Goal: Information Seeking & Learning: Learn about a topic

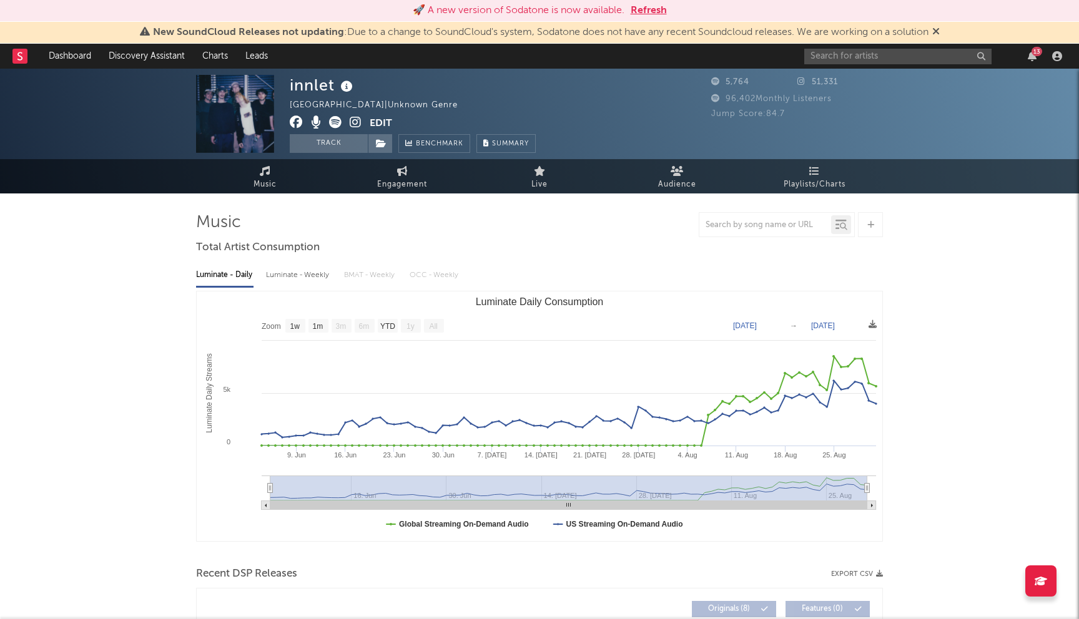
select select "1w"
click at [644, 9] on button "Refresh" at bounding box center [649, 10] width 36 height 15
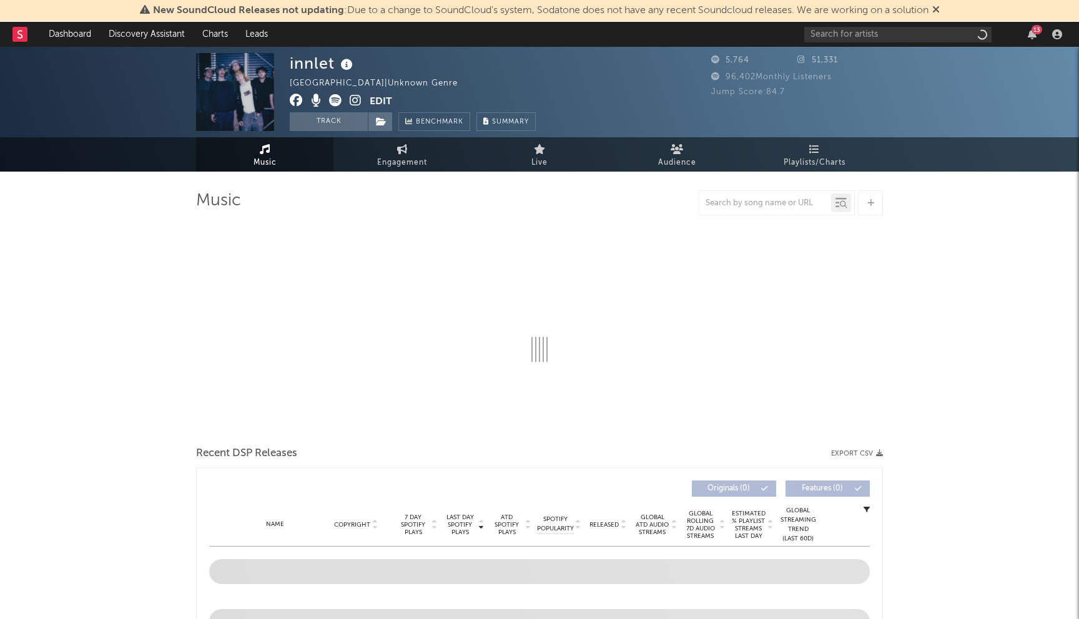
select select "1w"
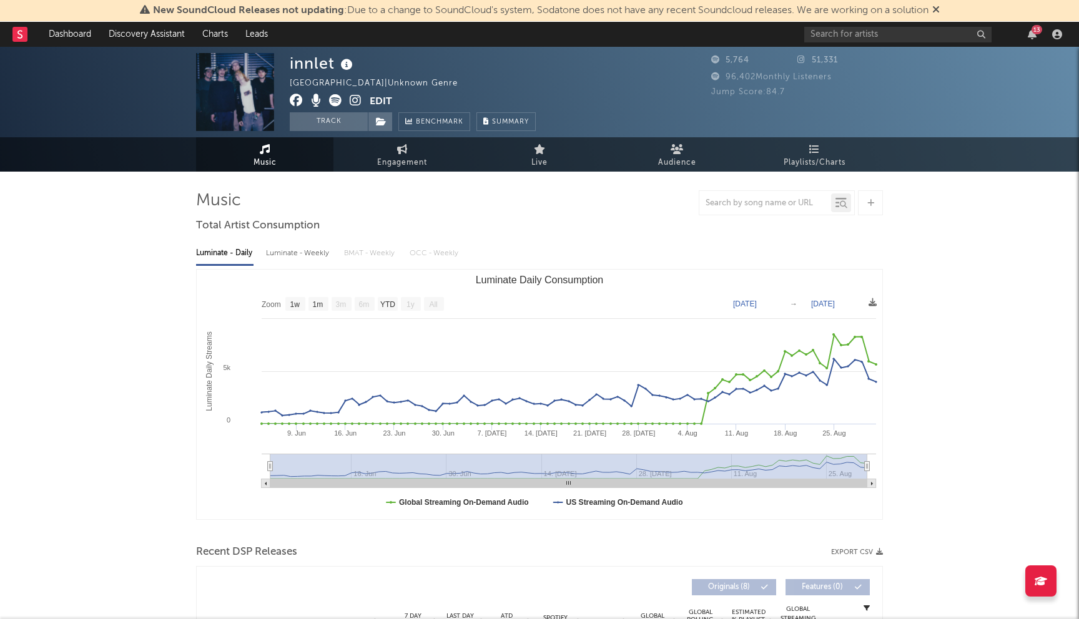
click at [937, 9] on icon at bounding box center [935, 9] width 7 height 10
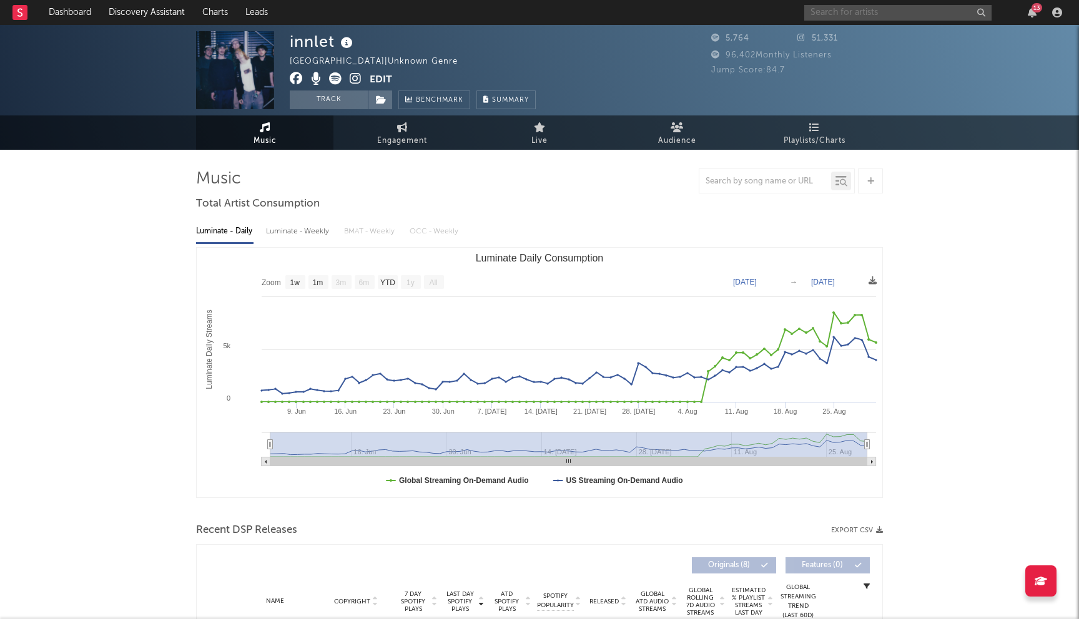
click at [840, 11] on input "text" at bounding box center [897, 13] width 187 height 16
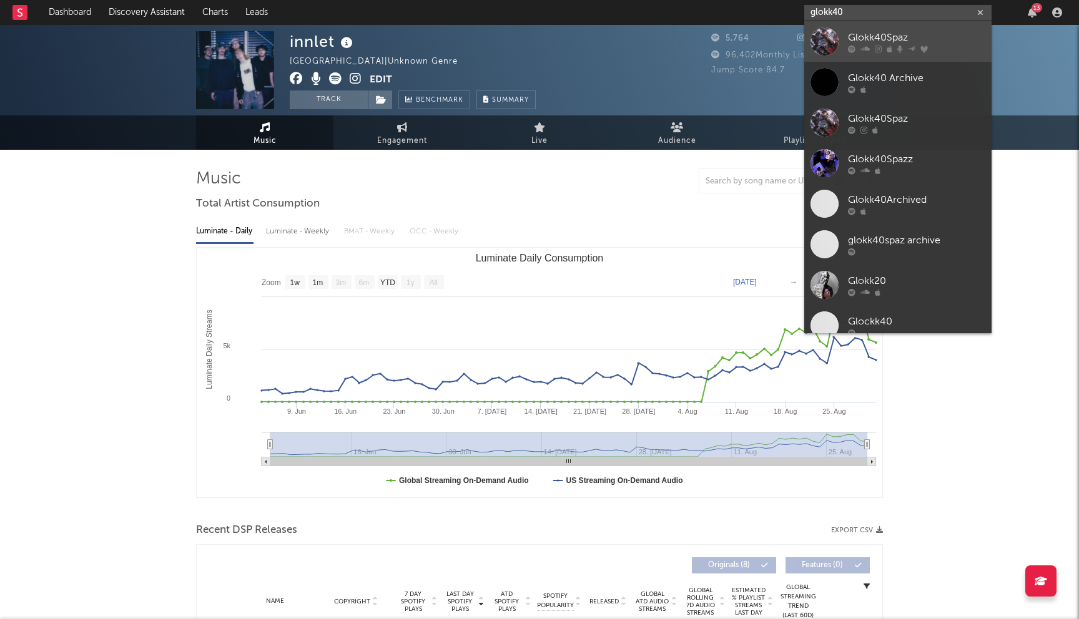
type input "glokk40"
click at [876, 41] on div "Glokk40Spaz" at bounding box center [916, 37] width 137 height 15
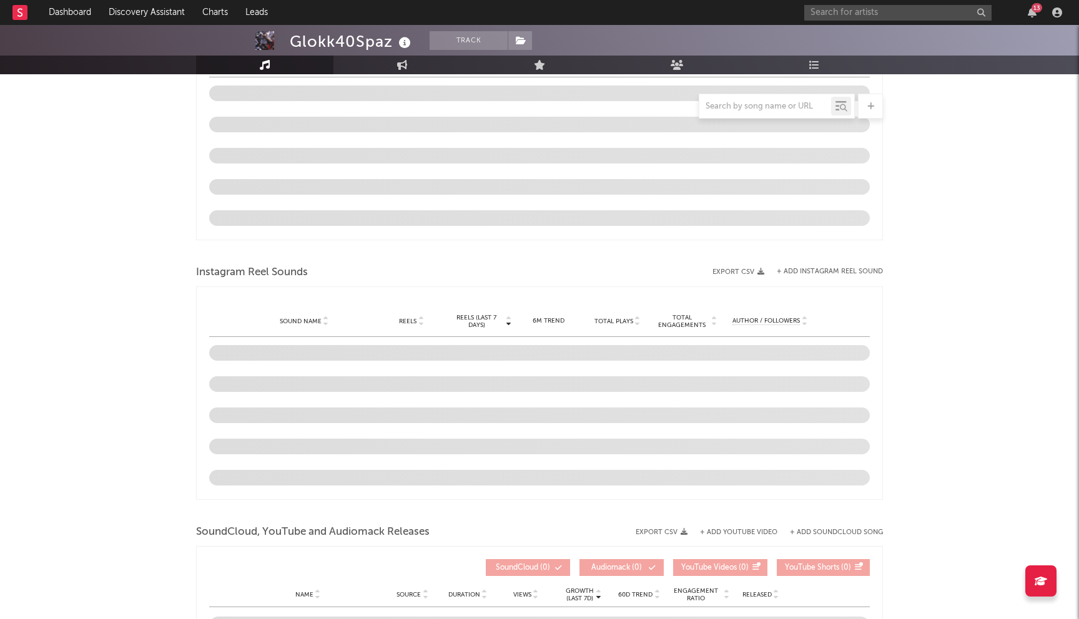
select select "6m"
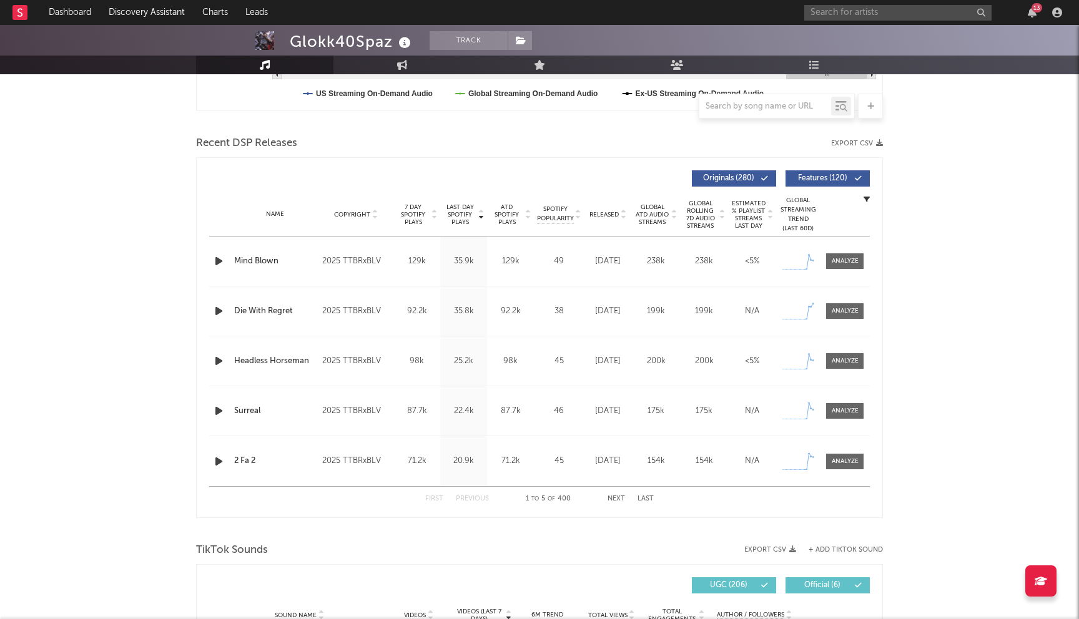
scroll to position [395, 0]
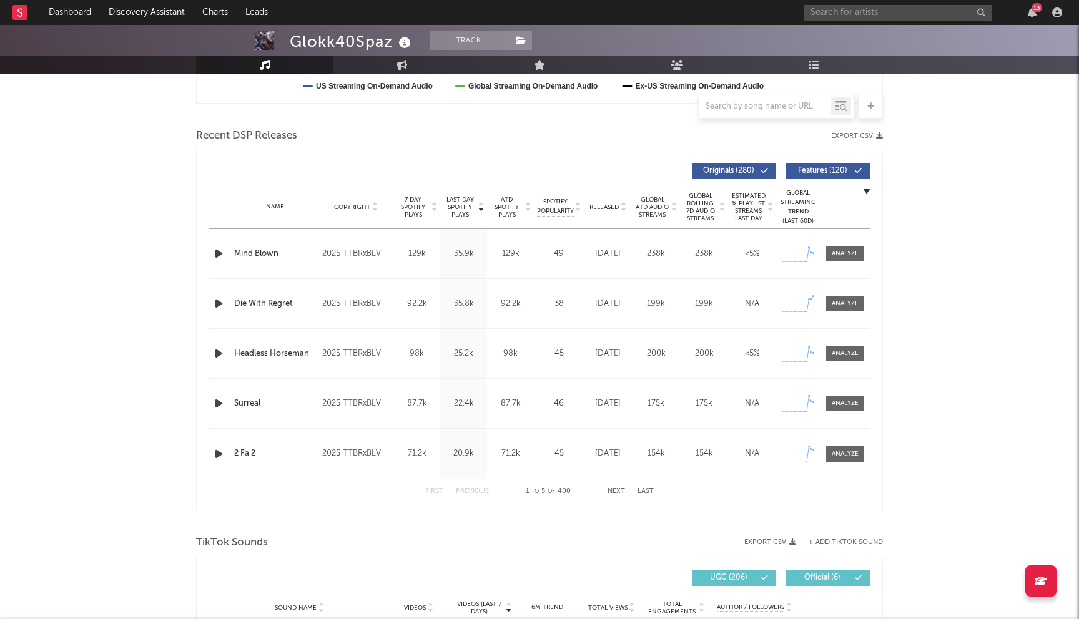
click at [610, 206] on span "Released" at bounding box center [603, 207] width 29 height 7
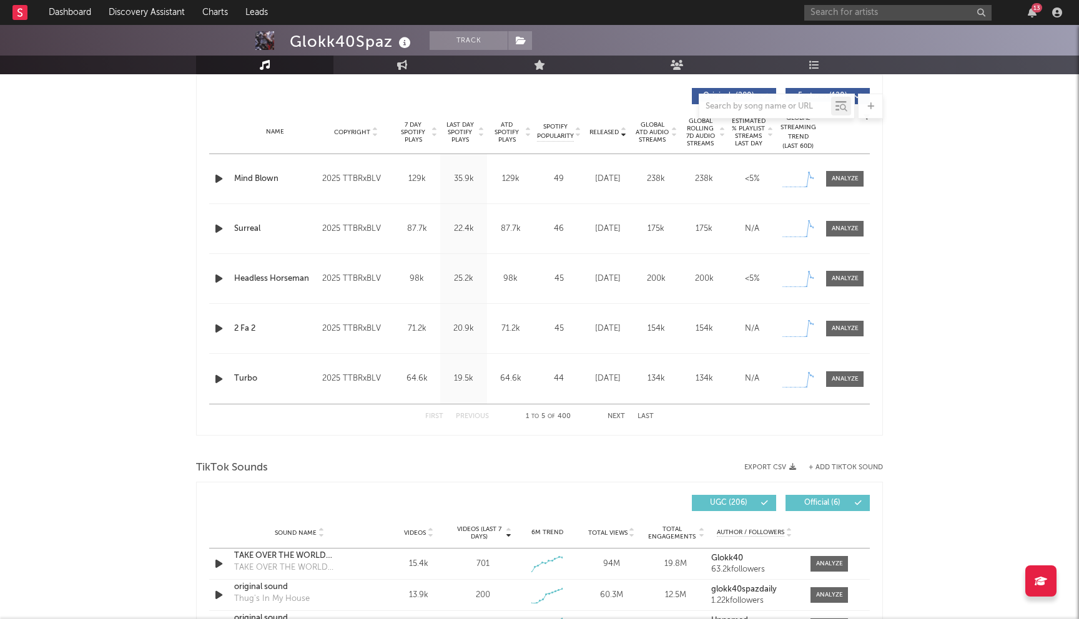
scroll to position [455, 0]
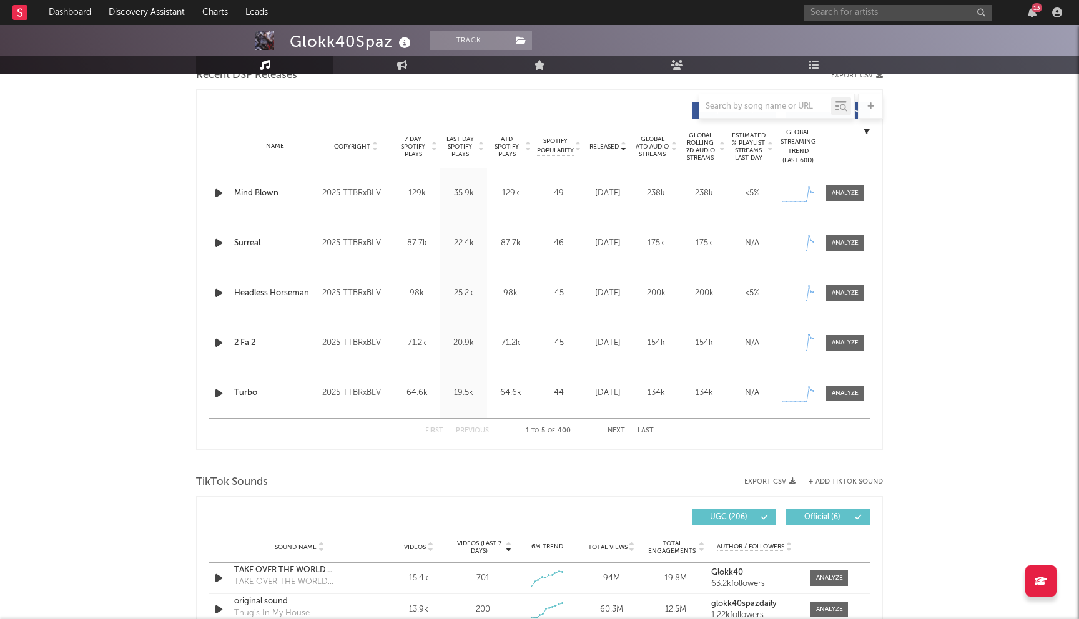
click at [616, 426] on div "First Previous 1 to 5 of 400 Next Last" at bounding box center [539, 431] width 228 height 24
click at [617, 432] on button "Next" at bounding box center [615, 431] width 17 height 7
click at [617, 429] on button "Next" at bounding box center [615, 431] width 17 height 7
click at [622, 431] on button "Next" at bounding box center [615, 431] width 17 height 7
click at [436, 427] on div "First Previous 16 to 20 of 400 Next Last" at bounding box center [539, 431] width 228 height 24
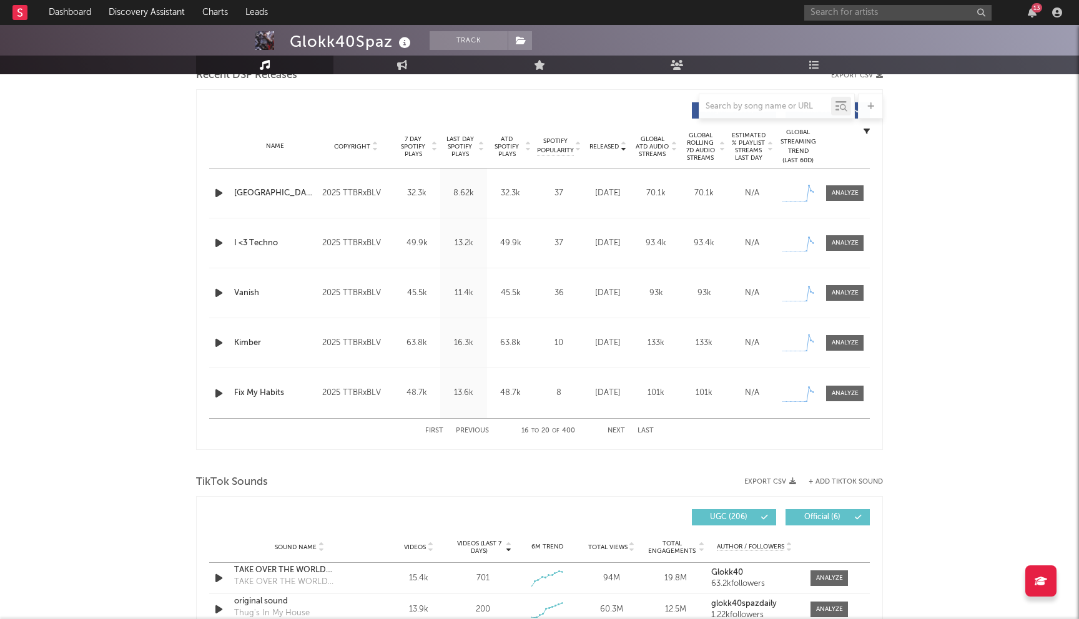
click at [426, 431] on button "First" at bounding box center [434, 431] width 18 height 7
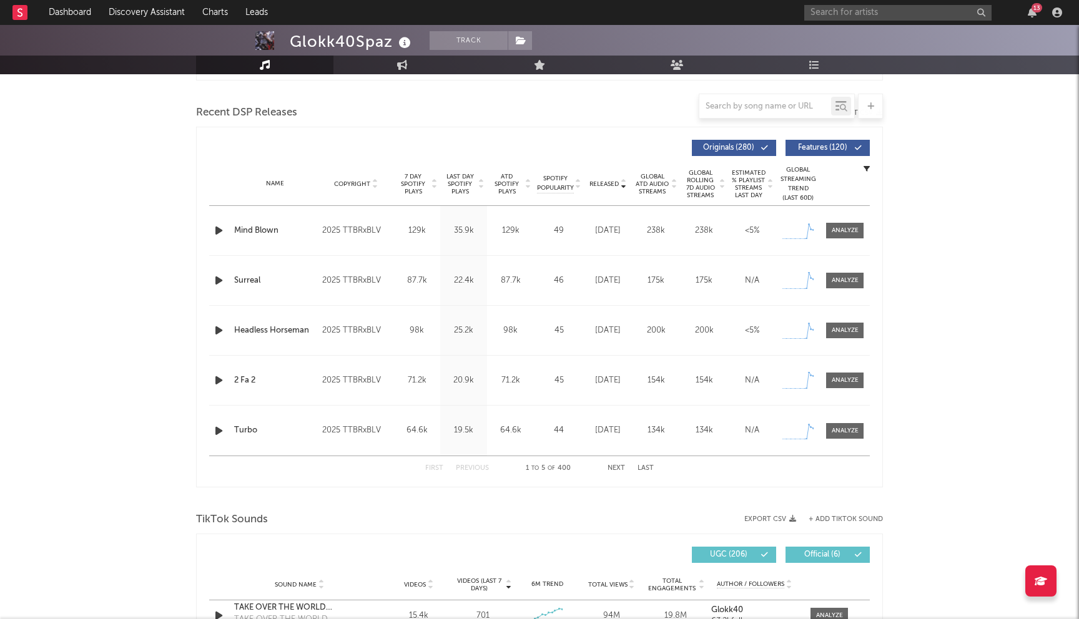
scroll to position [401, 0]
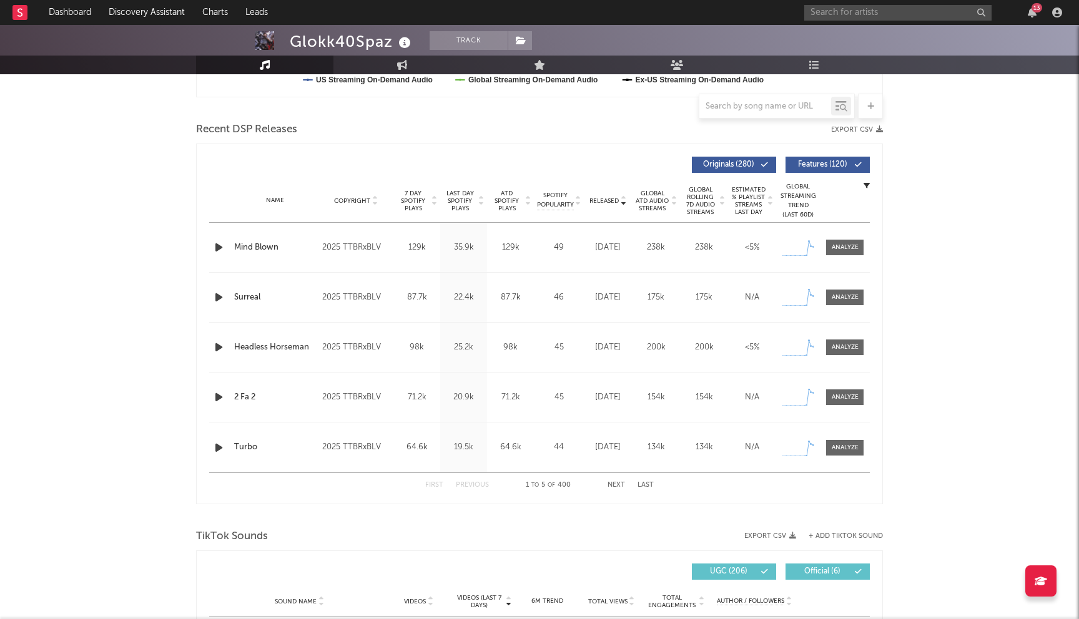
click at [616, 483] on button "Next" at bounding box center [615, 485] width 17 height 7
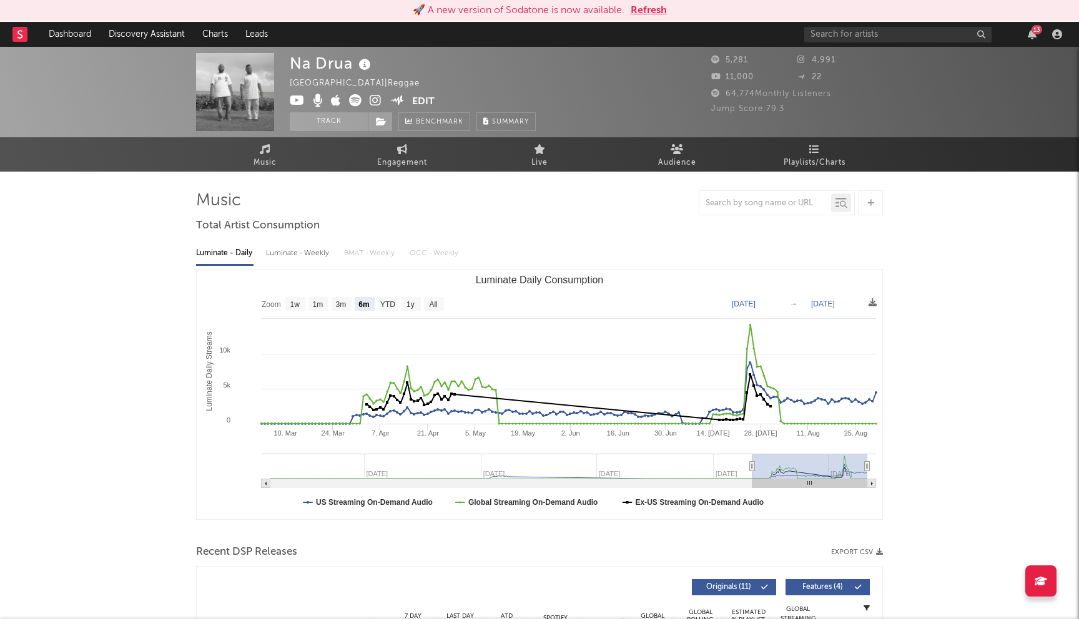
select select "6m"
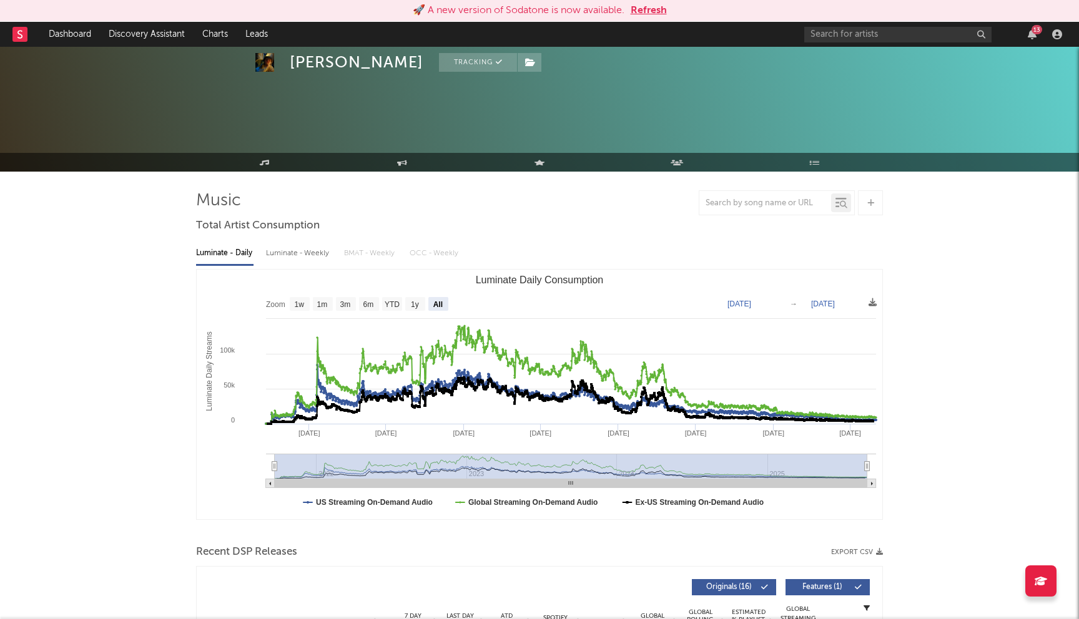
select select "All"
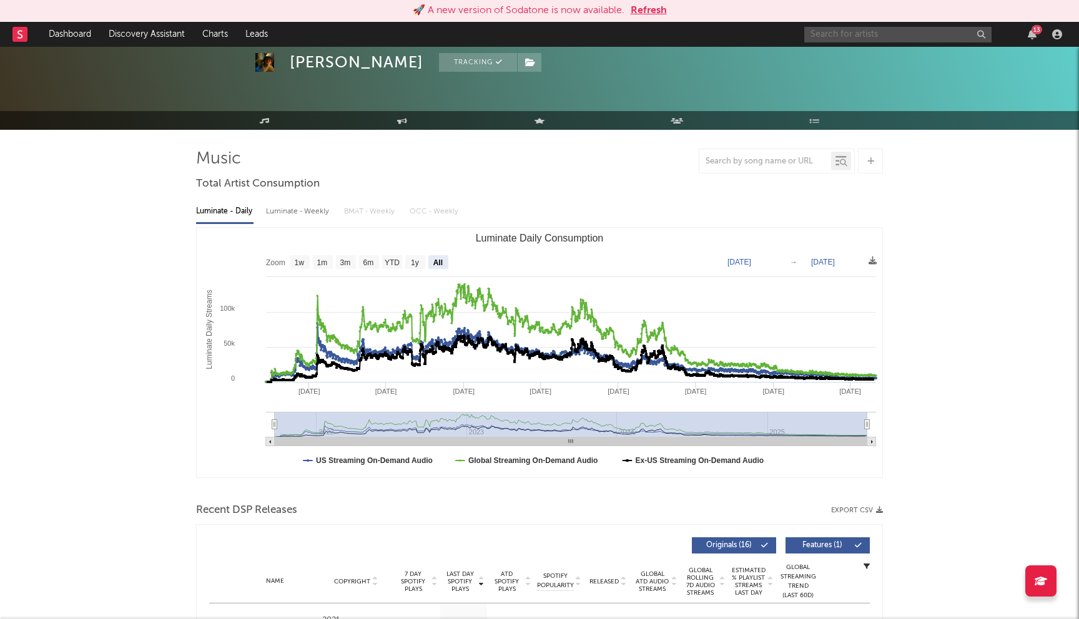
click at [838, 29] on input "text" at bounding box center [897, 35] width 187 height 16
type input "sierra"
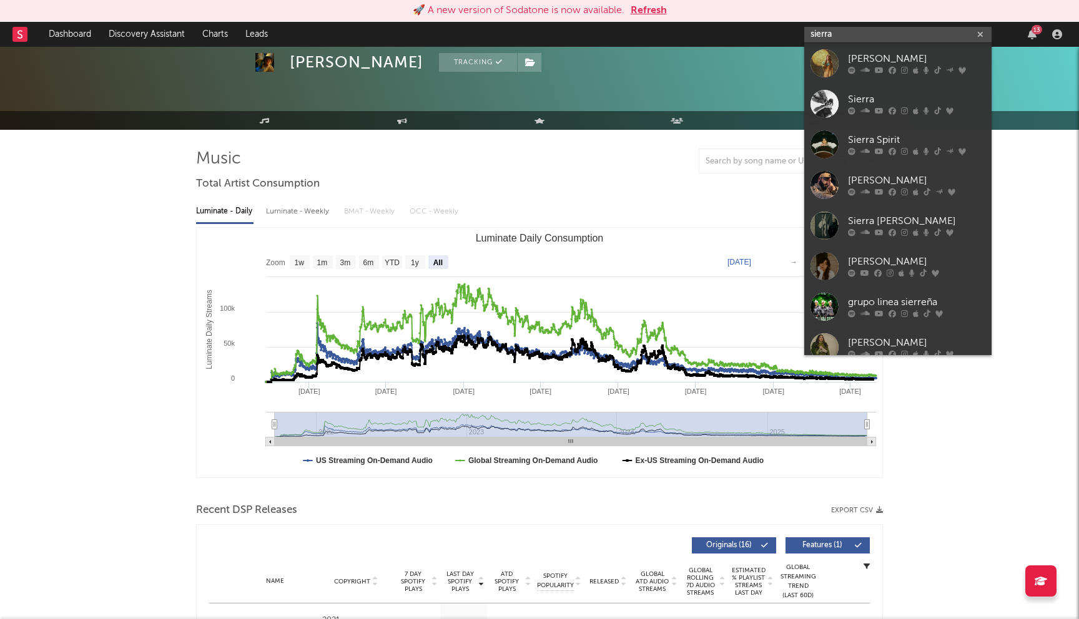
click at [638, 9] on button "Refresh" at bounding box center [649, 10] width 36 height 15
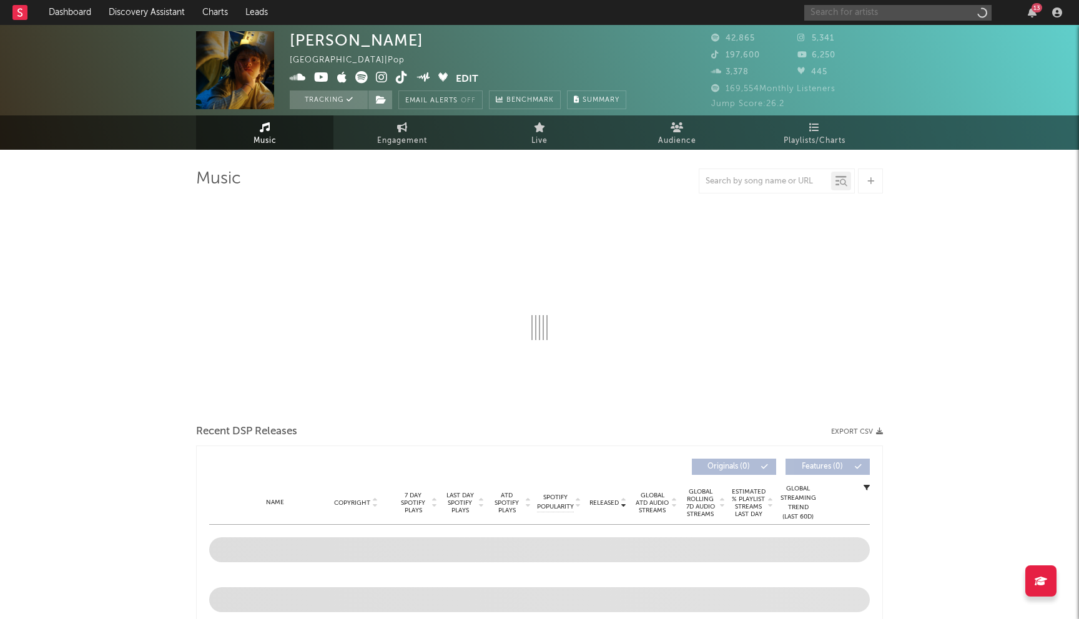
click at [845, 13] on input "text" at bounding box center [897, 13] width 187 height 16
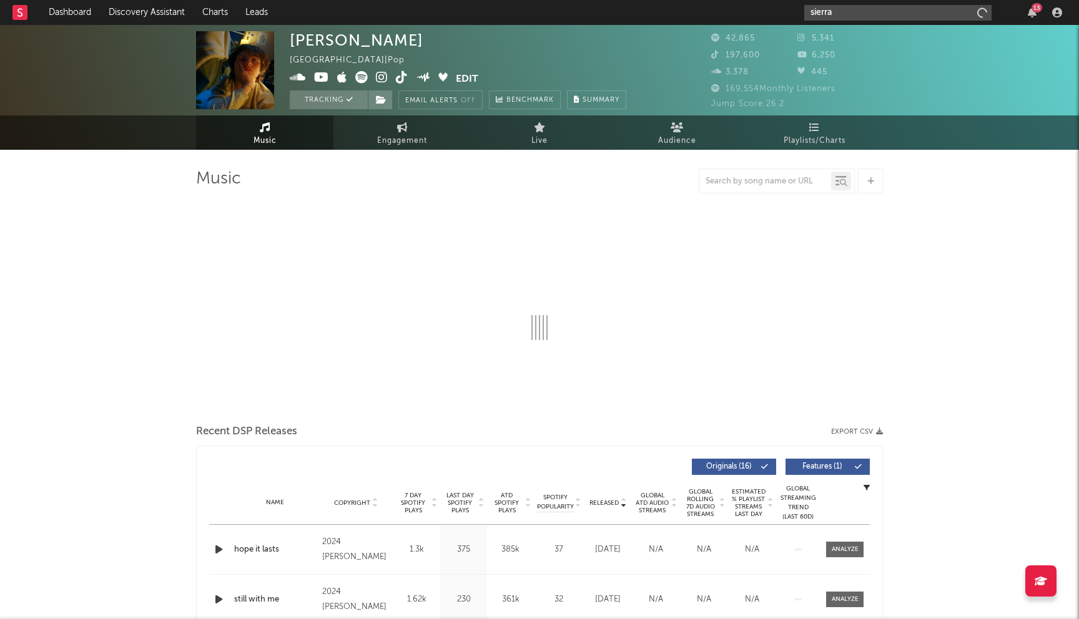
type input "sierra"
select select "6m"
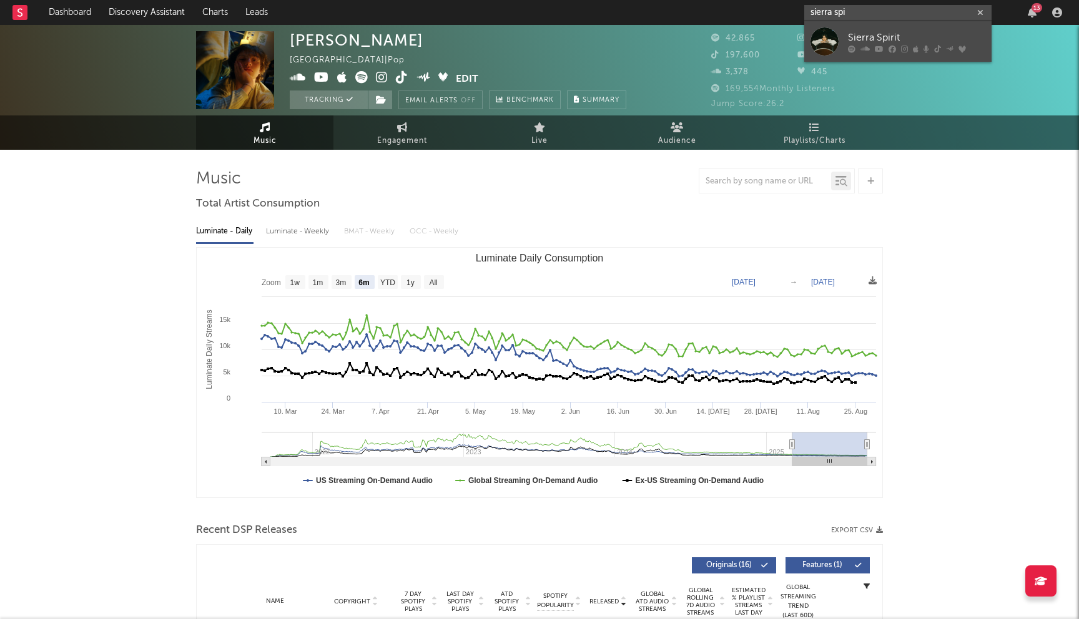
type input "sierra spi"
click at [854, 36] on div "Sierra Spirit" at bounding box center [916, 37] width 137 height 15
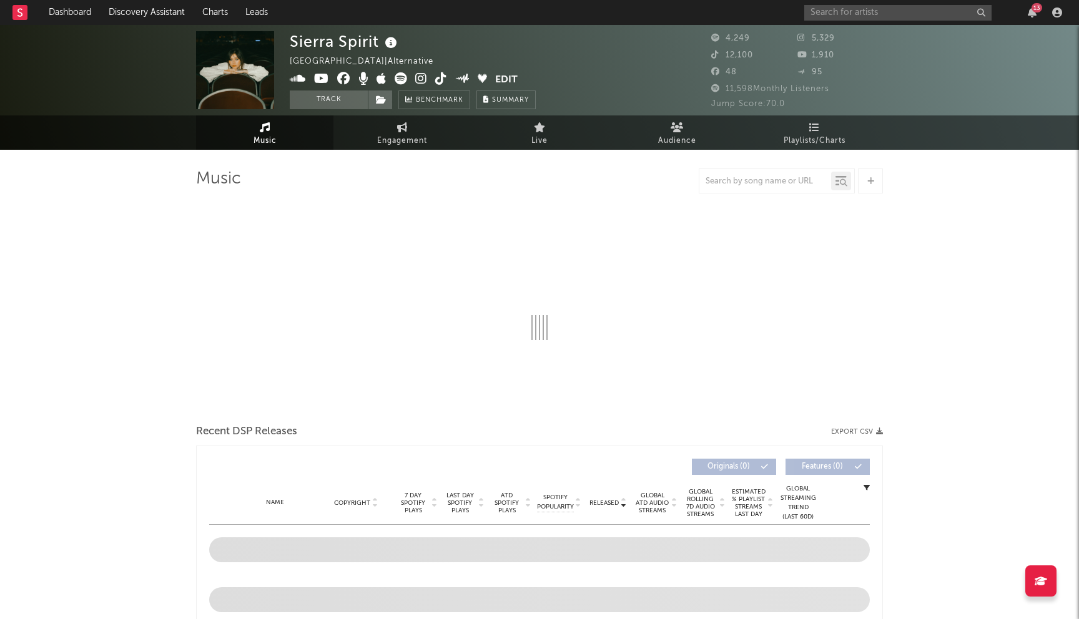
select select "6m"
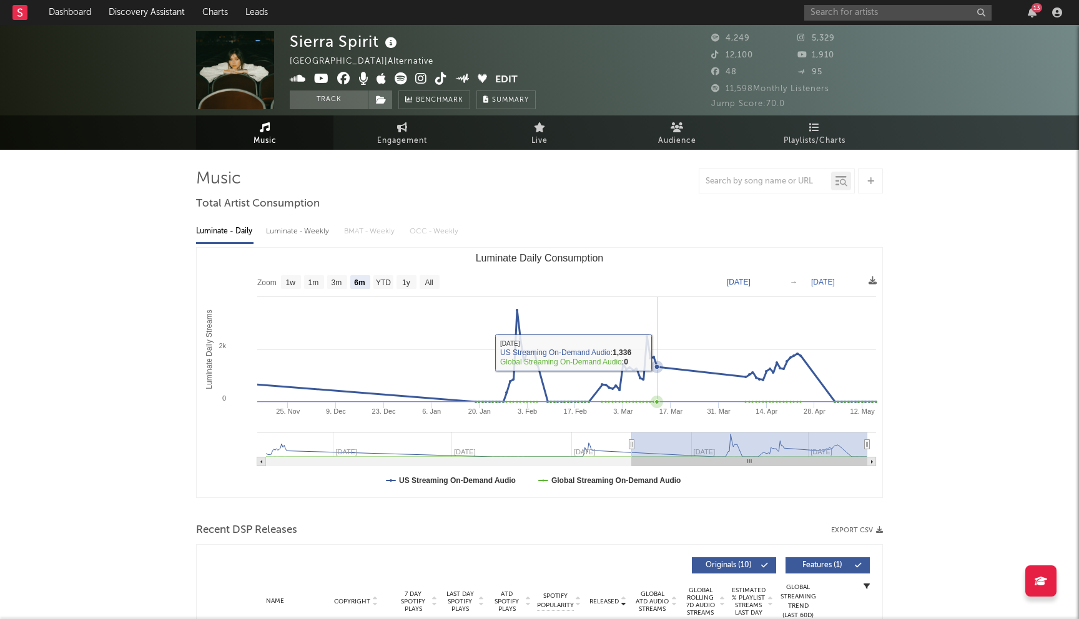
scroll to position [351, 0]
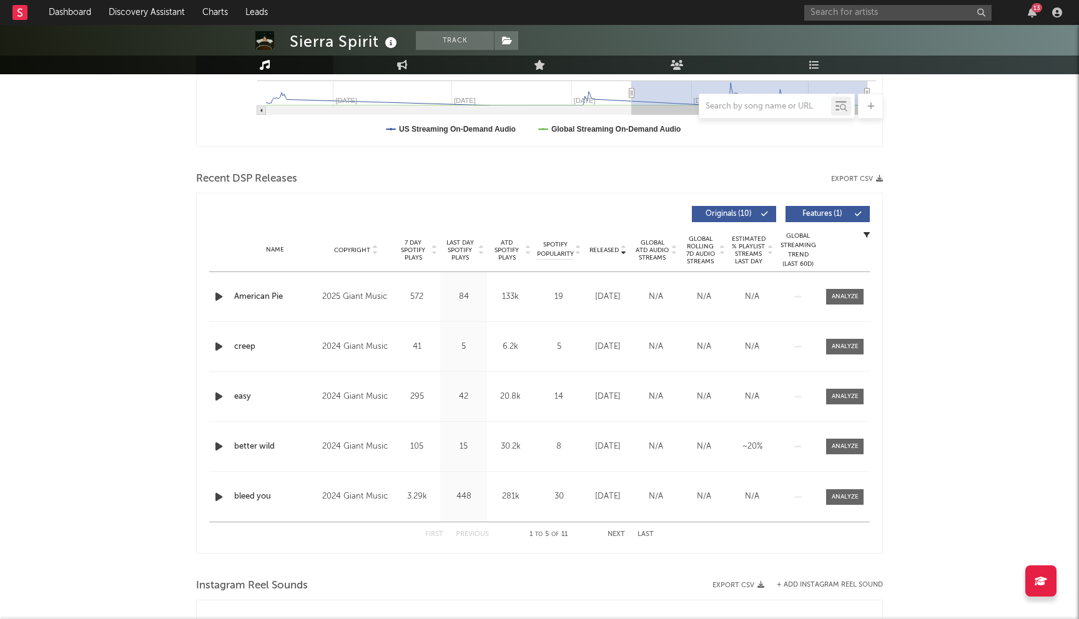
click at [611, 250] on span "Released" at bounding box center [603, 250] width 29 height 7
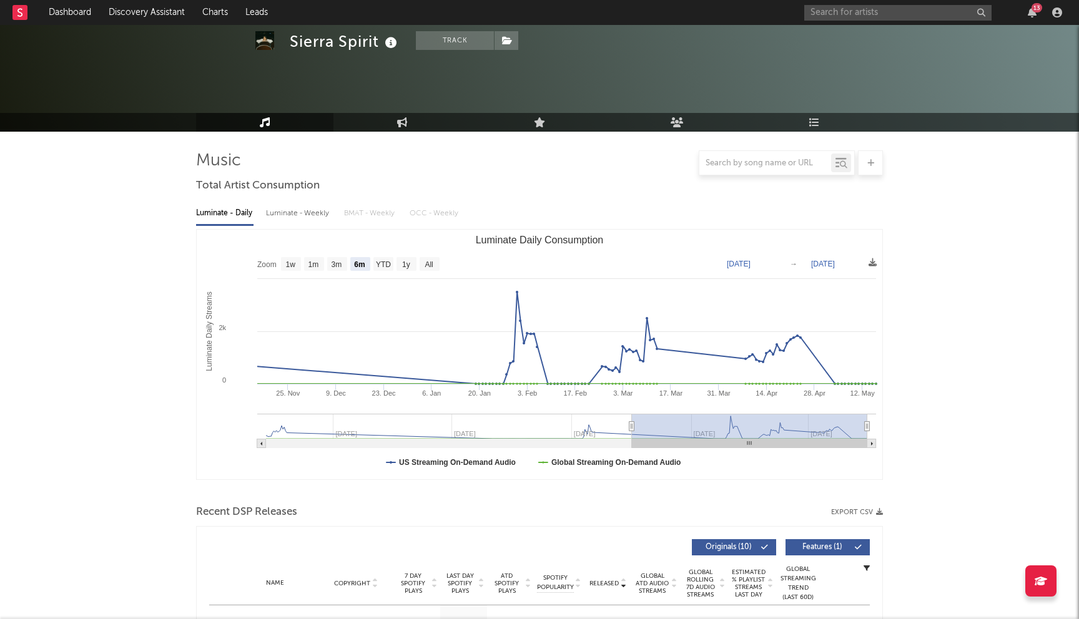
scroll to position [0, 0]
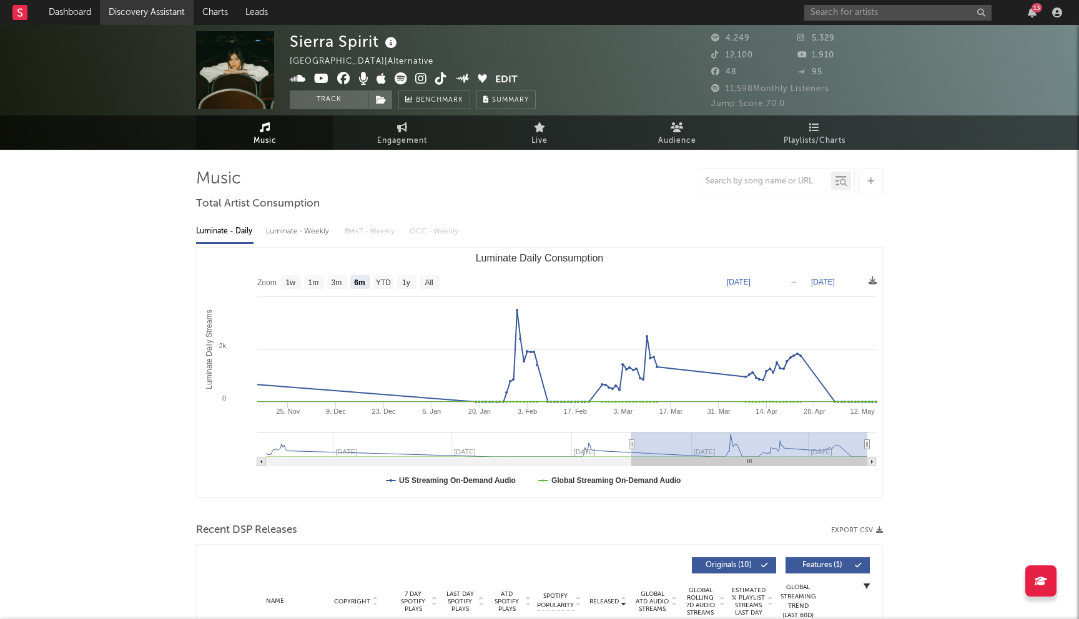
click at [134, 9] on link "Discovery Assistant" at bounding box center [147, 12] width 94 height 25
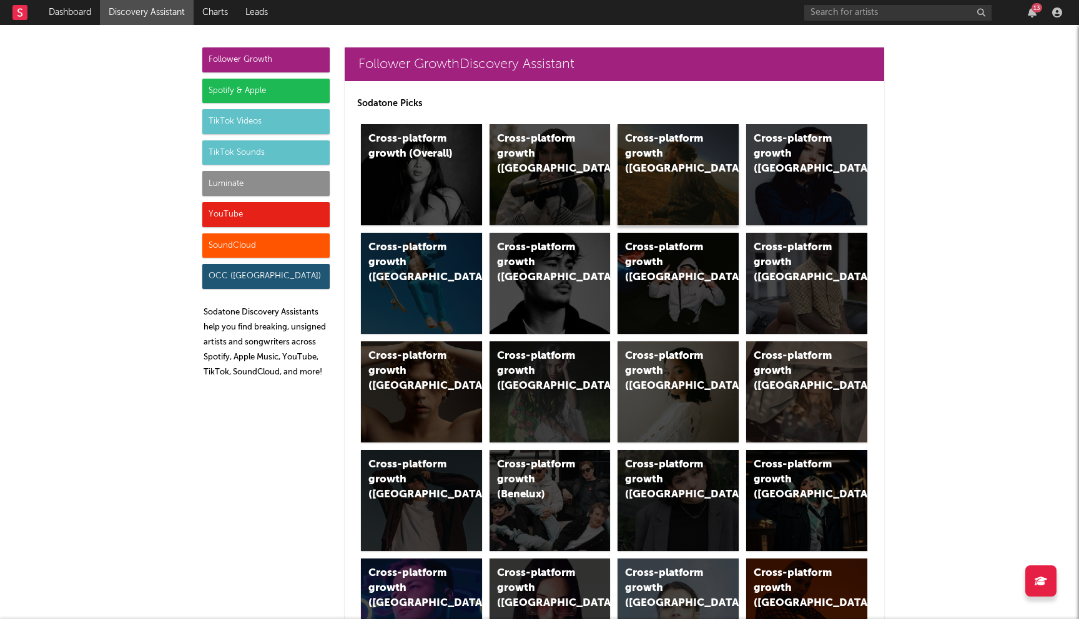
click at [656, 199] on div "Cross-platform growth (US)" at bounding box center [677, 174] width 121 height 101
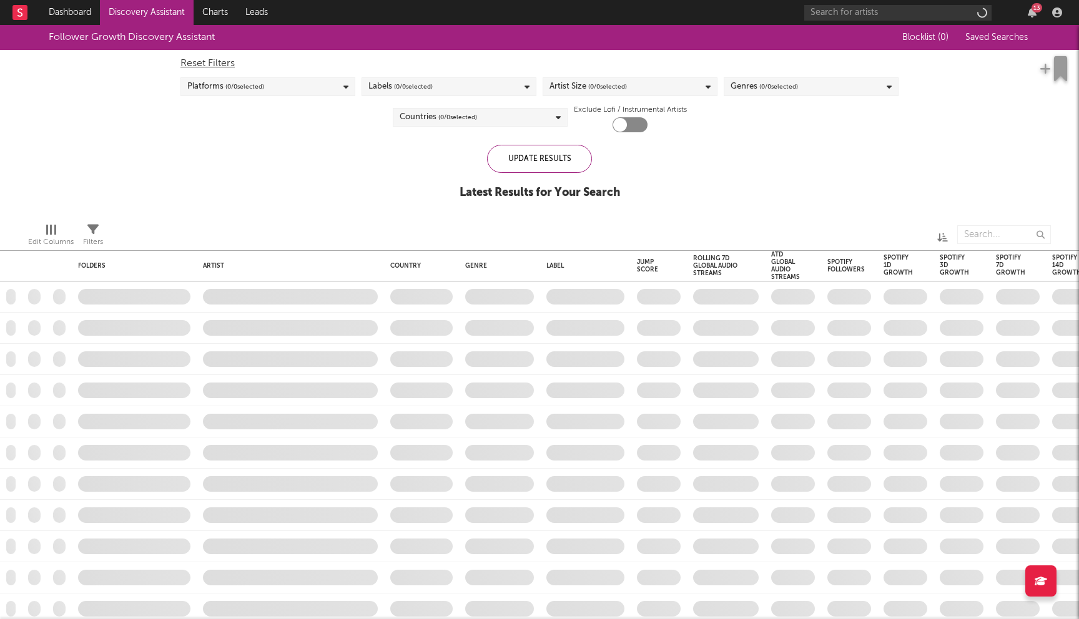
checkbox input "true"
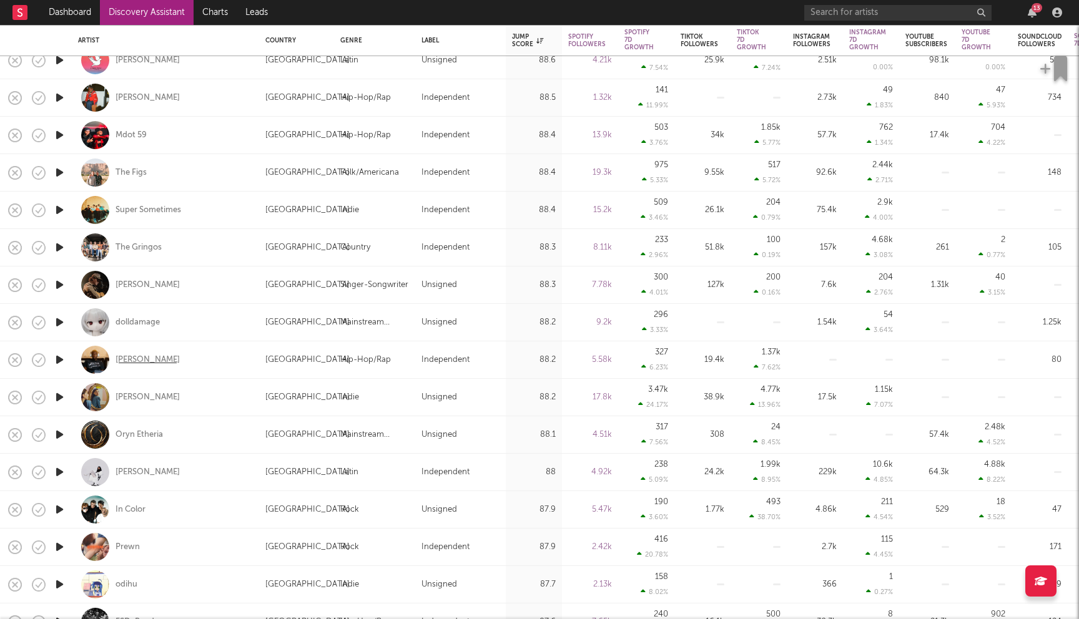
click at [152, 359] on div "CHRIS CASEY" at bounding box center [147, 360] width 64 height 11
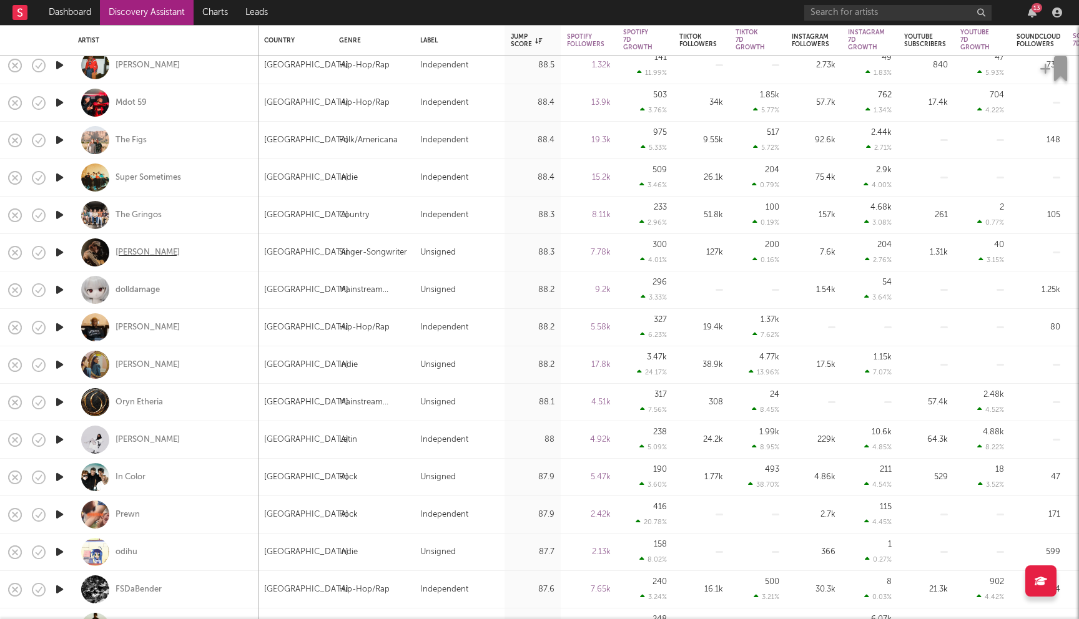
click at [140, 252] on div "Colton Bowlin" at bounding box center [147, 252] width 64 height 11
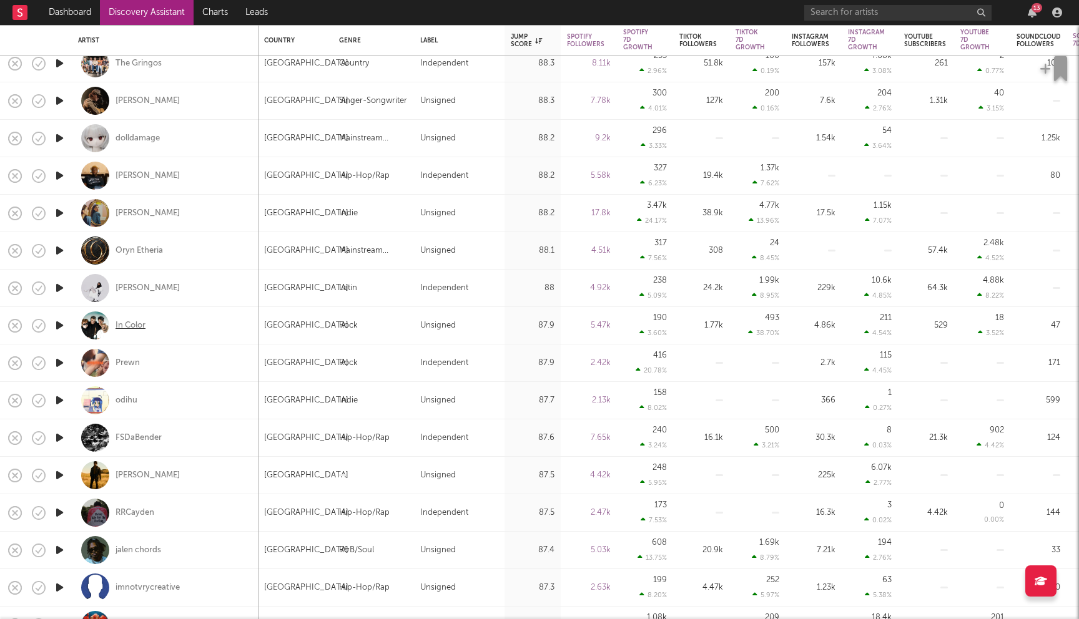
click at [130, 322] on div "In Color" at bounding box center [130, 325] width 30 height 11
click at [136, 361] on div "Prewn" at bounding box center [127, 363] width 24 height 11
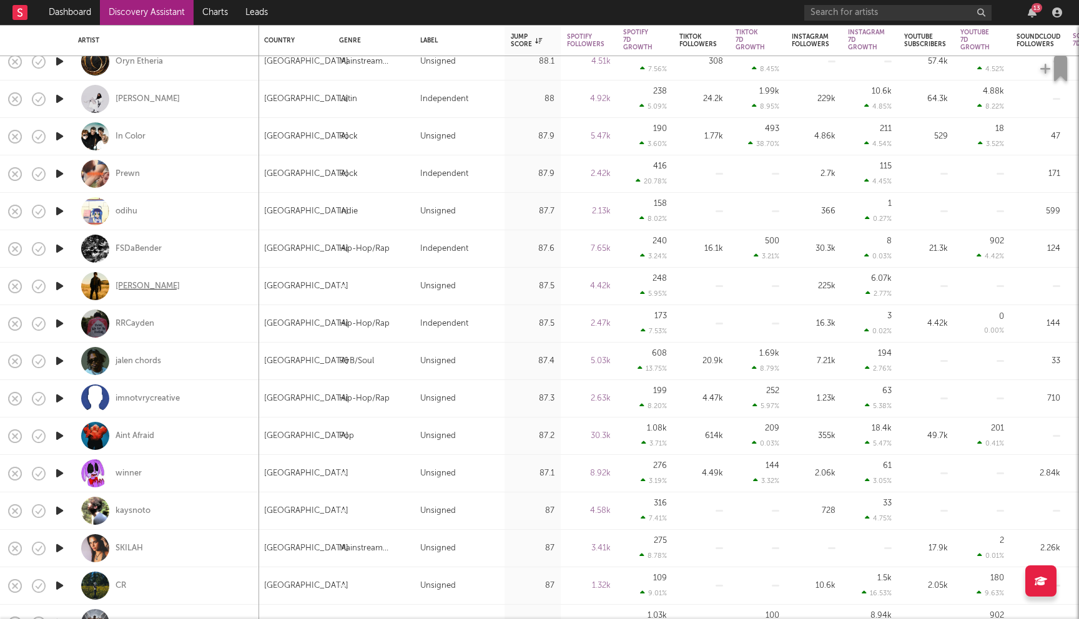
click at [131, 283] on div "Maurice" at bounding box center [147, 286] width 64 height 11
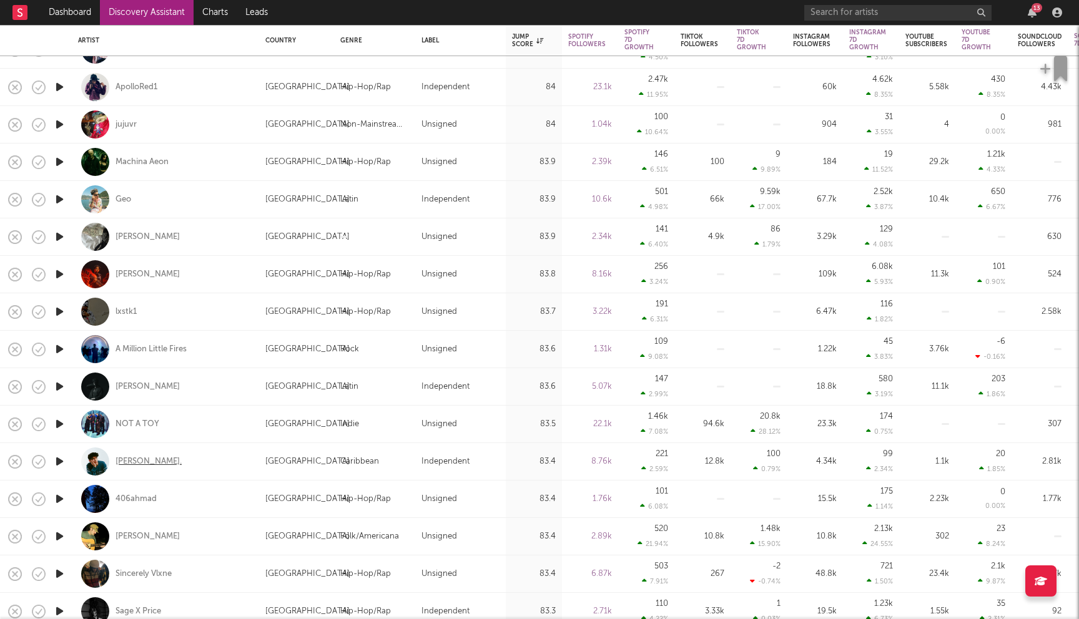
click at [135, 461] on div "Conrad." at bounding box center [148, 461] width 66 height 11
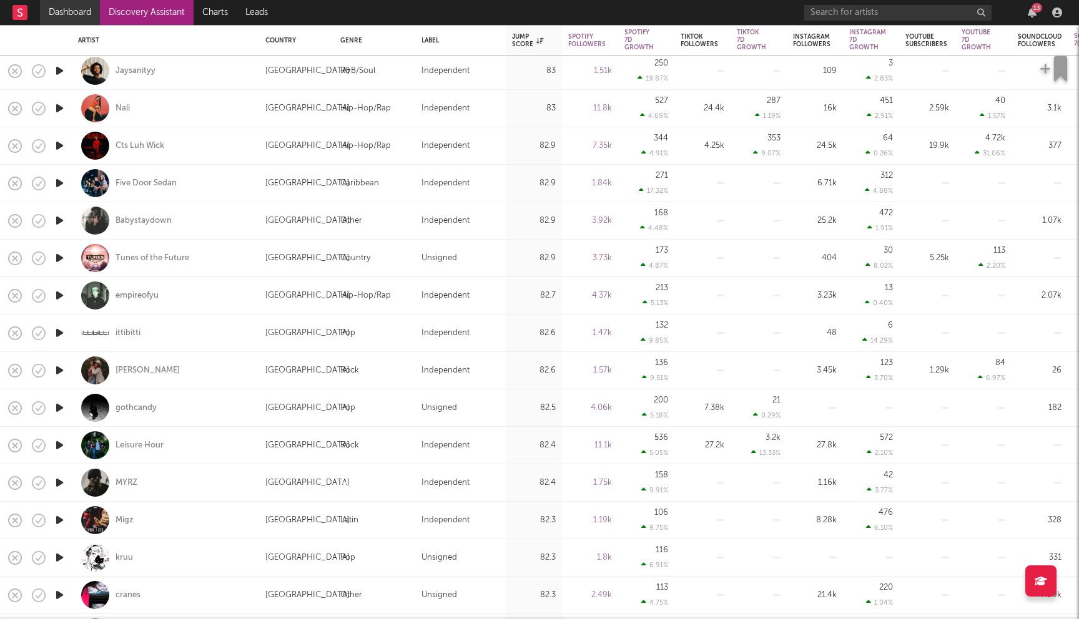
click at [72, 15] on link "Dashboard" at bounding box center [70, 12] width 60 height 25
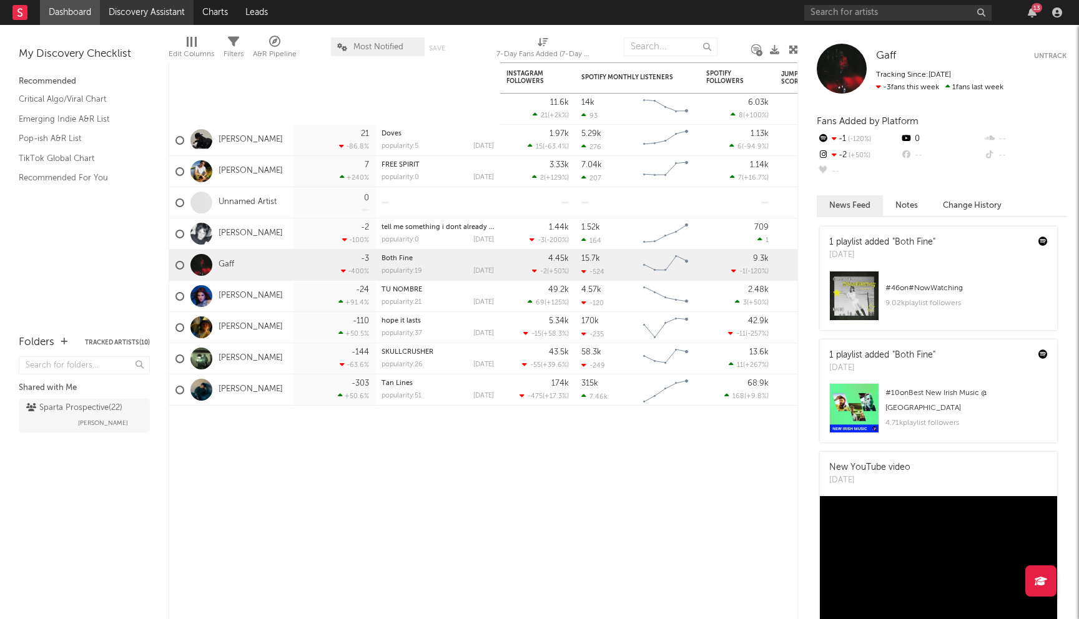
click at [137, 16] on link "Discovery Assistant" at bounding box center [147, 12] width 94 height 25
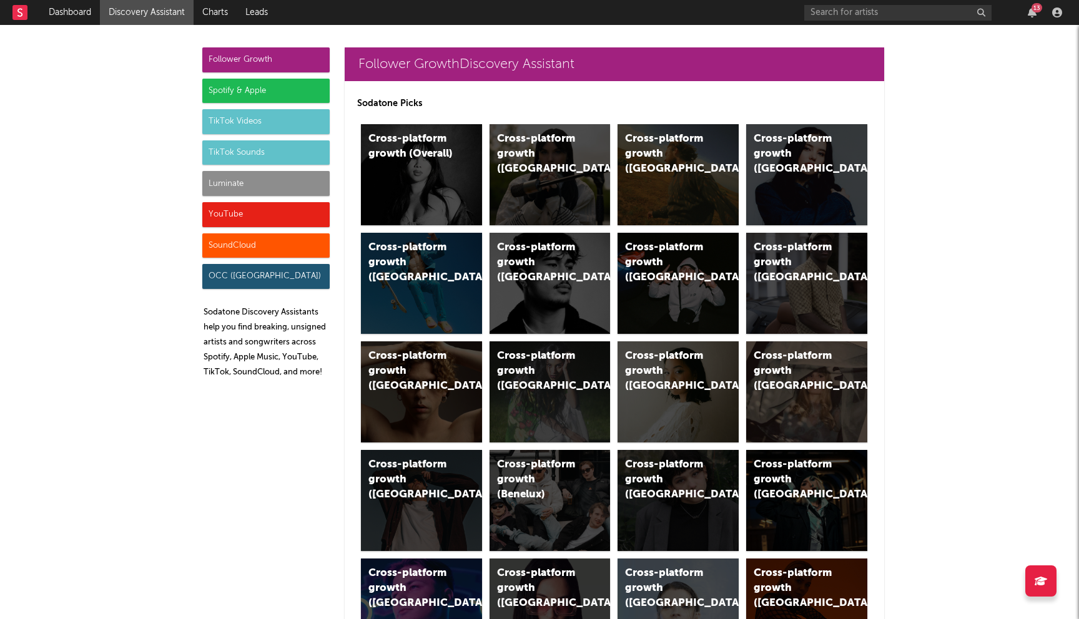
click at [265, 84] on div "Spotify & Apple" at bounding box center [265, 91] width 127 height 25
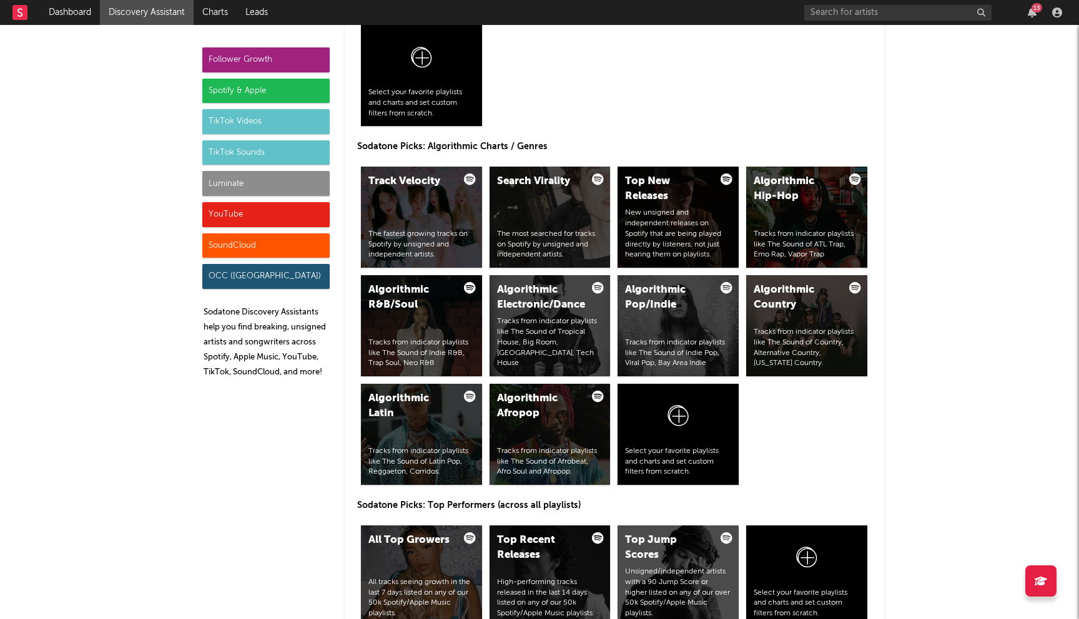
scroll to position [1499, 0]
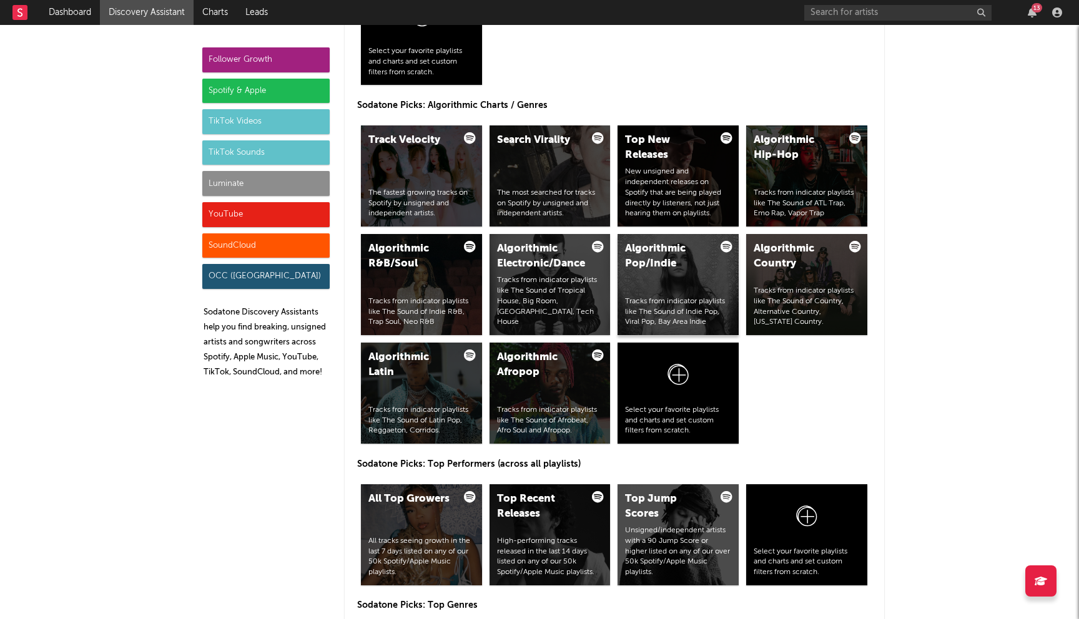
click at [669, 303] on div "Tracks from indicator playlists like The Sound of Indie Pop, Viral Pop, Bay Are…" at bounding box center [678, 312] width 106 height 31
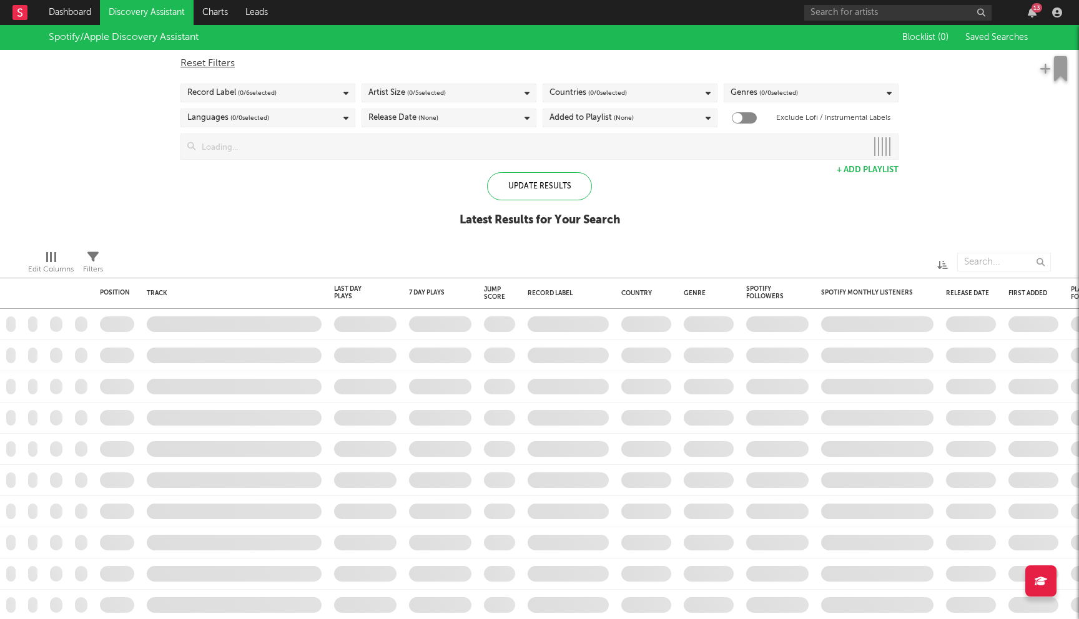
checkbox input "true"
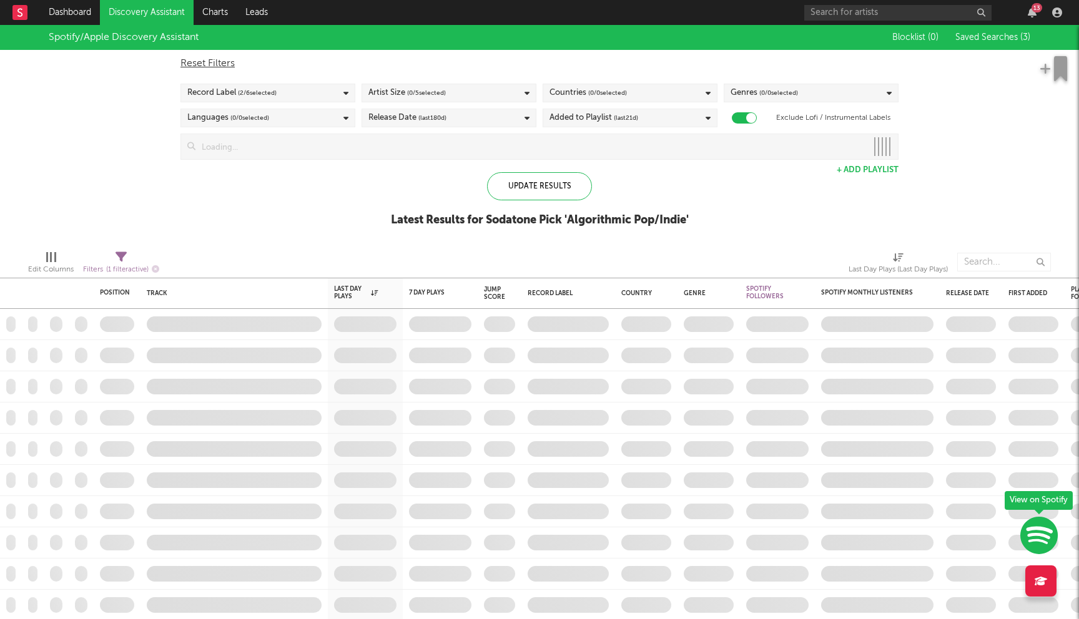
click at [619, 116] on span "(last 21 d)" at bounding box center [626, 118] width 24 height 15
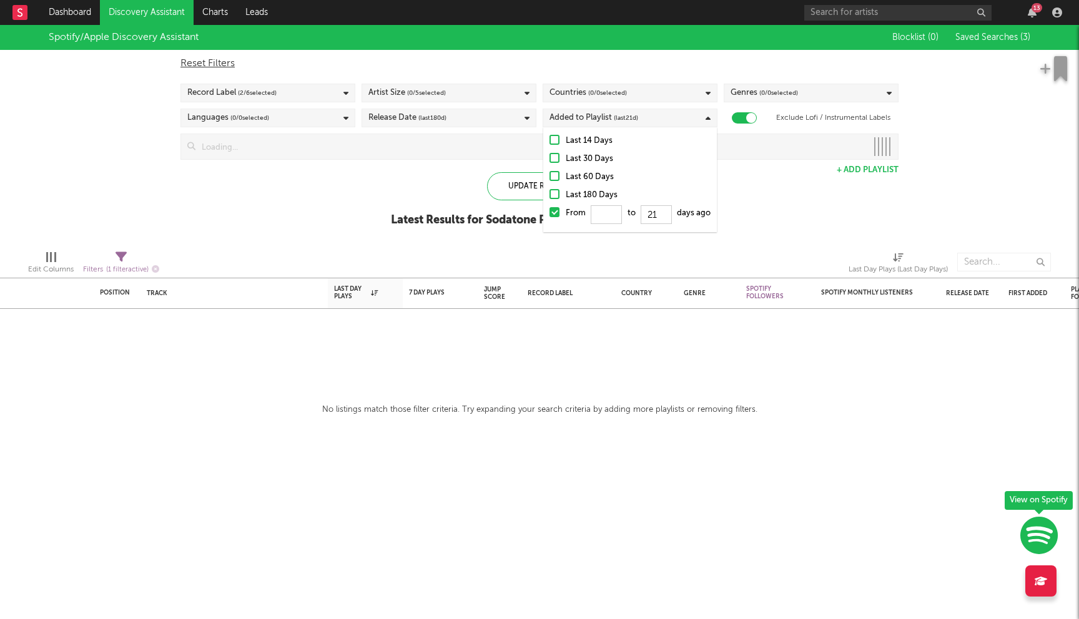
click at [563, 159] on label "Last 30 Days" at bounding box center [629, 159] width 161 height 15
click at [549, 159] on input "Last 30 Days" at bounding box center [549, 159] width 0 height 15
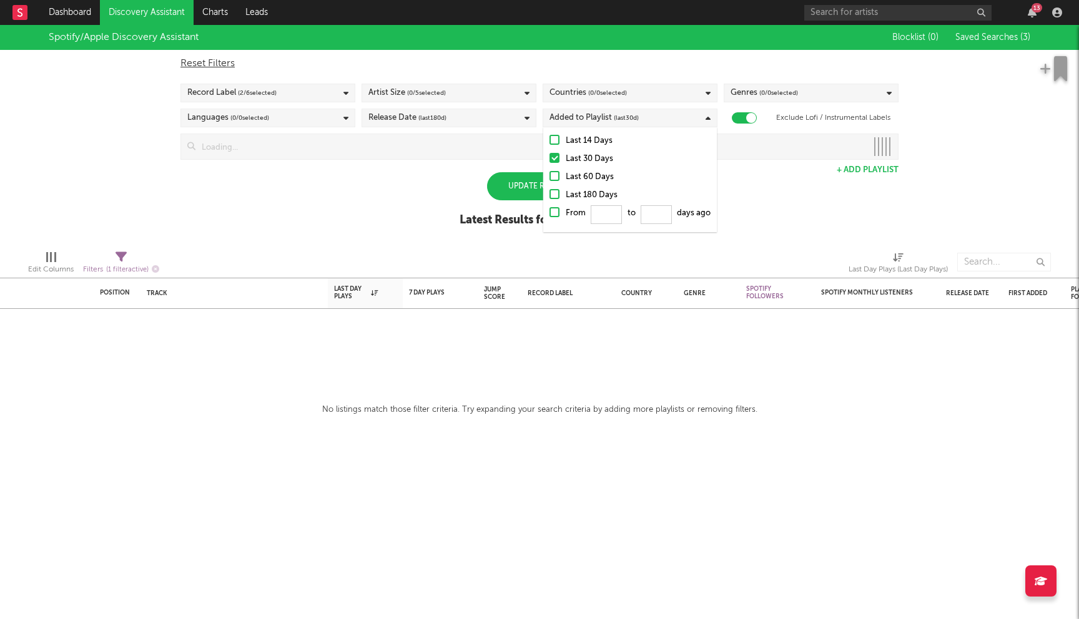
click at [353, 207] on div "Spotify/Apple Discovery Assistant Blocklist ( 0 ) Saved Searches ( 3 ) Reset Fi…" at bounding box center [539, 132] width 1079 height 215
click at [451, 92] on div "Artist Size ( 0 / 5 selected)" at bounding box center [448, 93] width 175 height 19
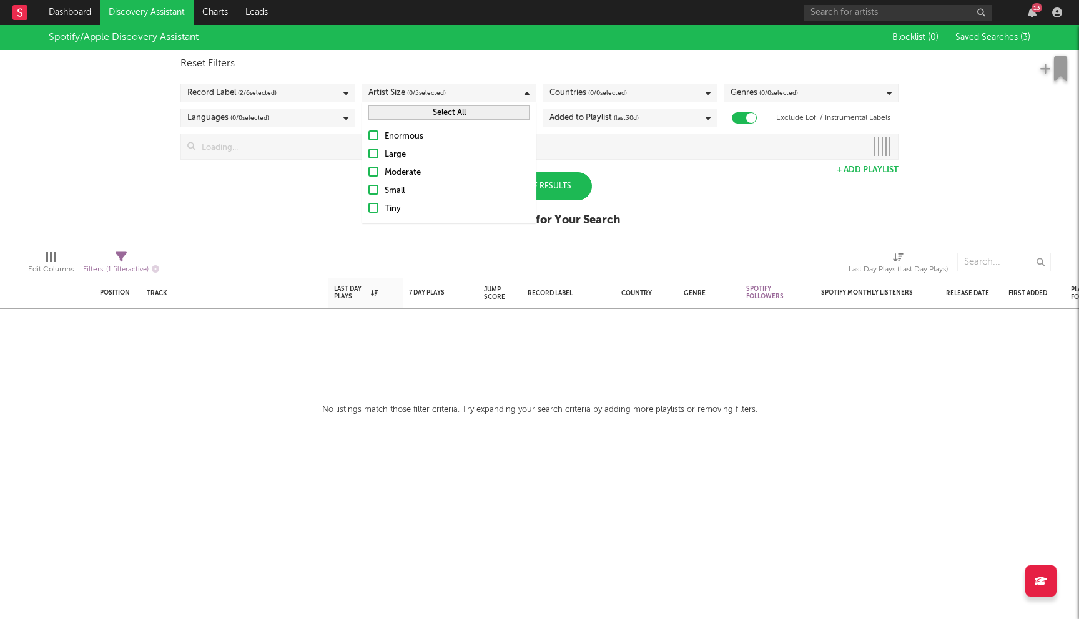
click at [400, 174] on div "Moderate" at bounding box center [457, 172] width 145 height 15
click at [368, 174] on input "Moderate" at bounding box center [368, 172] width 0 height 15
click at [393, 192] on div "Small" at bounding box center [457, 191] width 145 height 15
click at [368, 192] on input "Small" at bounding box center [368, 191] width 0 height 15
click at [388, 210] on div "Tiny" at bounding box center [457, 209] width 145 height 15
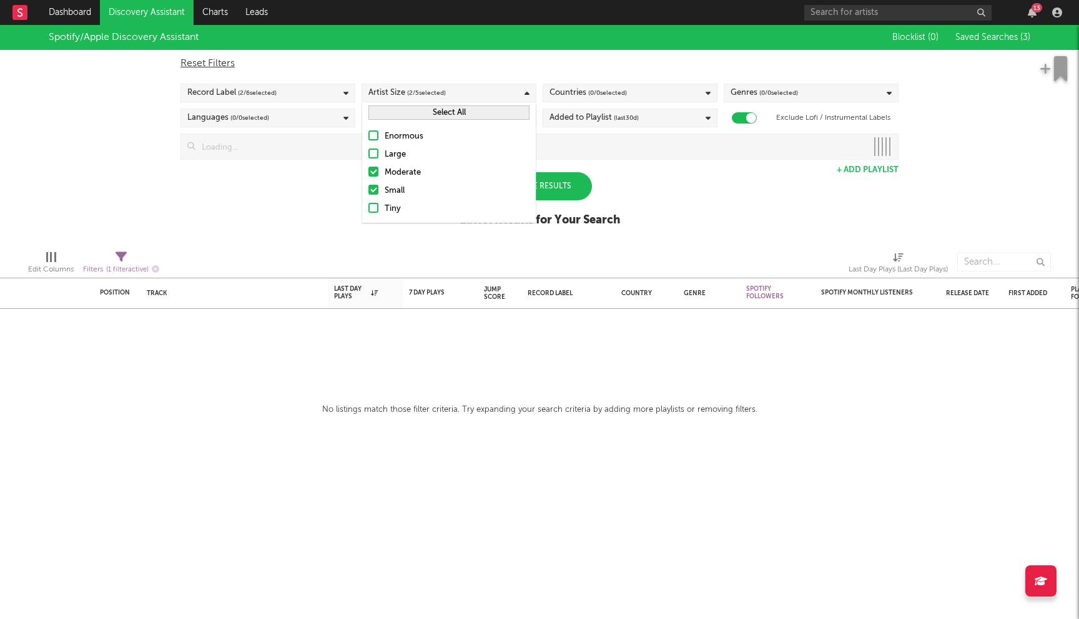
click at [368, 210] on input "Tiny" at bounding box center [368, 209] width 0 height 15
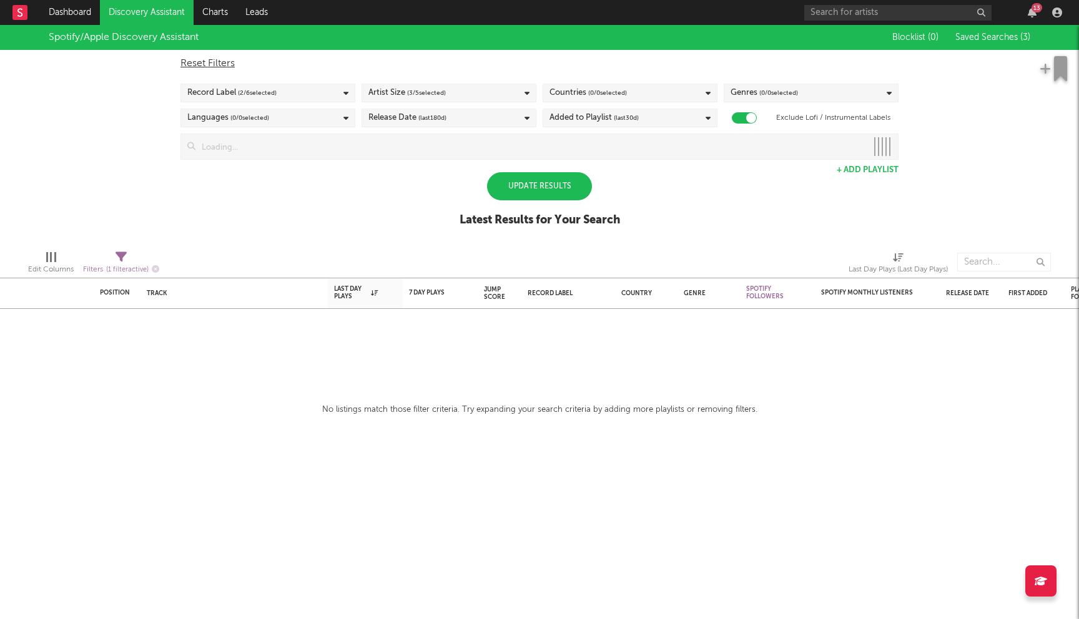
click at [290, 201] on div "Spotify/Apple Discovery Assistant Blocklist ( 0 ) Saved Searches ( 3 ) Reset Fi…" at bounding box center [539, 132] width 1079 height 215
click at [568, 148] on input at bounding box center [530, 146] width 671 height 25
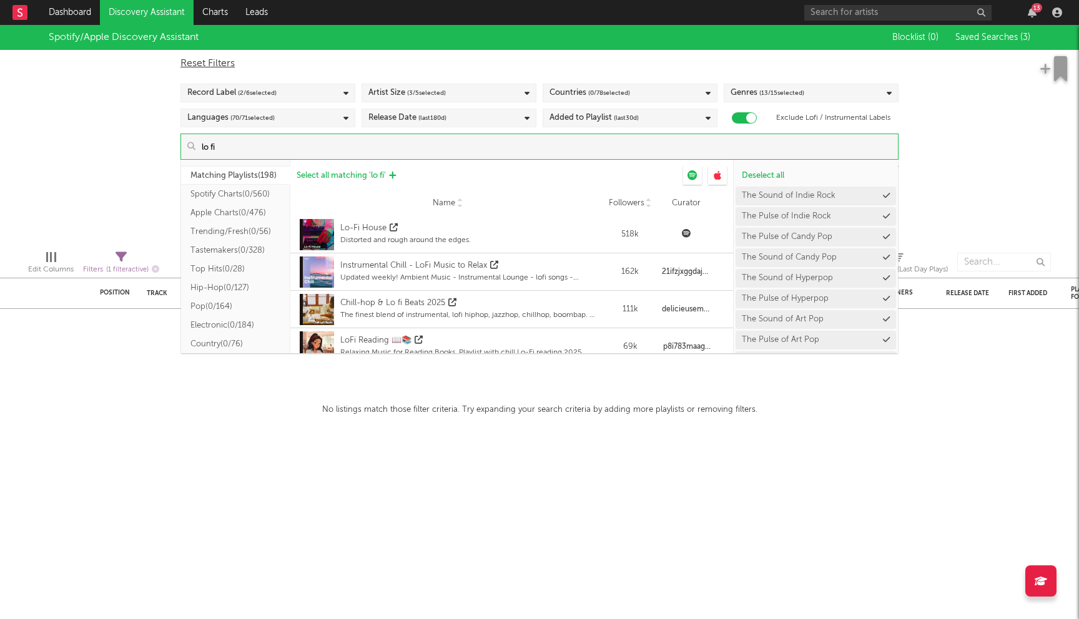
type input "lo fi"
click at [349, 173] on span "Select all matching ' lo fi '" at bounding box center [341, 176] width 89 height 8
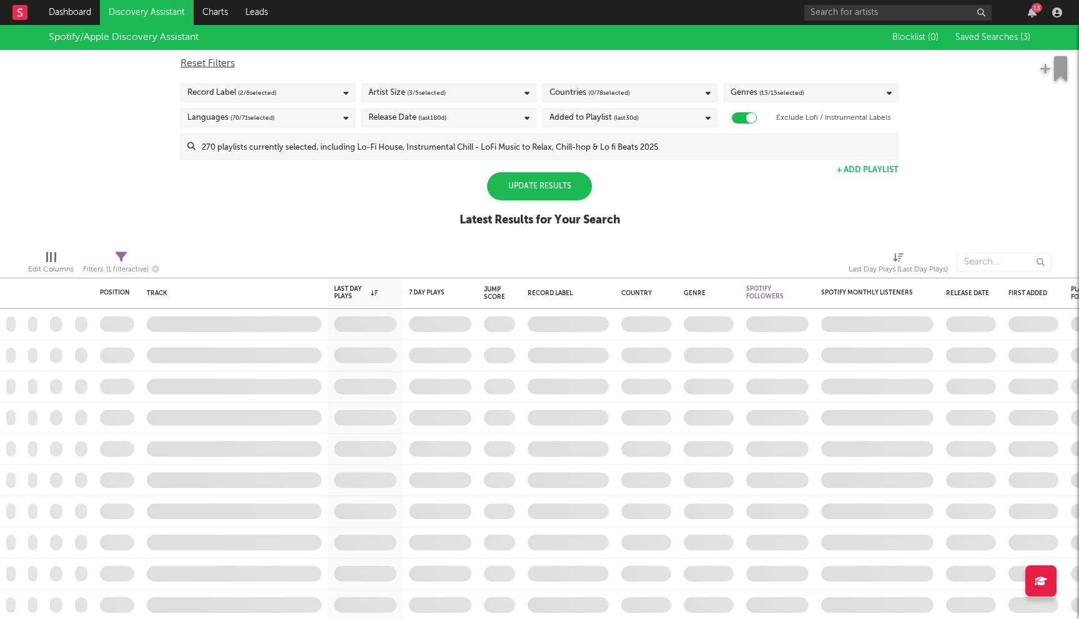
click at [514, 194] on div "Update Results" at bounding box center [539, 186] width 105 height 28
click at [669, 99] on div "Countries ( 0 / 78 selected)" at bounding box center [630, 93] width 175 height 19
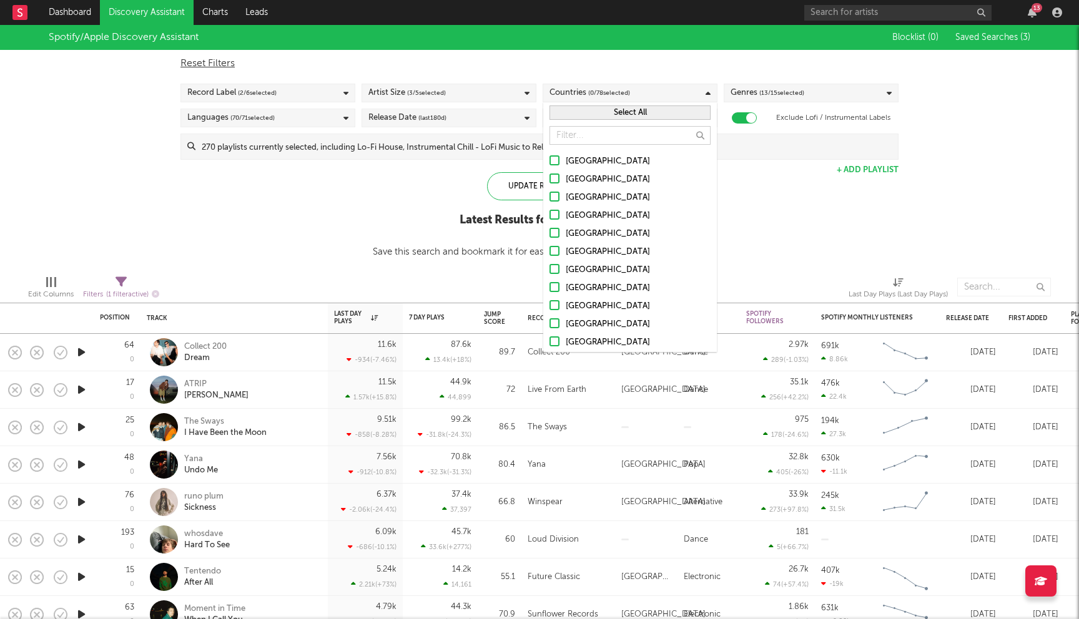
click at [615, 109] on button "Select All" at bounding box center [629, 113] width 161 height 14
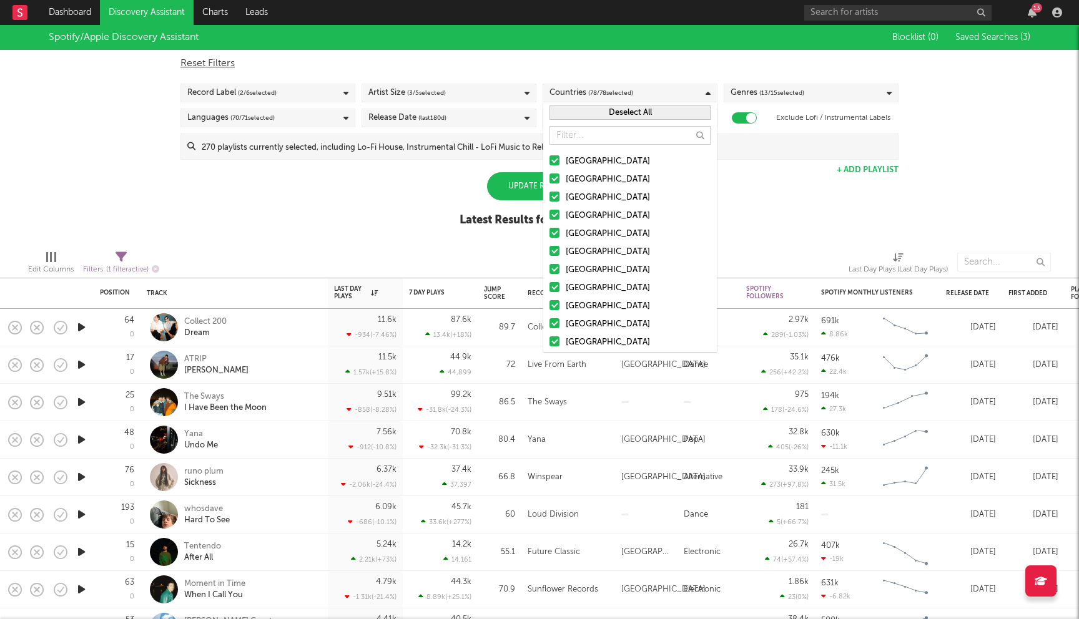
click at [394, 186] on div "Spotify/Apple Discovery Assistant Blocklist ( 0 ) Saved Searches ( 3 ) Reset Fi…" at bounding box center [539, 132] width 1079 height 215
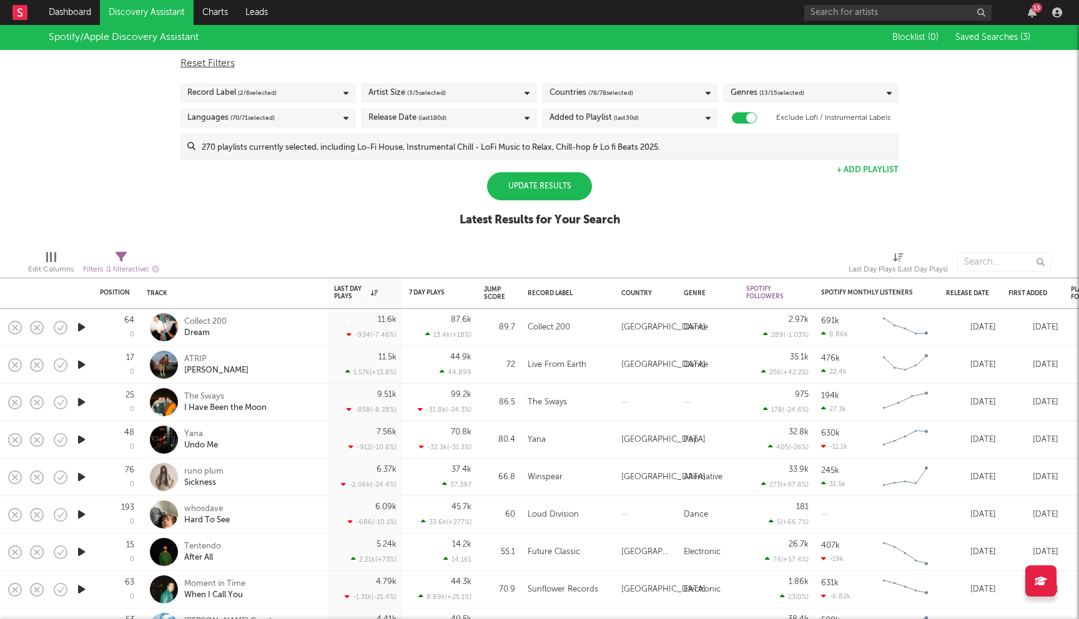
click at [545, 184] on div "Update Results" at bounding box center [539, 186] width 105 height 28
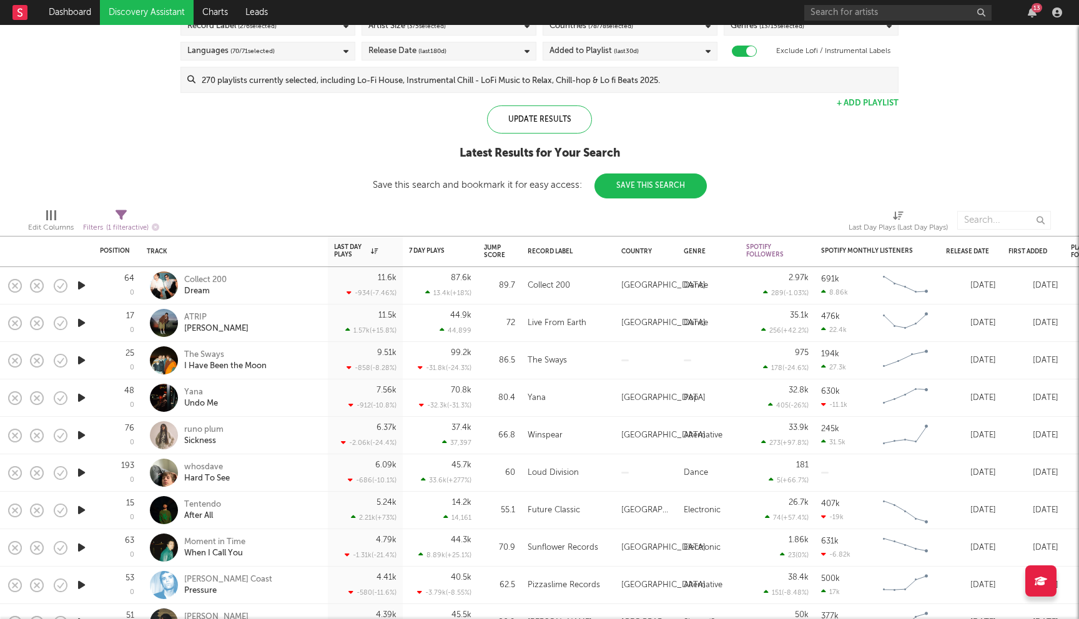
click at [82, 361] on icon "button" at bounding box center [81, 361] width 13 height 16
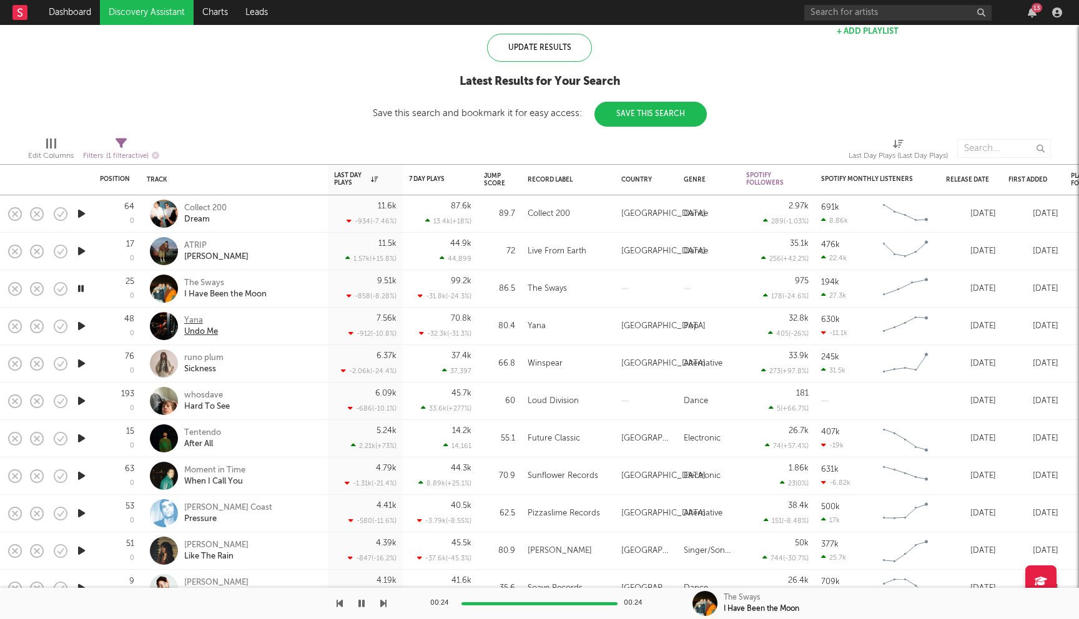
click at [200, 320] on div "Yana" at bounding box center [201, 320] width 34 height 11
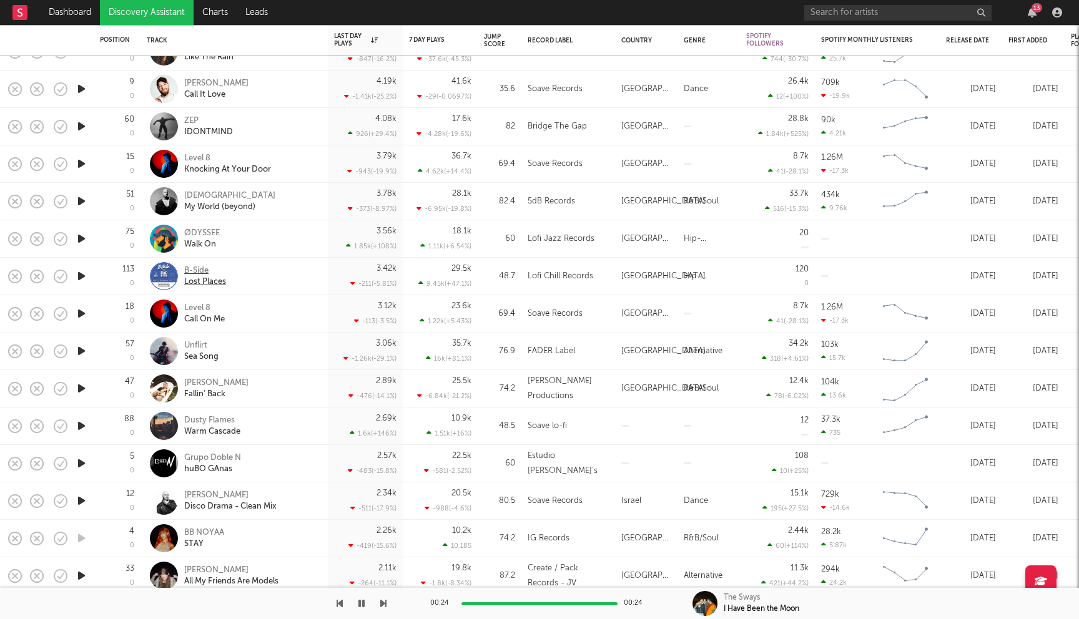
click at [197, 270] on div "B-Side" at bounding box center [205, 270] width 42 height 11
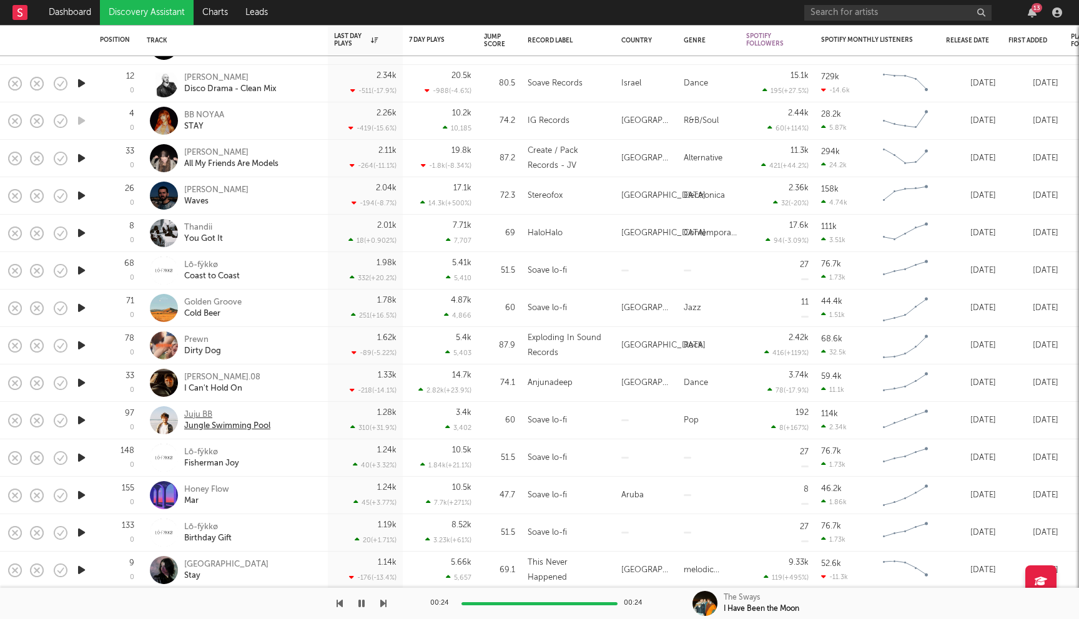
click at [194, 414] on div "Juju BB" at bounding box center [227, 415] width 86 height 11
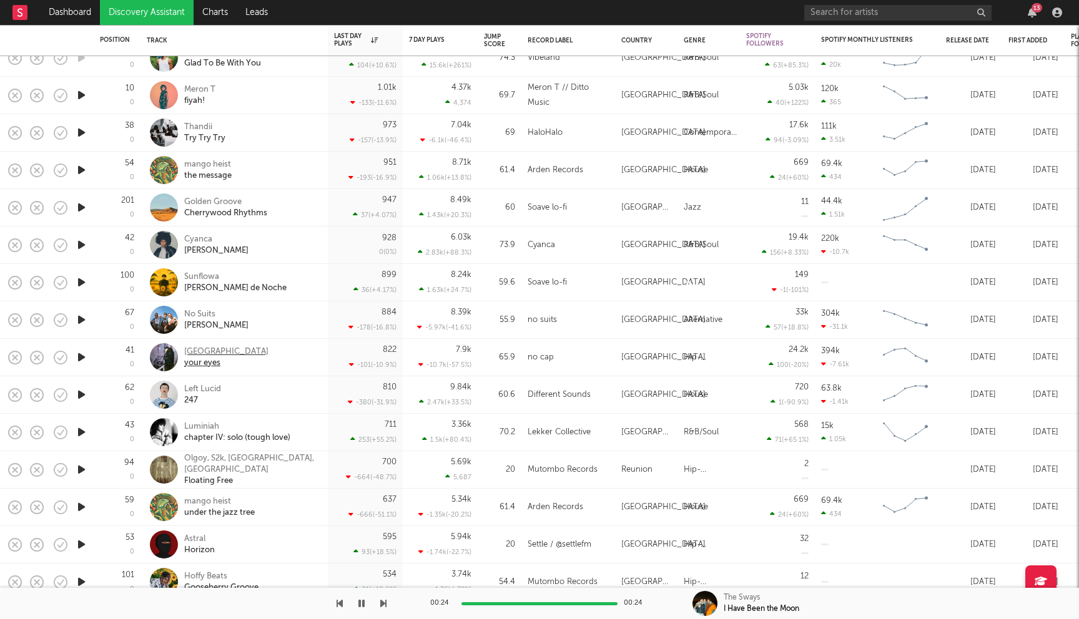
click at [208, 351] on div "oakland" at bounding box center [226, 351] width 84 height 11
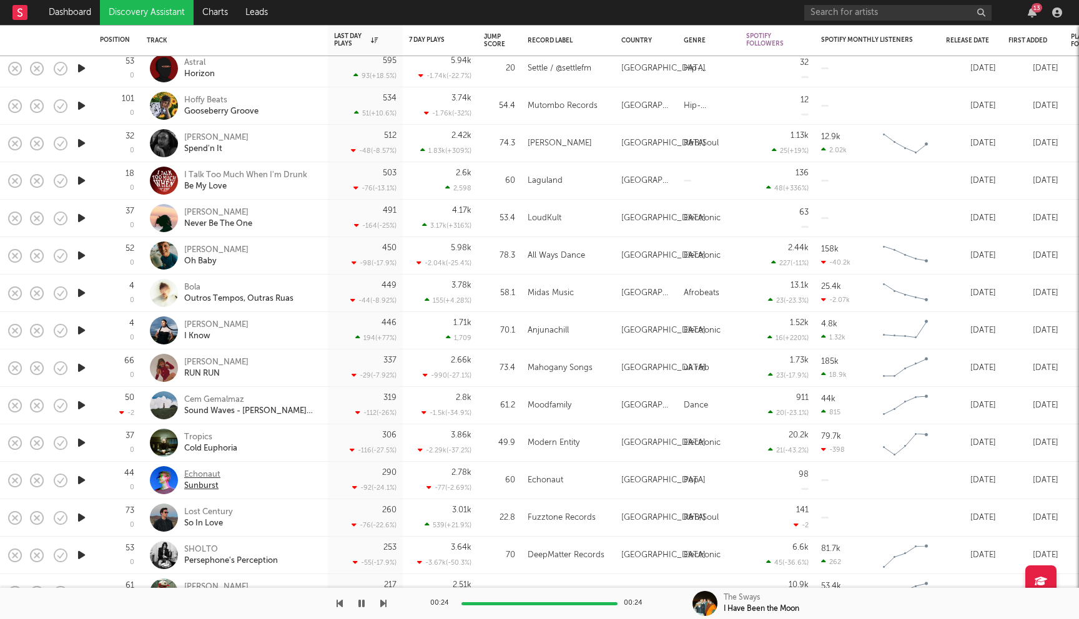
click at [215, 476] on div "Echonaut" at bounding box center [202, 474] width 36 height 11
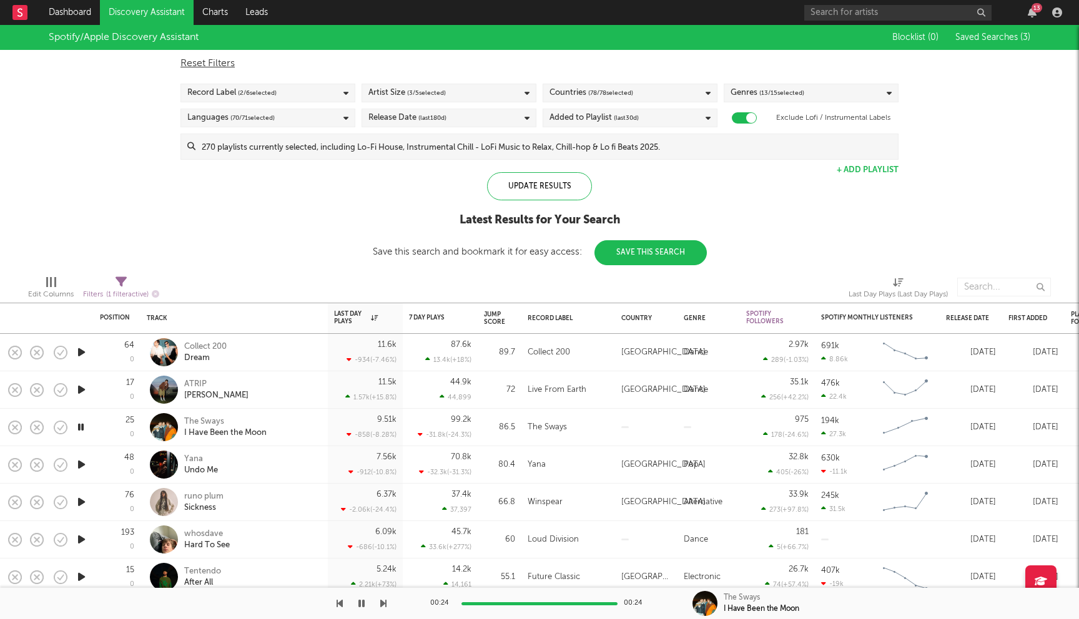
click at [447, 97] on div "Artist Size ( 3 / 5 selected)" at bounding box center [448, 93] width 175 height 19
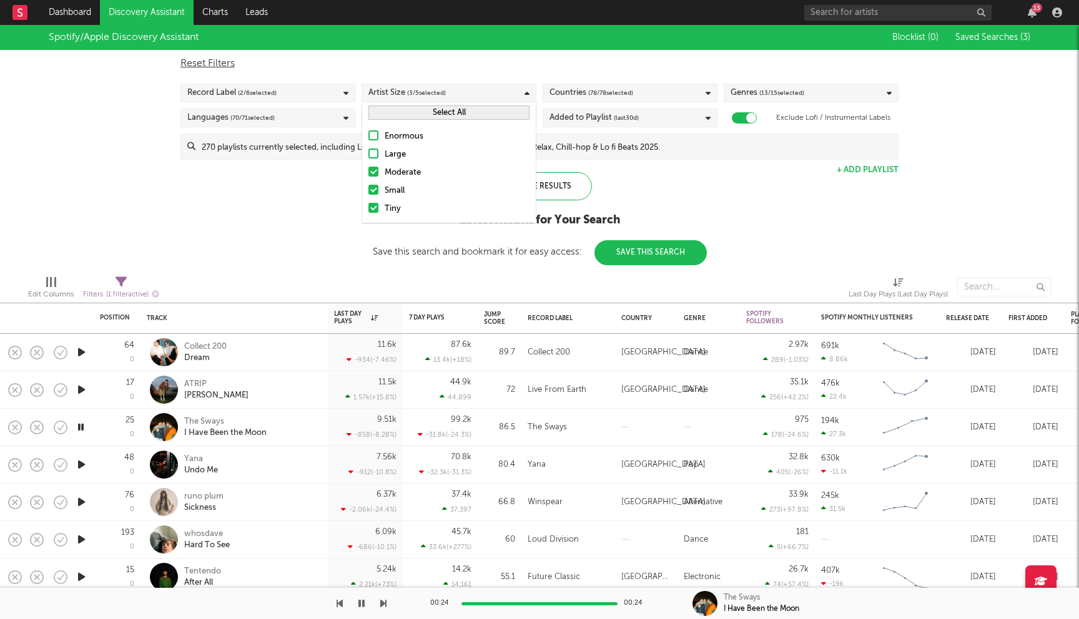
click at [390, 211] on div "Tiny" at bounding box center [457, 209] width 145 height 15
click at [368, 211] on input "Tiny" at bounding box center [368, 209] width 0 height 15
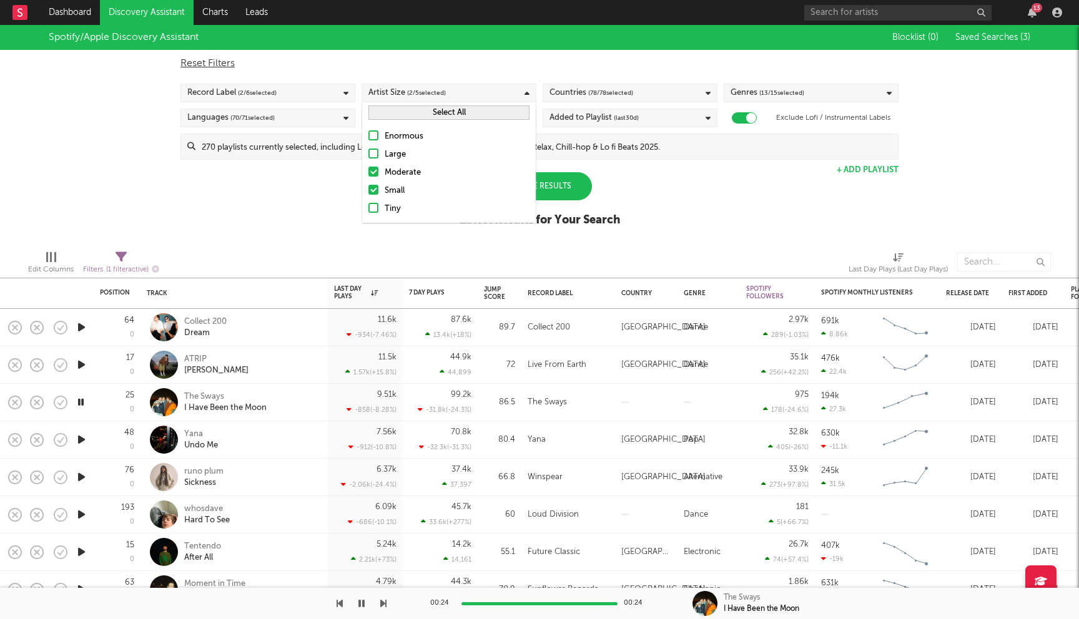
click at [375, 194] on div at bounding box center [373, 190] width 10 height 10
click at [368, 194] on input "Small" at bounding box center [368, 191] width 0 height 15
click at [275, 201] on div "Spotify/Apple Discovery Assistant Blocklist ( 0 ) Saved Searches ( 3 ) Reset Fi…" at bounding box center [539, 132] width 1079 height 215
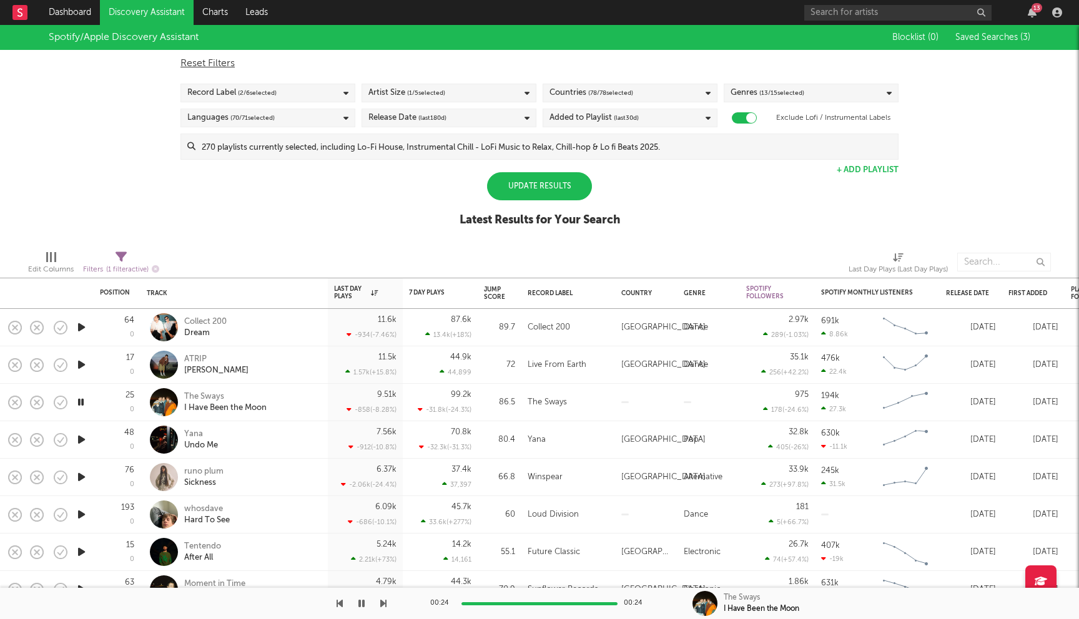
click at [602, 121] on div "Added to Playlist (last 30 d)" at bounding box center [593, 118] width 89 height 15
click at [597, 195] on div "Last 180 Days" at bounding box center [638, 195] width 145 height 15
click at [549, 195] on input "Last 180 Days" at bounding box center [549, 195] width 0 height 15
click at [410, 202] on div "Spotify/Apple Discovery Assistant Blocklist ( 0 ) Saved Searches ( 3 ) Reset Fi…" at bounding box center [539, 132] width 1079 height 215
click at [535, 186] on div "Update Results" at bounding box center [539, 186] width 105 height 28
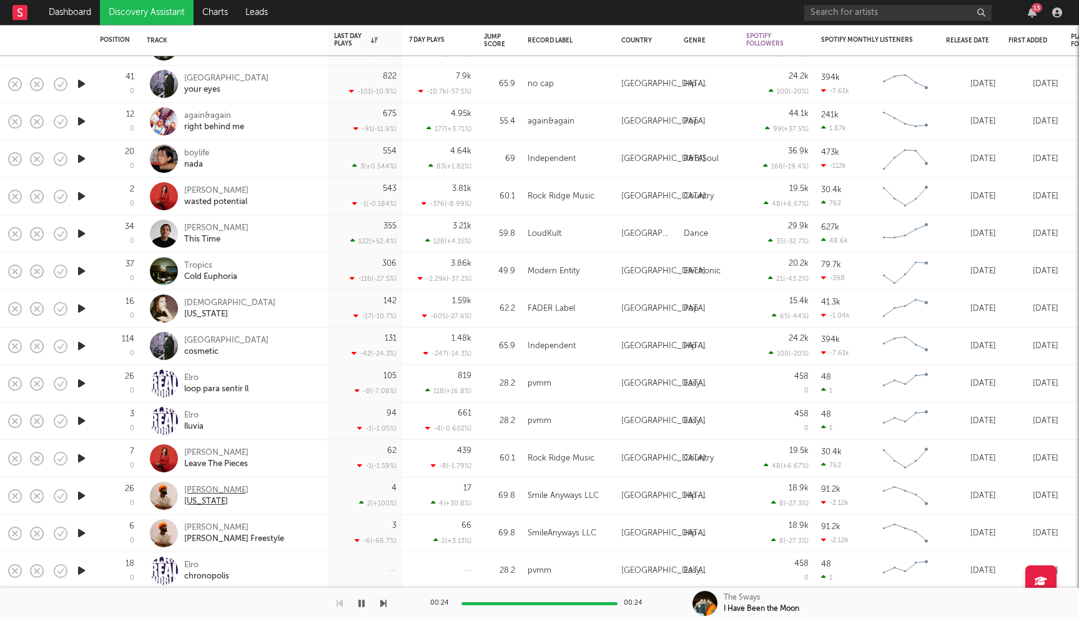
click at [204, 489] on div "Curtis Roach" at bounding box center [216, 490] width 64 height 11
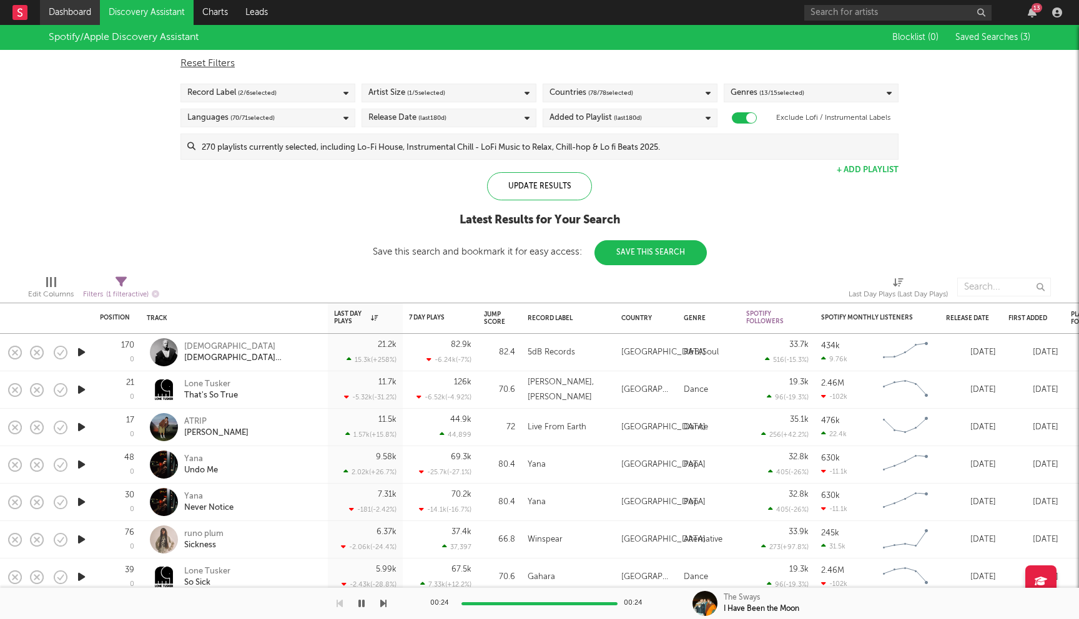
click at [90, 6] on link "Dashboard" at bounding box center [70, 12] width 60 height 25
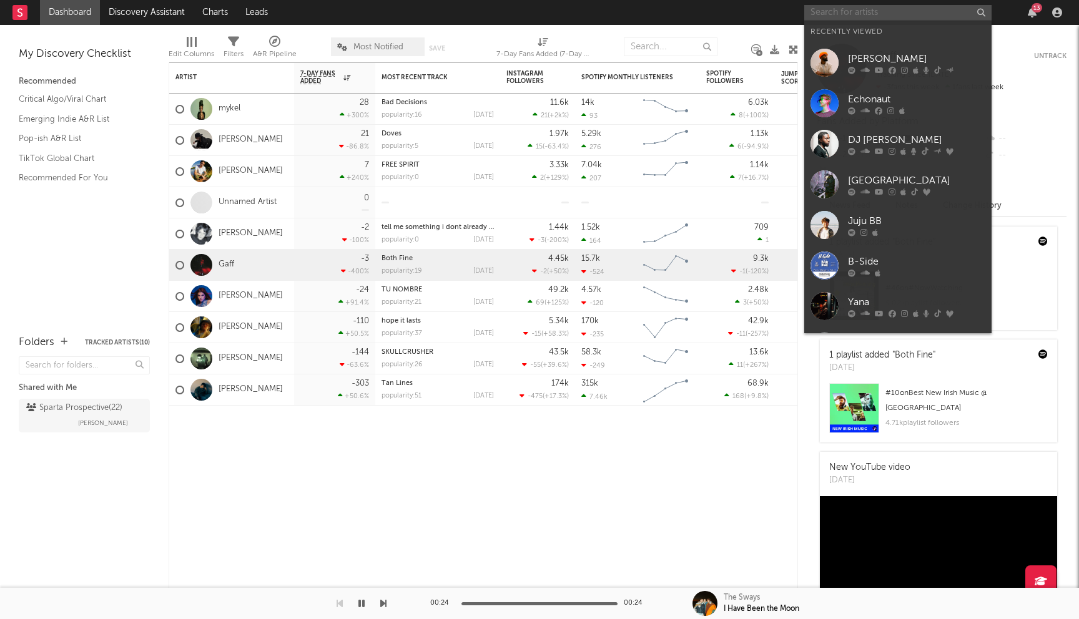
click at [862, 13] on input "text" at bounding box center [897, 13] width 187 height 16
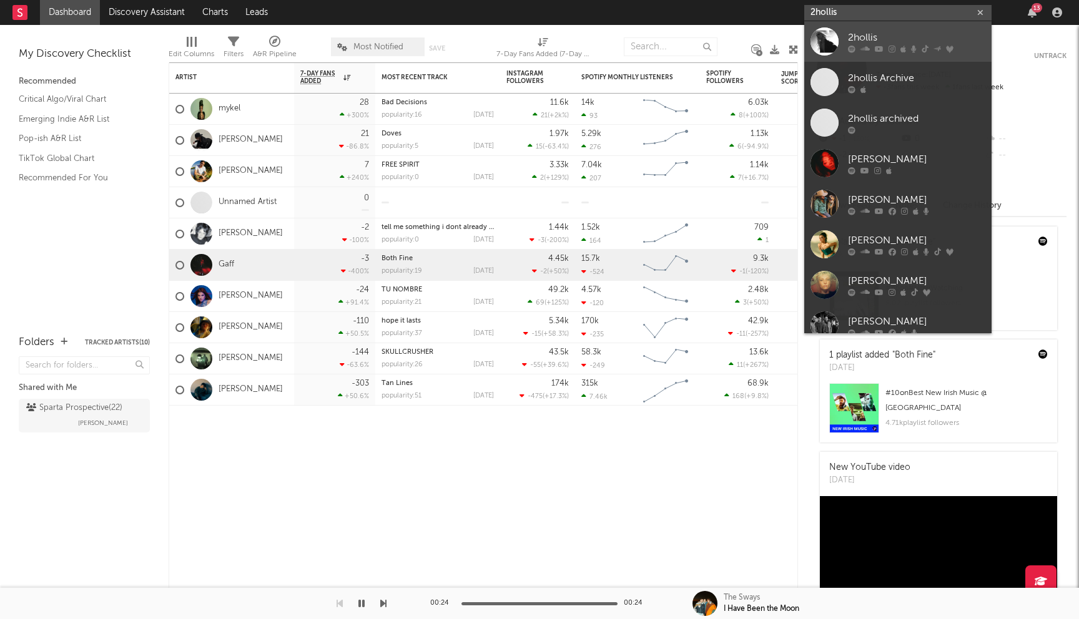
type input "2hollis"
click at [886, 41] on div "2hollis" at bounding box center [916, 37] width 137 height 15
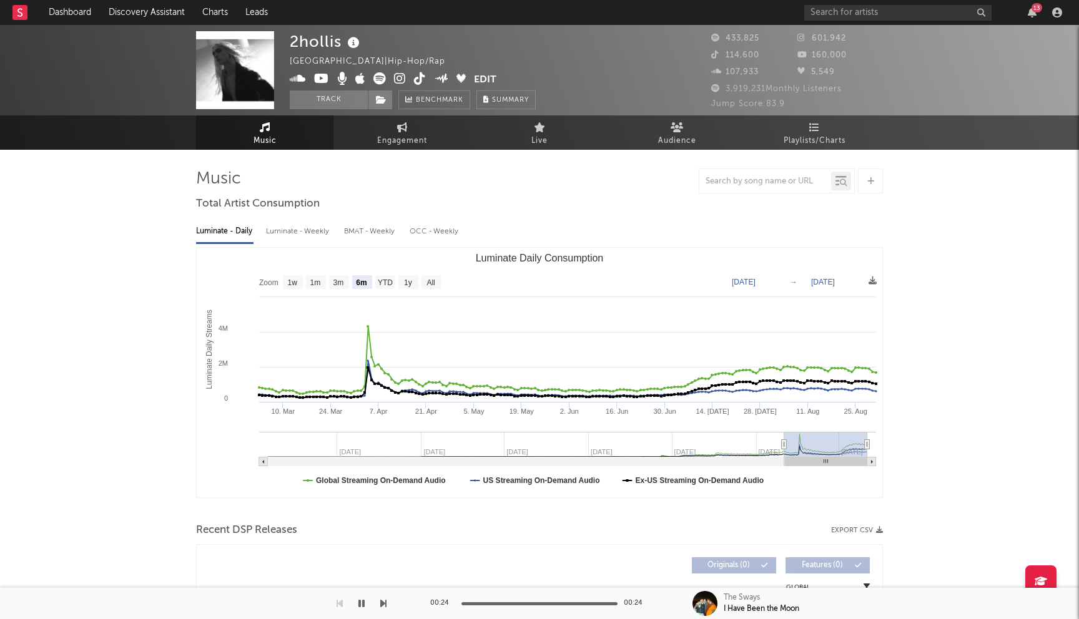
select select "6m"
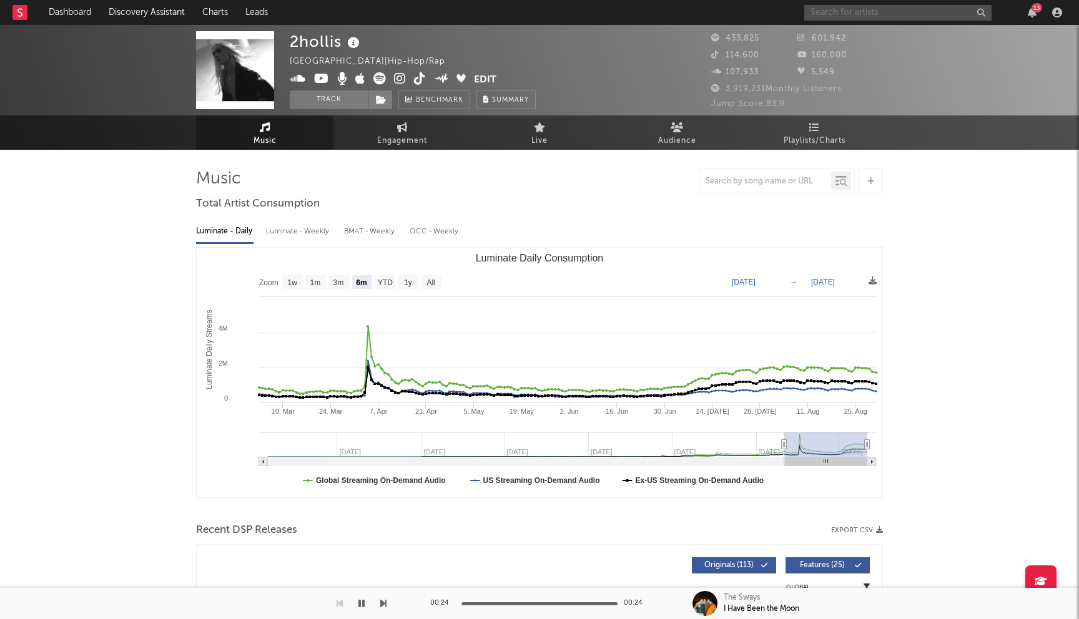
click at [835, 17] on input "text" at bounding box center [897, 13] width 187 height 16
click at [859, 17] on input "text" at bounding box center [897, 13] width 187 height 16
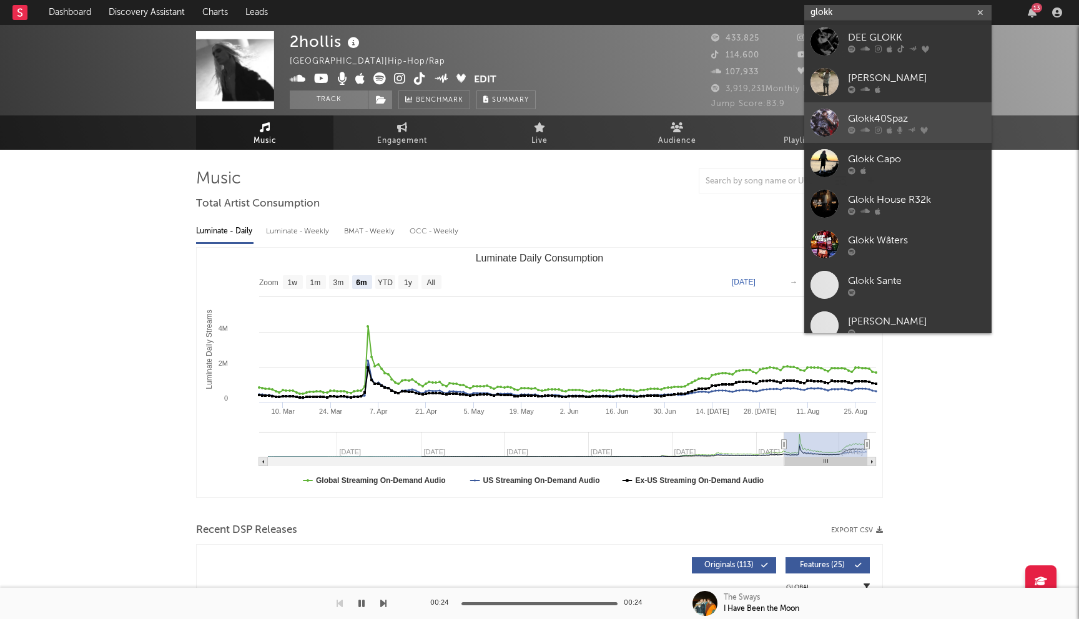
type input "glokk"
click at [902, 110] on link "Glokk40Spaz" at bounding box center [897, 122] width 187 height 41
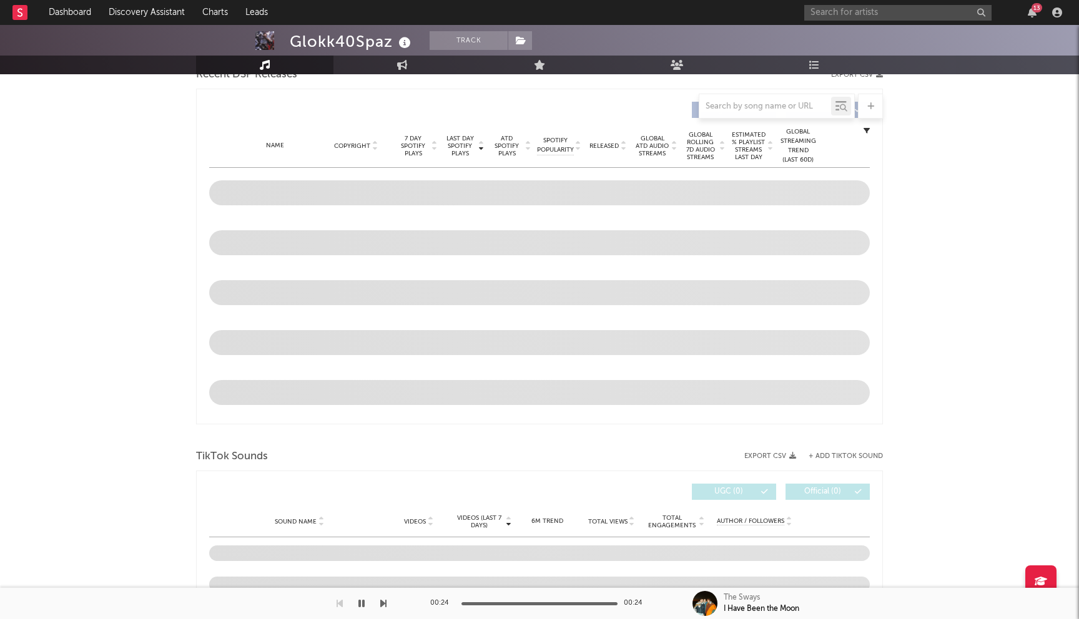
select select "6m"
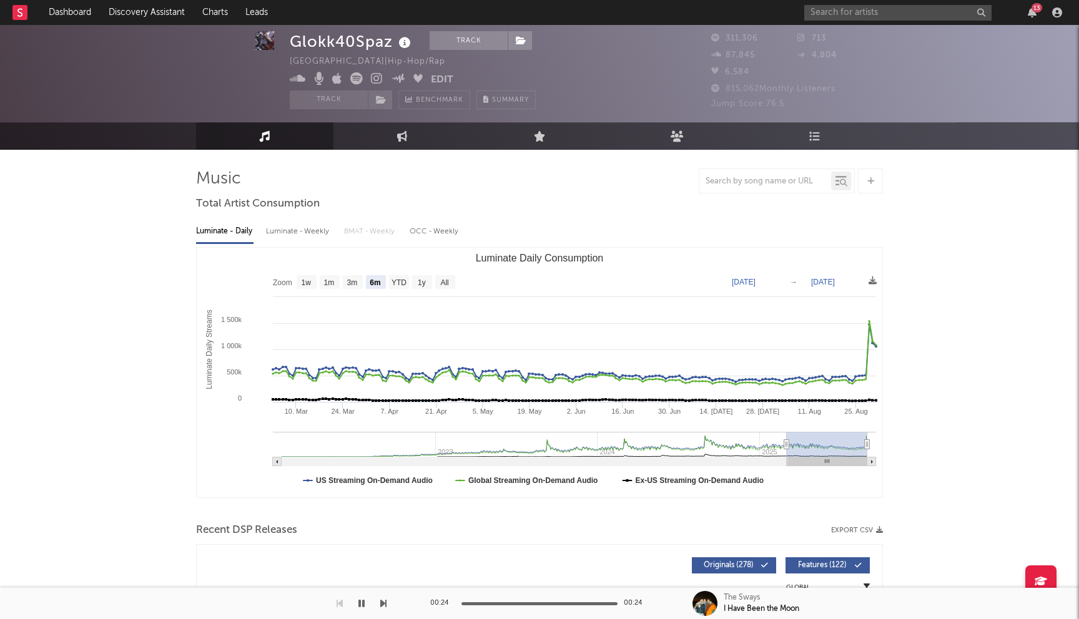
scroll to position [388, 0]
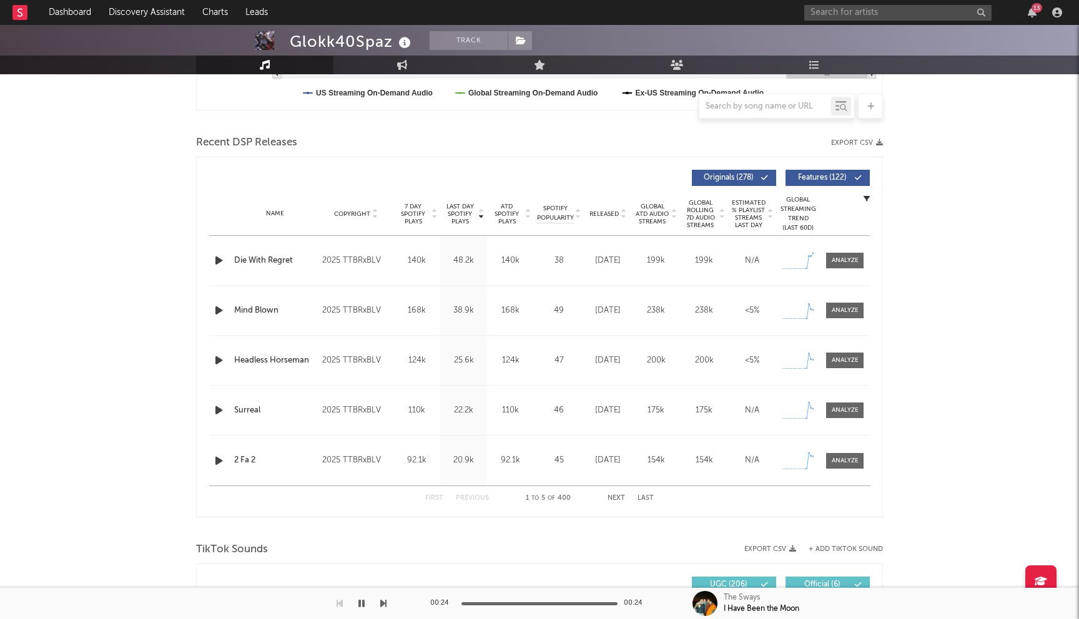
click at [617, 498] on button "Next" at bounding box center [615, 498] width 17 height 7
click at [476, 496] on button "Previous" at bounding box center [472, 498] width 33 height 7
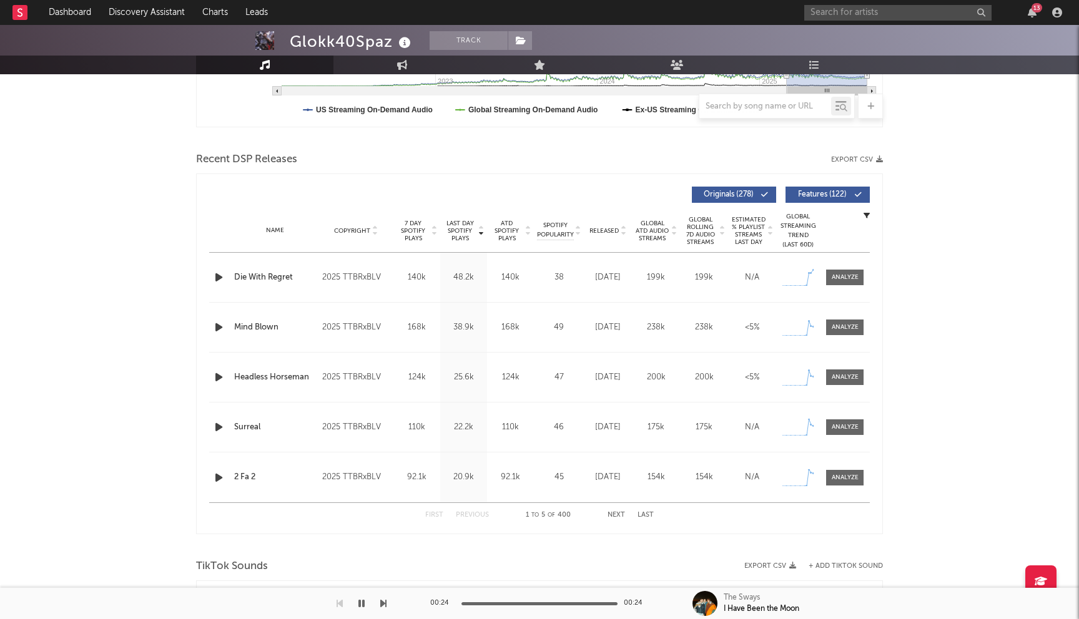
scroll to position [388, 0]
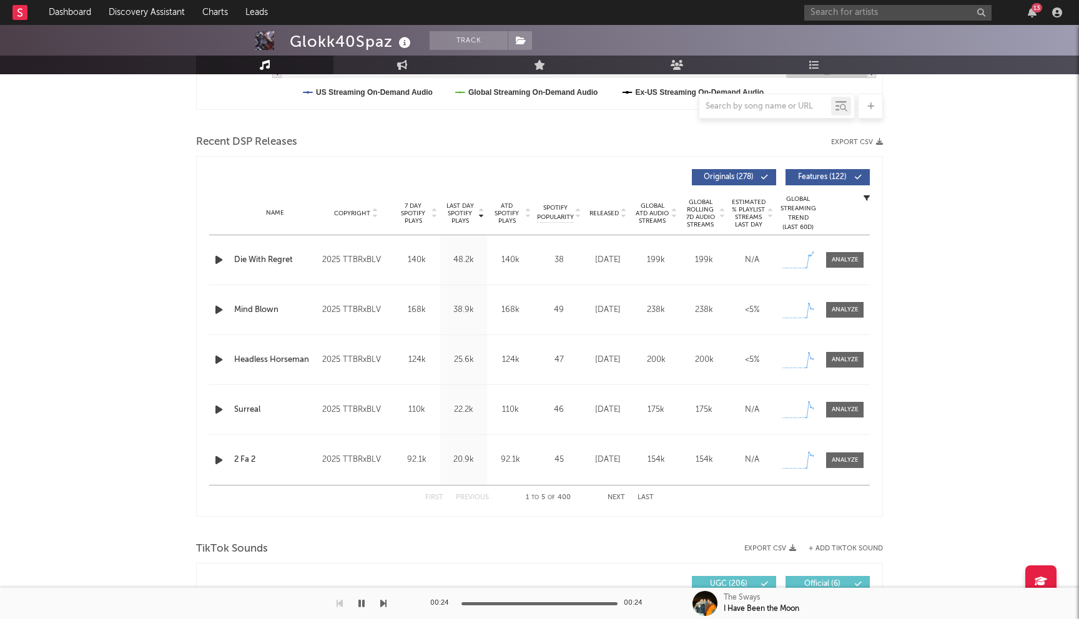
click at [614, 494] on button "Next" at bounding box center [615, 497] width 17 height 7
click at [481, 493] on div "First Previous 6 to 10 of 400 Next Last" at bounding box center [539, 498] width 228 height 24
click at [477, 496] on button "Previous" at bounding box center [472, 497] width 33 height 7
click at [618, 495] on button "Next" at bounding box center [615, 497] width 17 height 7
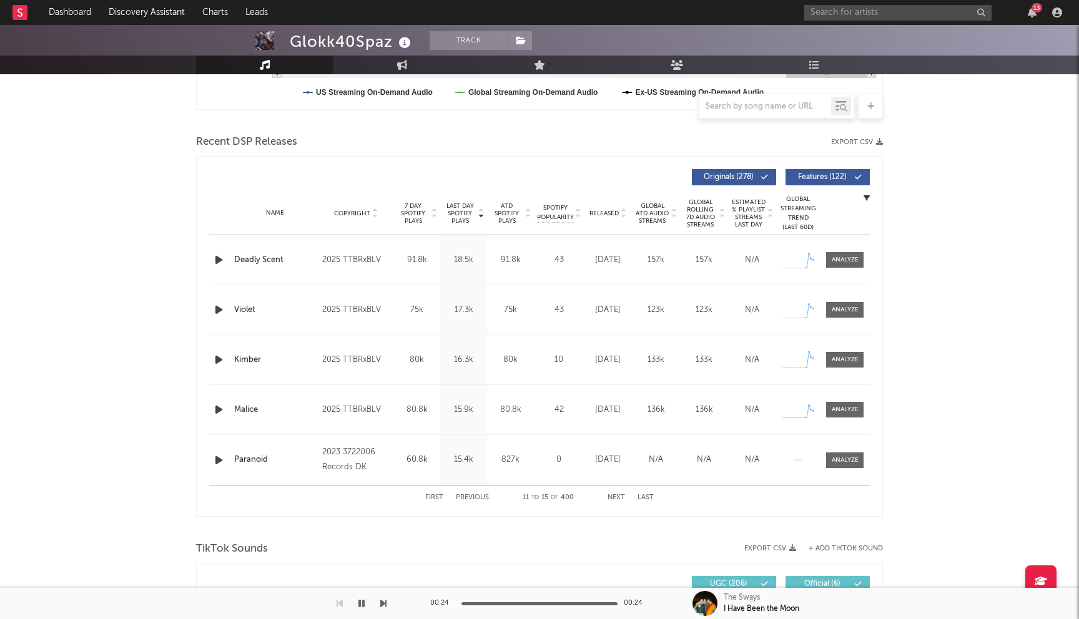
click at [615, 497] on button "Next" at bounding box center [615, 497] width 17 height 7
click at [125, 14] on link "Discovery Assistant" at bounding box center [147, 12] width 94 height 25
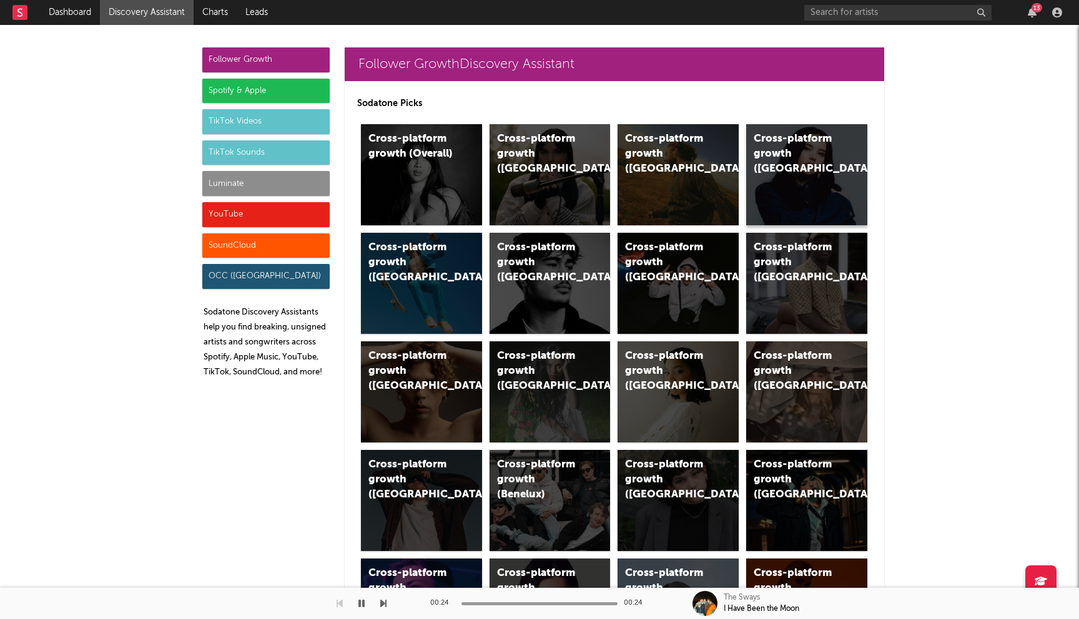
click at [772, 185] on div "Cross-platform growth (Canada)" at bounding box center [806, 174] width 121 height 101
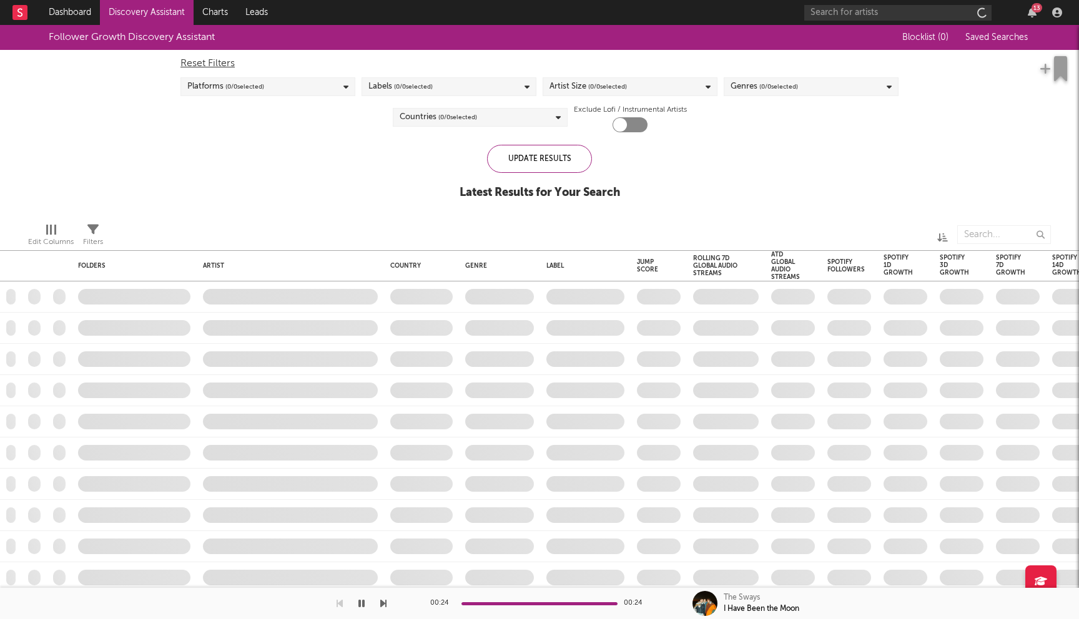
checkbox input "true"
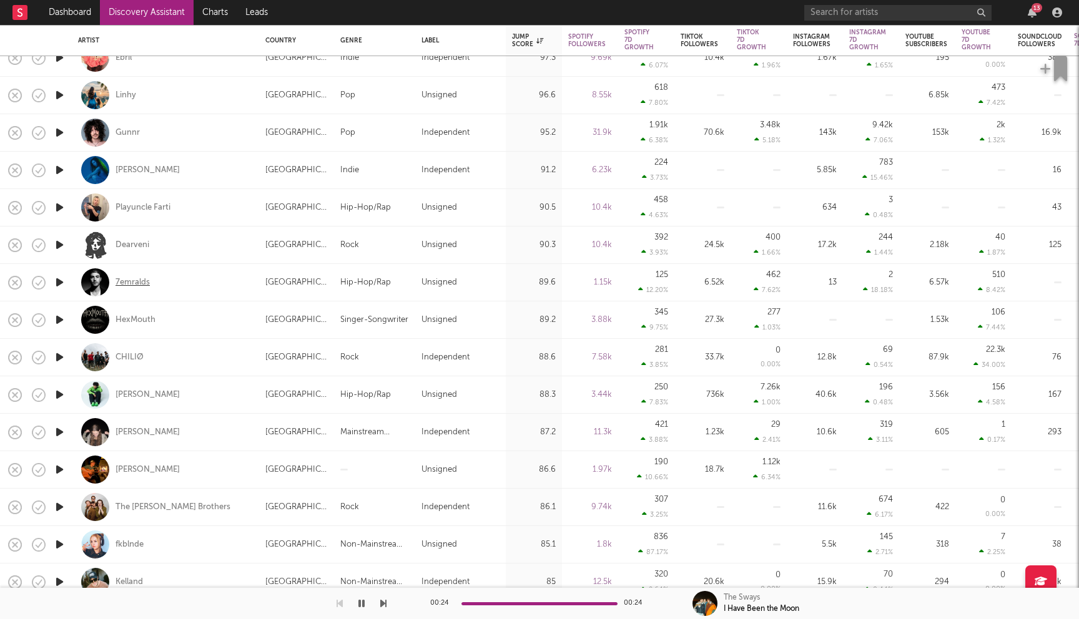
click at [145, 280] on div "7emralds" at bounding box center [132, 282] width 34 height 11
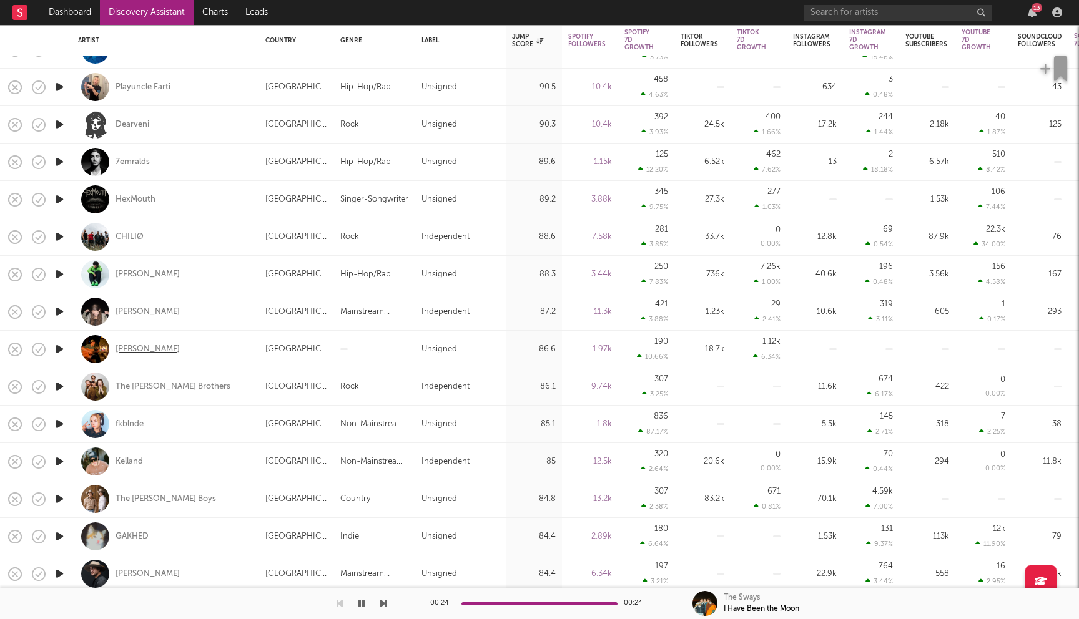
click at [132, 350] on div "Ethan Miller" at bounding box center [147, 349] width 64 height 11
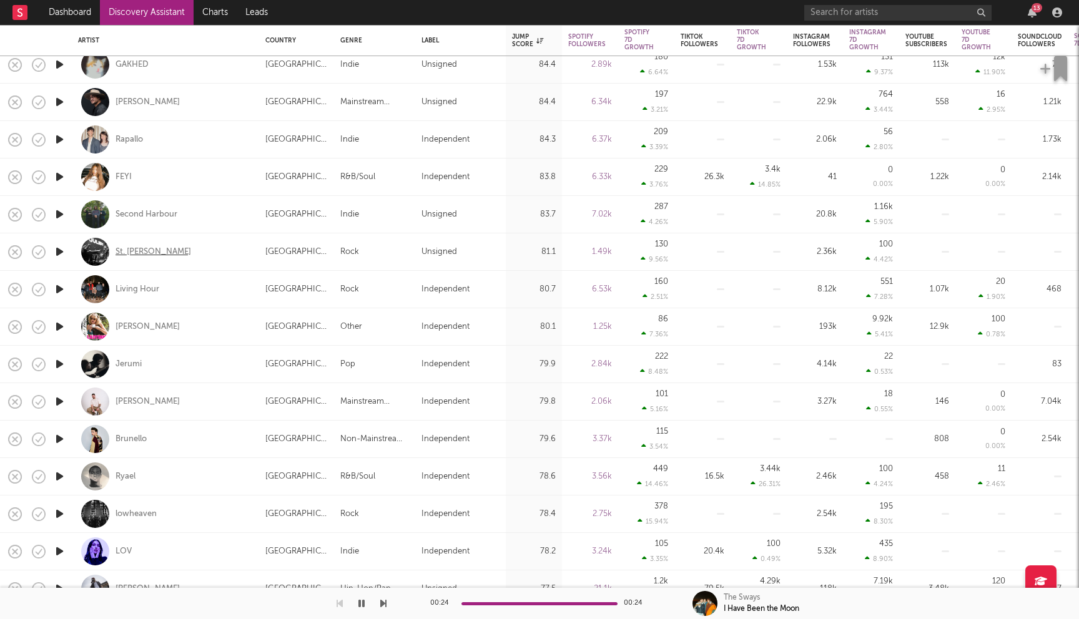
click at [125, 250] on div "St. Julien" at bounding box center [153, 252] width 76 height 11
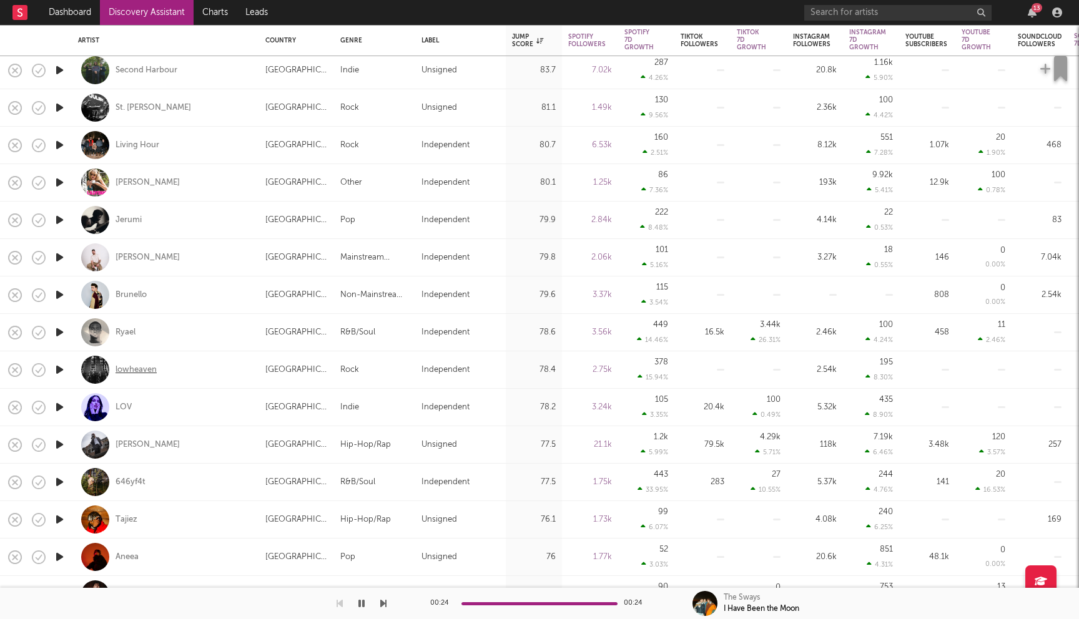
click at [140, 366] on div "lowheaven" at bounding box center [135, 370] width 41 height 11
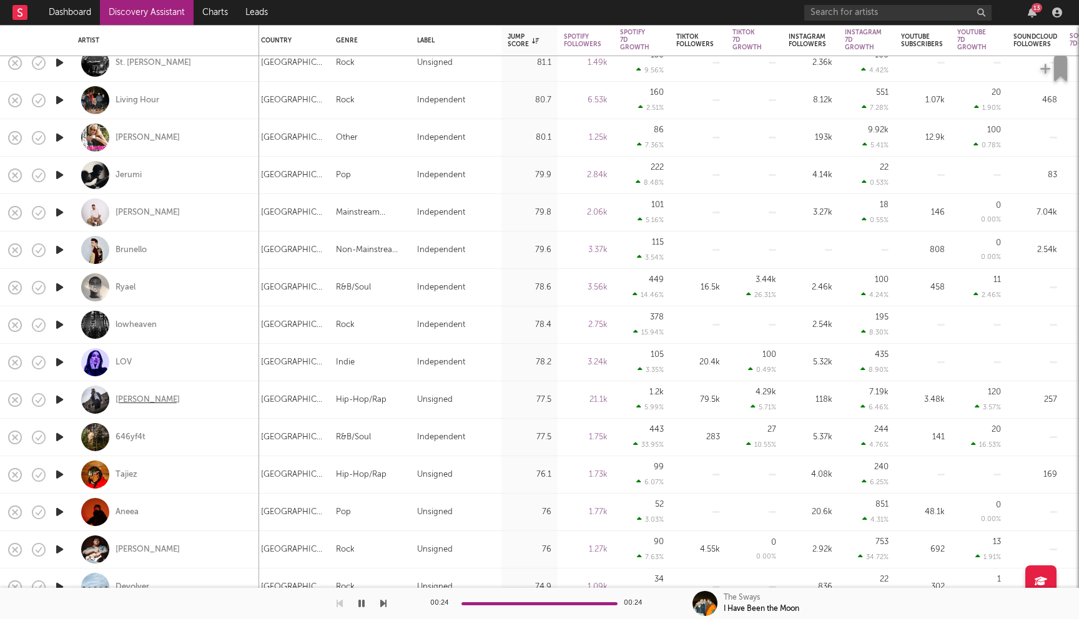
click at [126, 400] on div "Tae Hauk" at bounding box center [147, 400] width 64 height 11
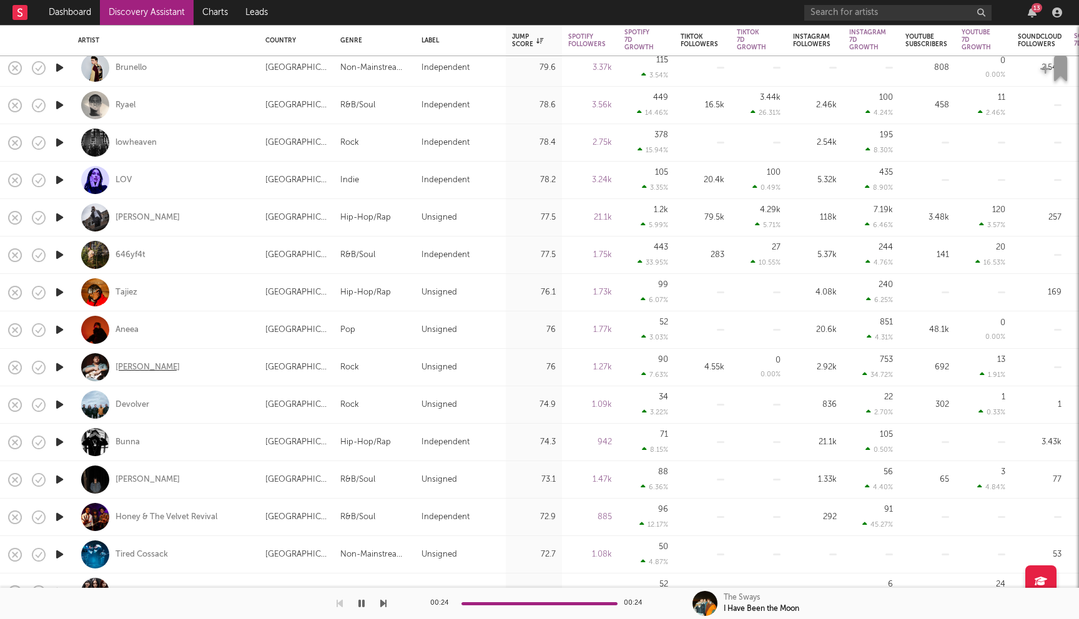
click at [144, 364] on div "[PERSON_NAME]" at bounding box center [147, 367] width 64 height 11
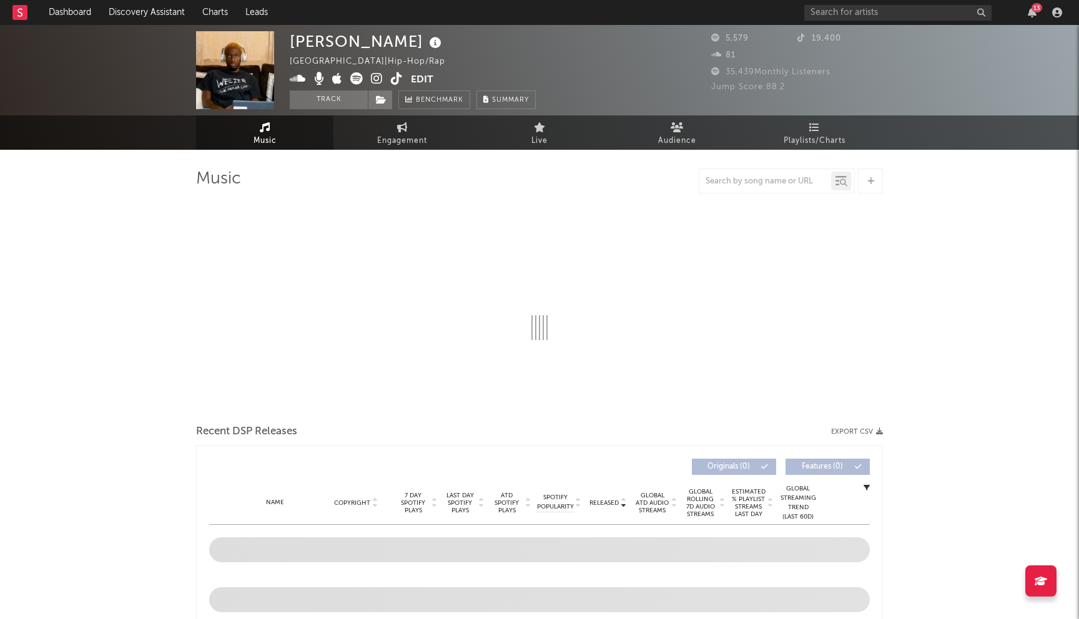
select select "6m"
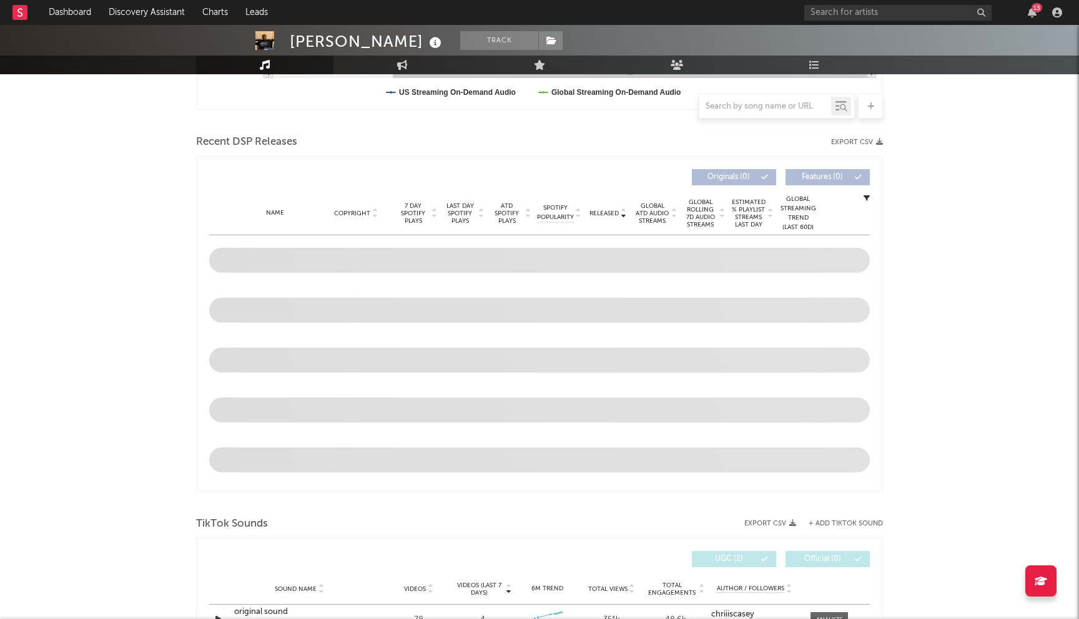
scroll to position [453, 0]
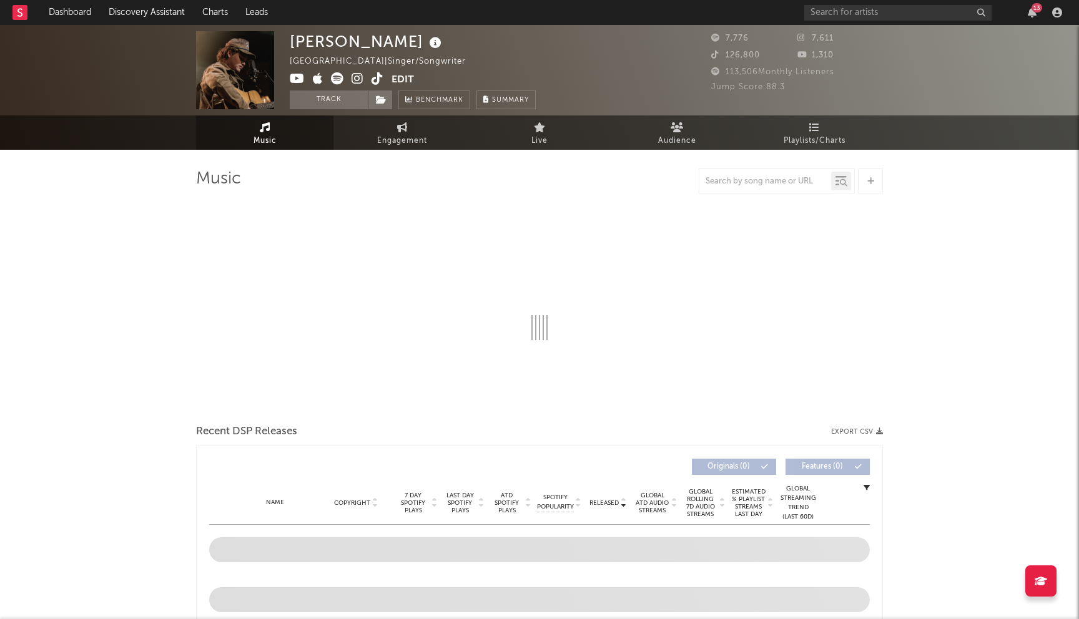
select select "6m"
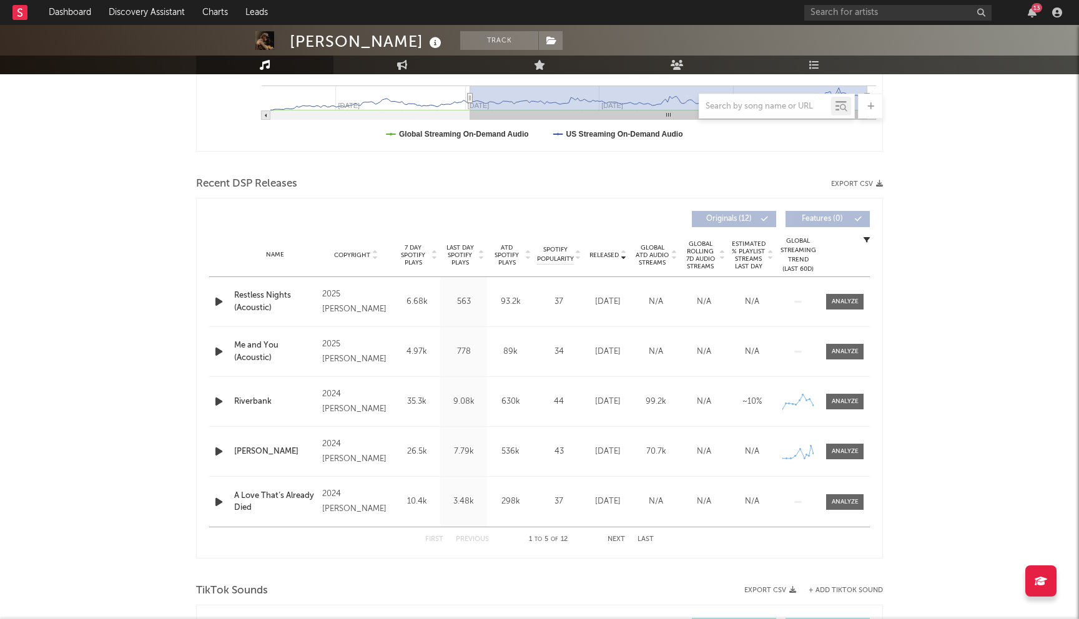
scroll to position [215, 0]
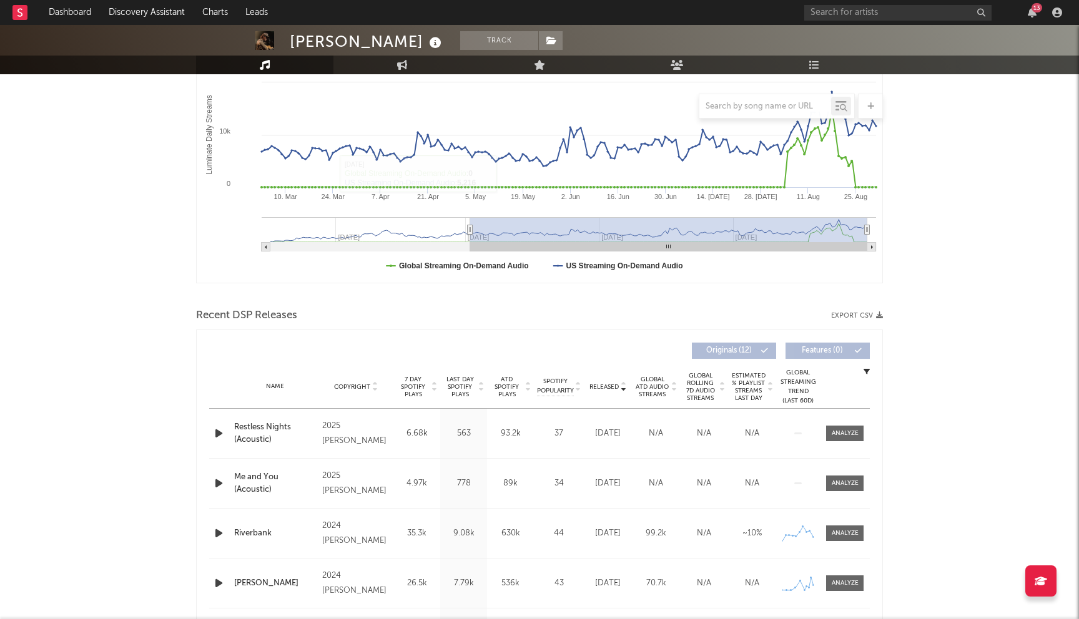
click at [459, 386] on span "Last Day Spotify Plays" at bounding box center [459, 387] width 33 height 22
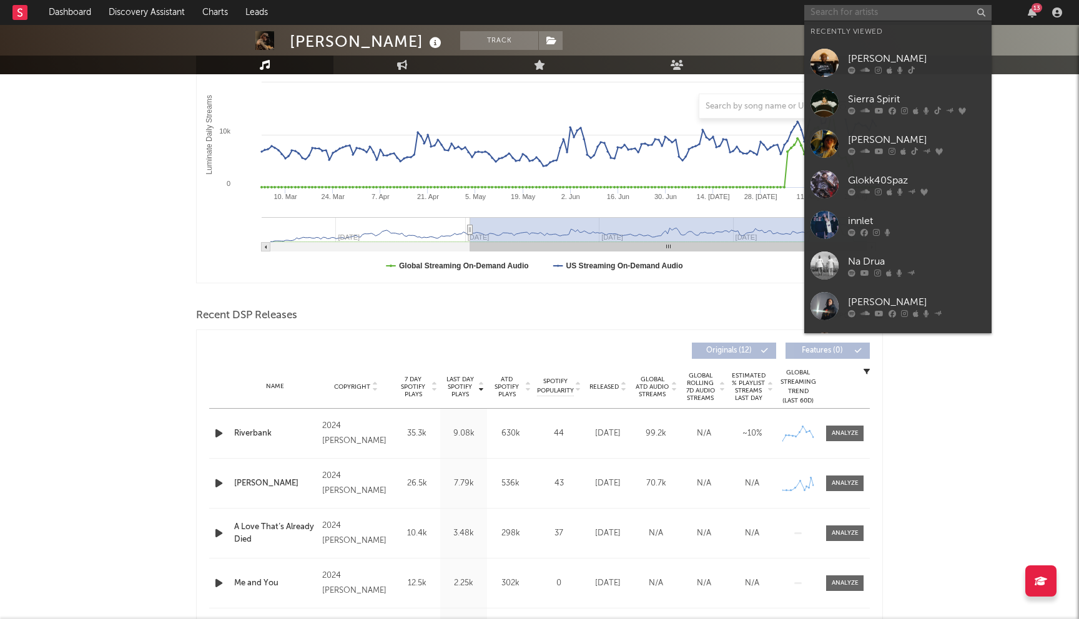
click at [853, 5] on input "text" at bounding box center [897, 13] width 187 height 16
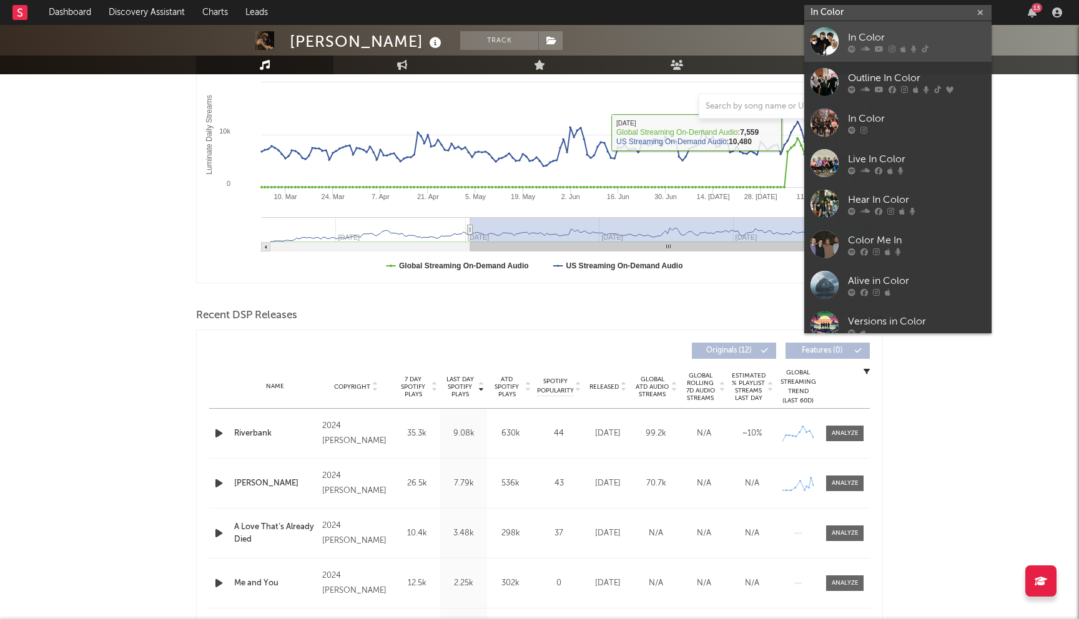
type input "In Color"
click at [880, 32] on div "In Color" at bounding box center [916, 37] width 137 height 15
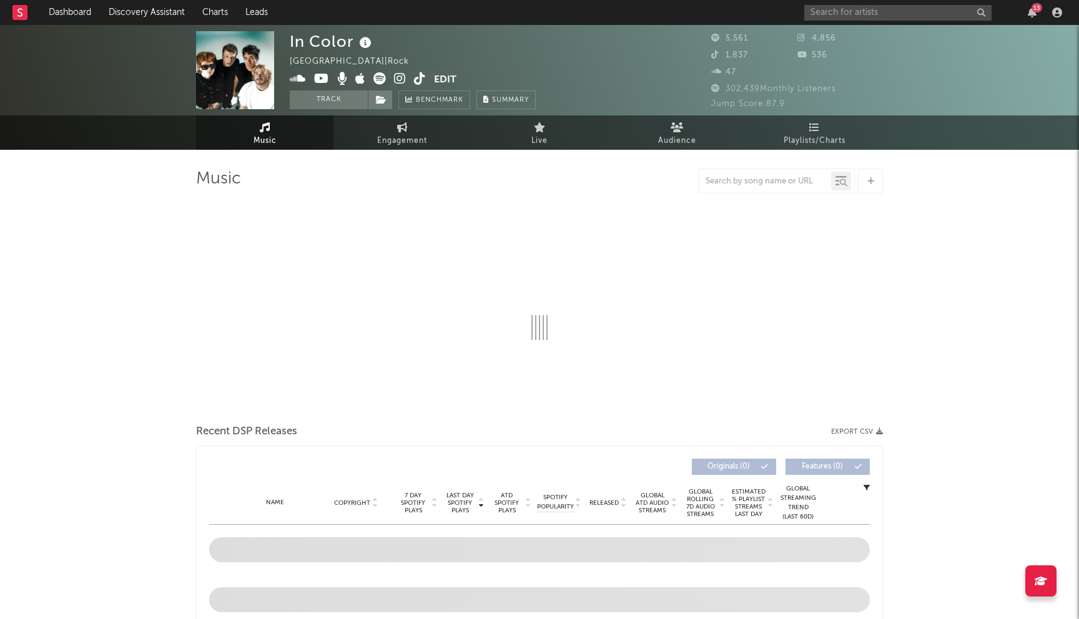
select select "6m"
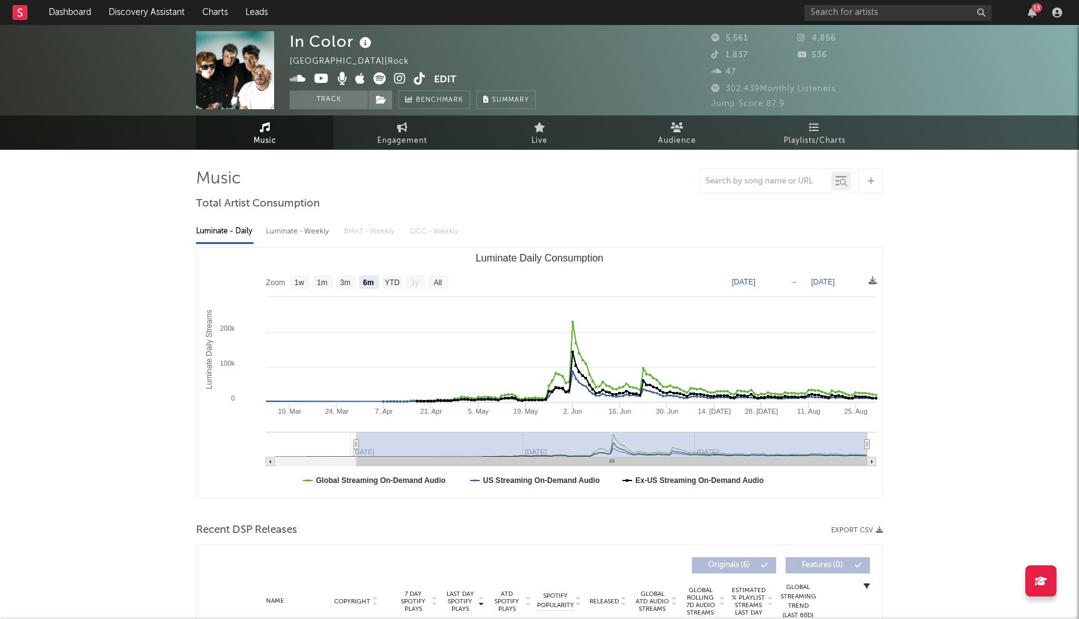
click at [397, 78] on icon at bounding box center [400, 78] width 12 height 12
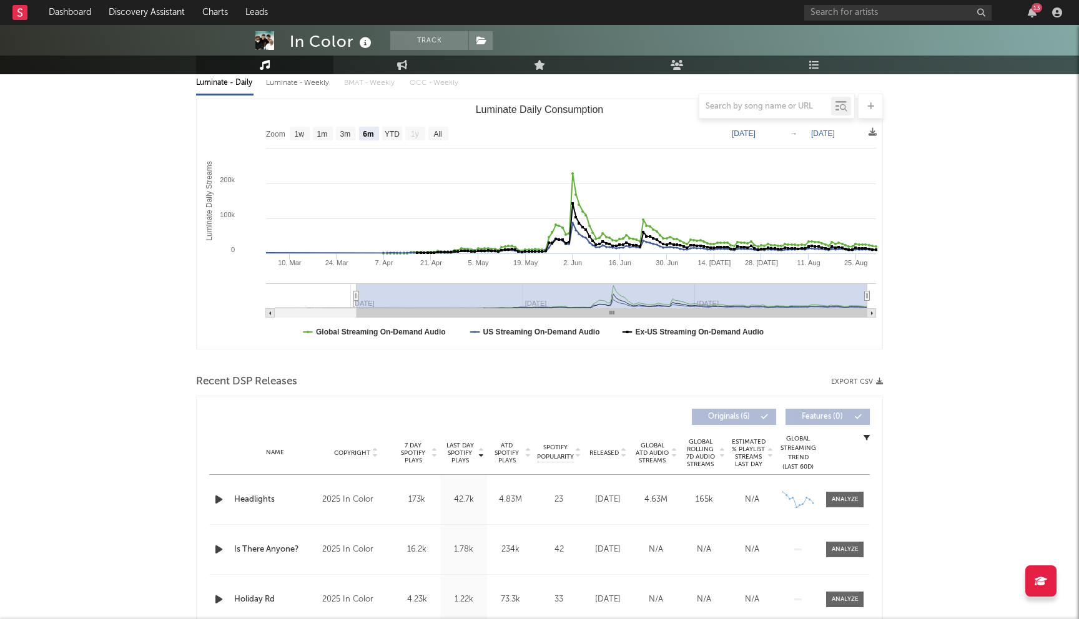
scroll to position [137, 0]
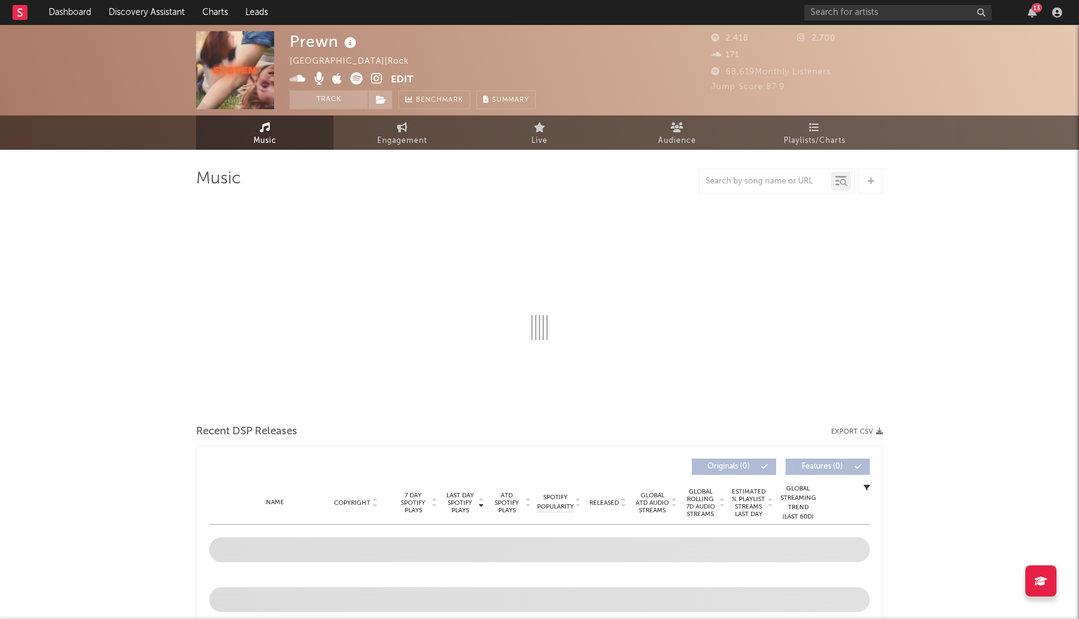
select select "1w"
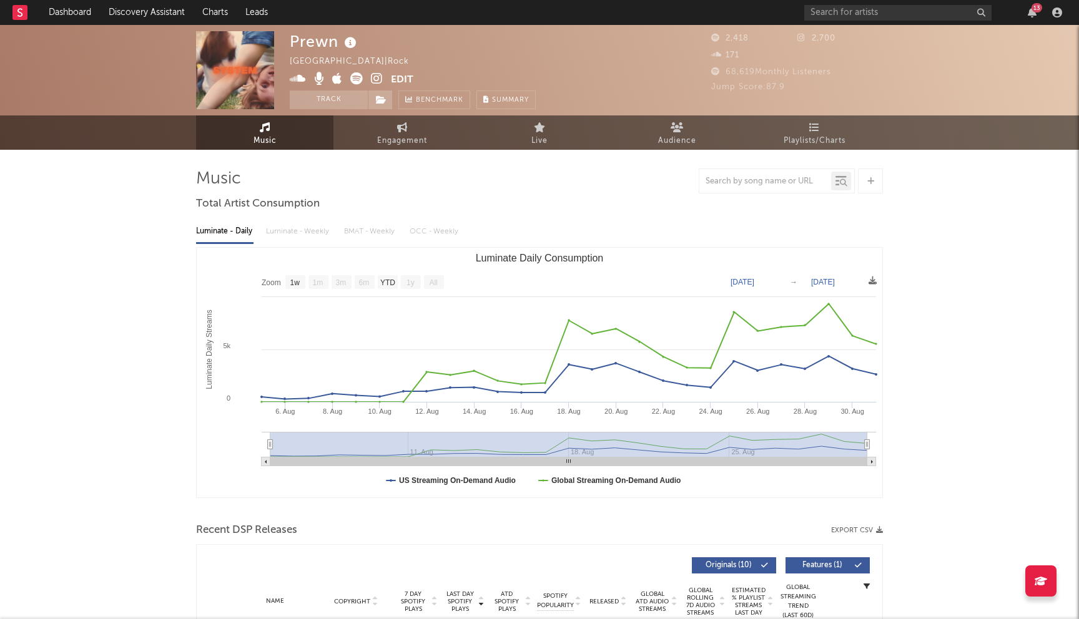
click at [379, 79] on icon at bounding box center [377, 78] width 12 height 12
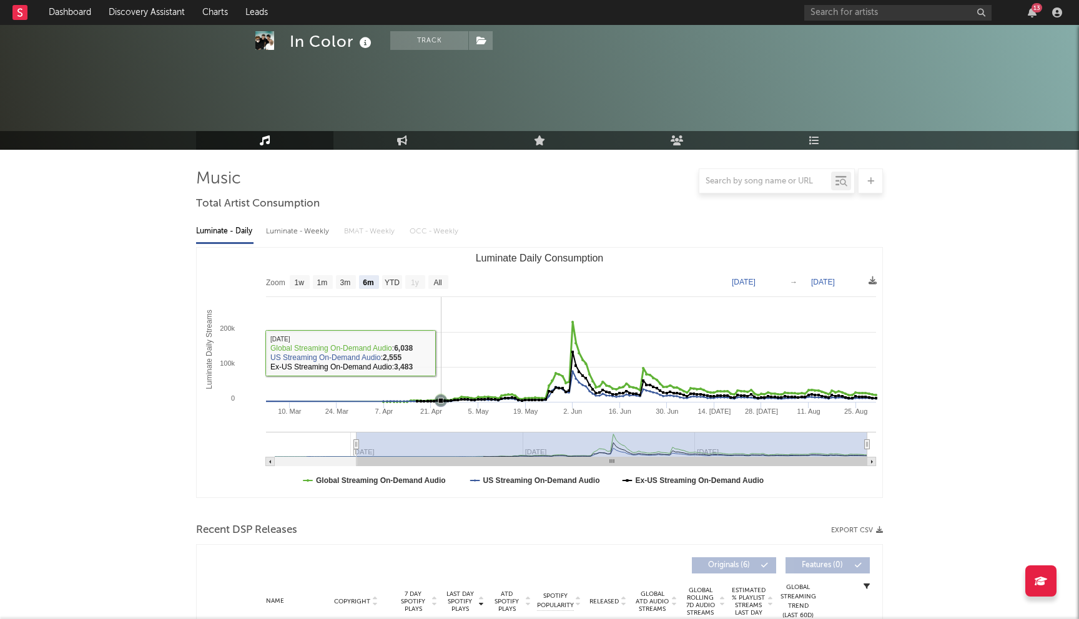
select select "6m"
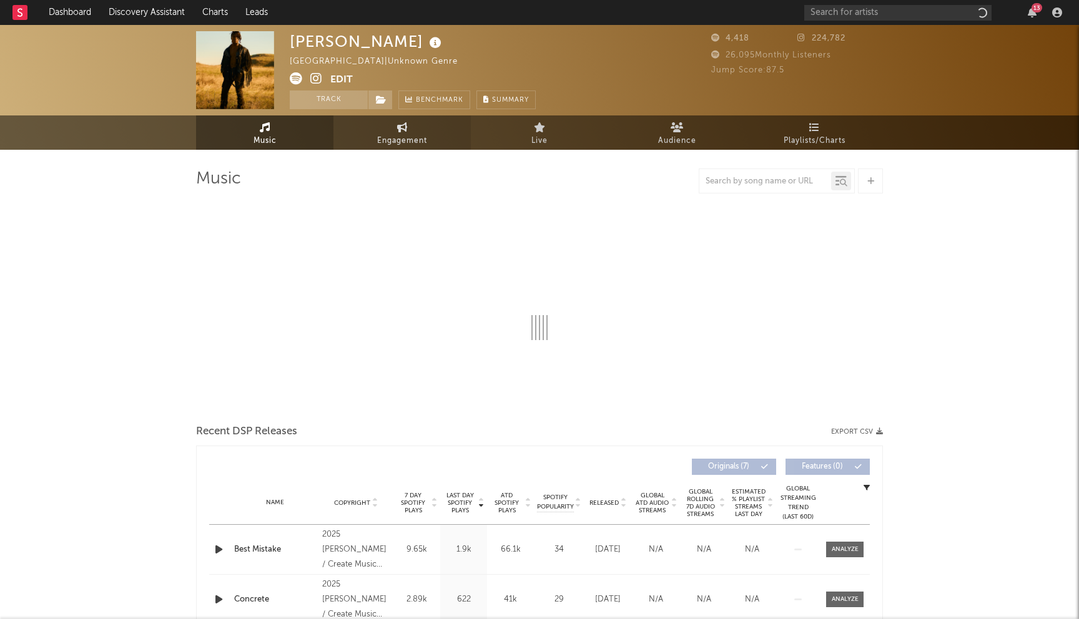
select select "1w"
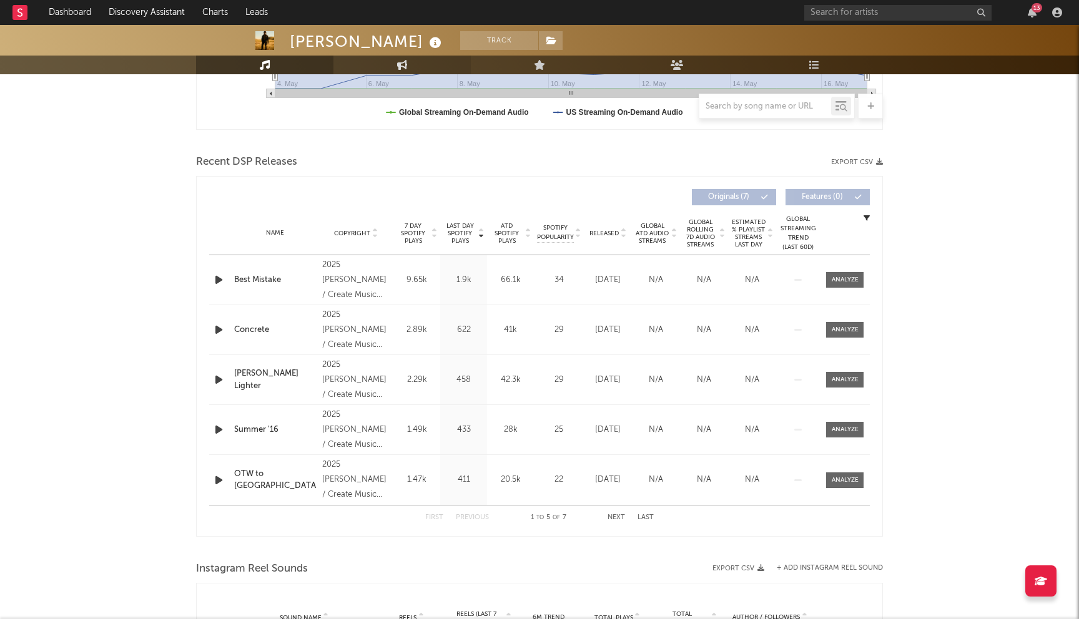
scroll to position [448, 0]
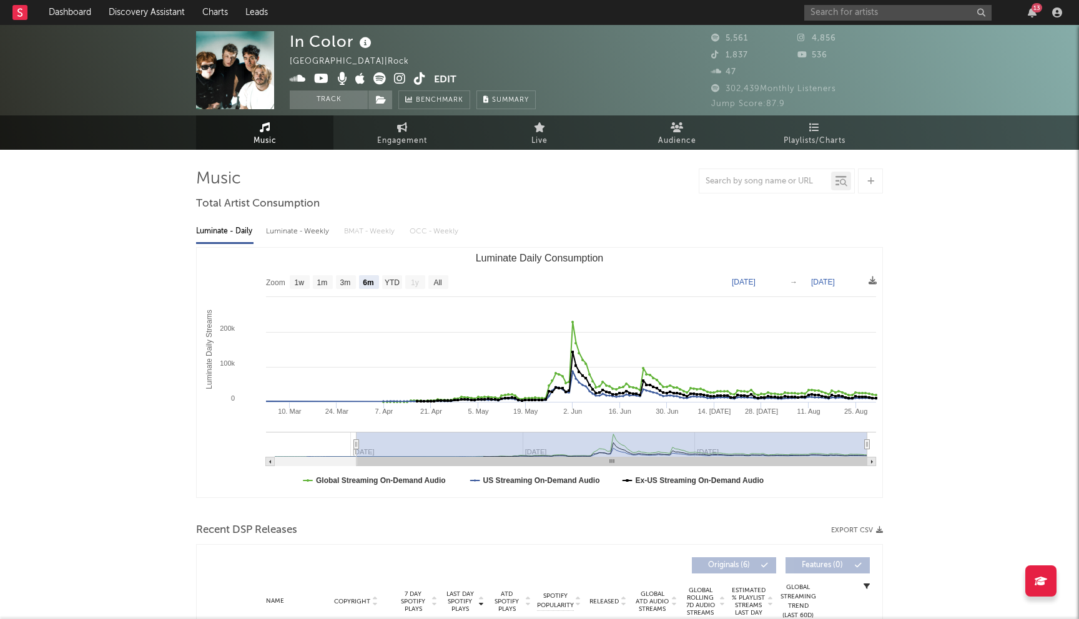
select select "6m"
click at [825, 12] on input "text" at bounding box center [897, 13] width 187 height 16
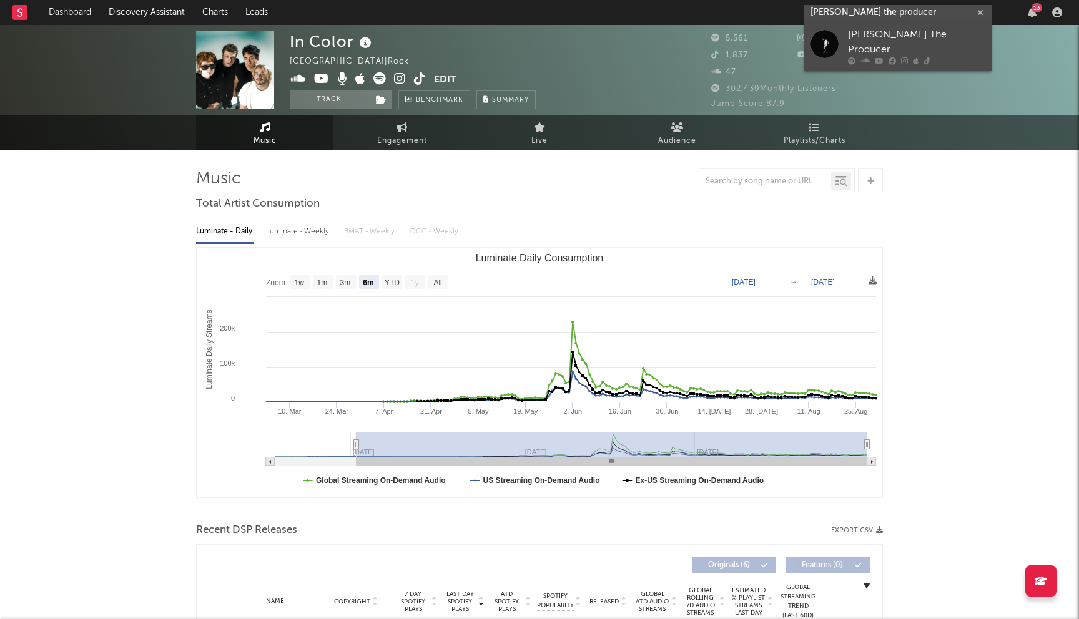
type input "walter the producer"
click at [907, 34] on div "Walter The Producer" at bounding box center [916, 42] width 137 height 30
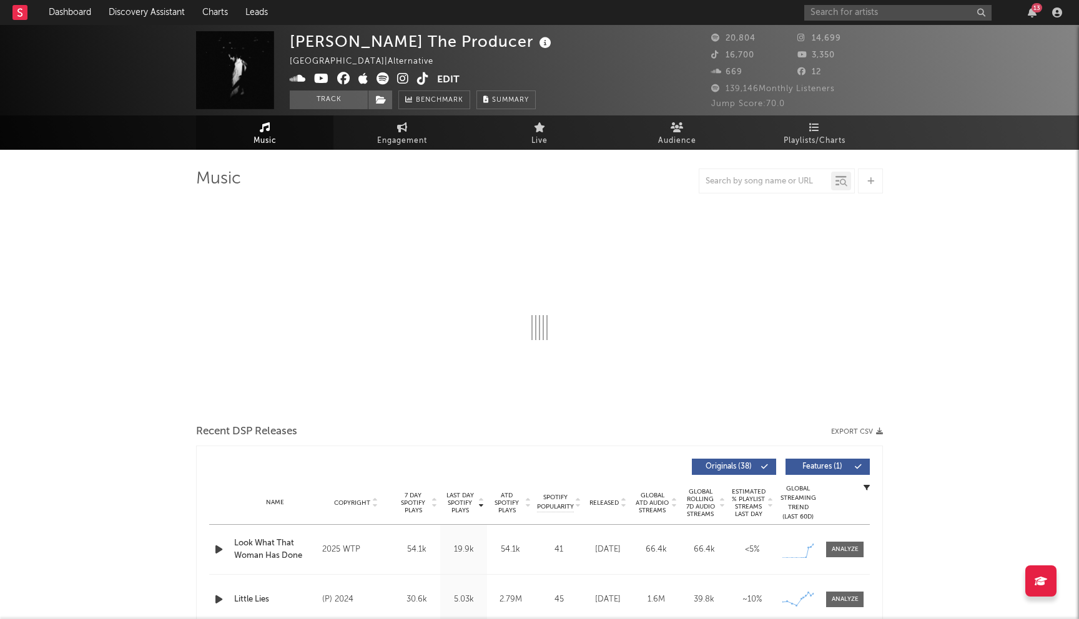
select select "6m"
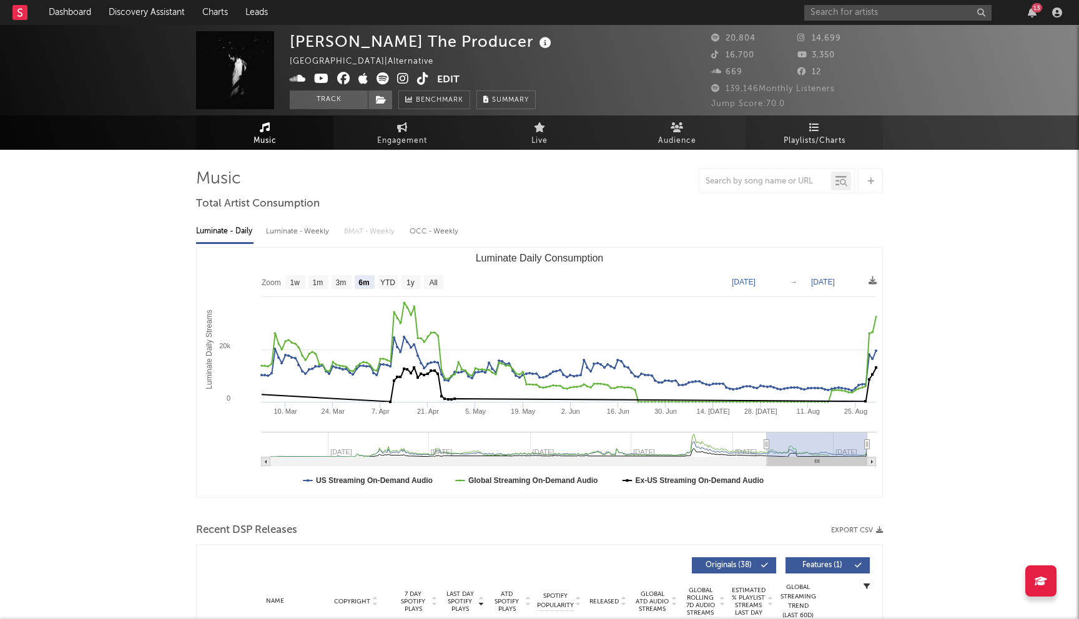
click at [806, 125] on link "Playlists/Charts" at bounding box center [813, 132] width 137 height 34
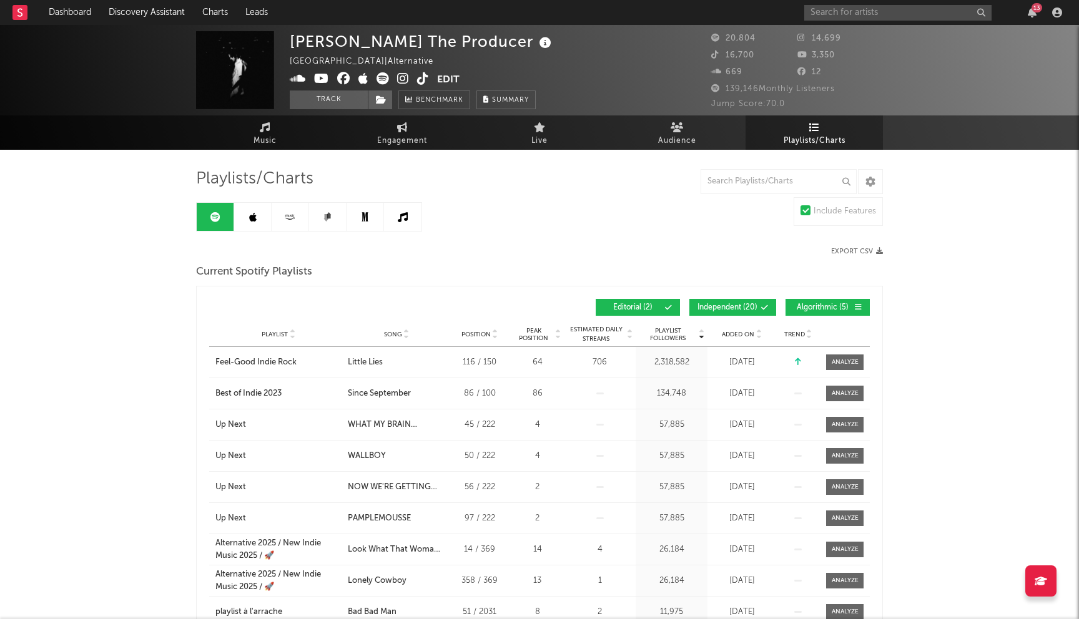
click at [731, 306] on span "Independent ( 20 )" at bounding box center [727, 307] width 60 height 7
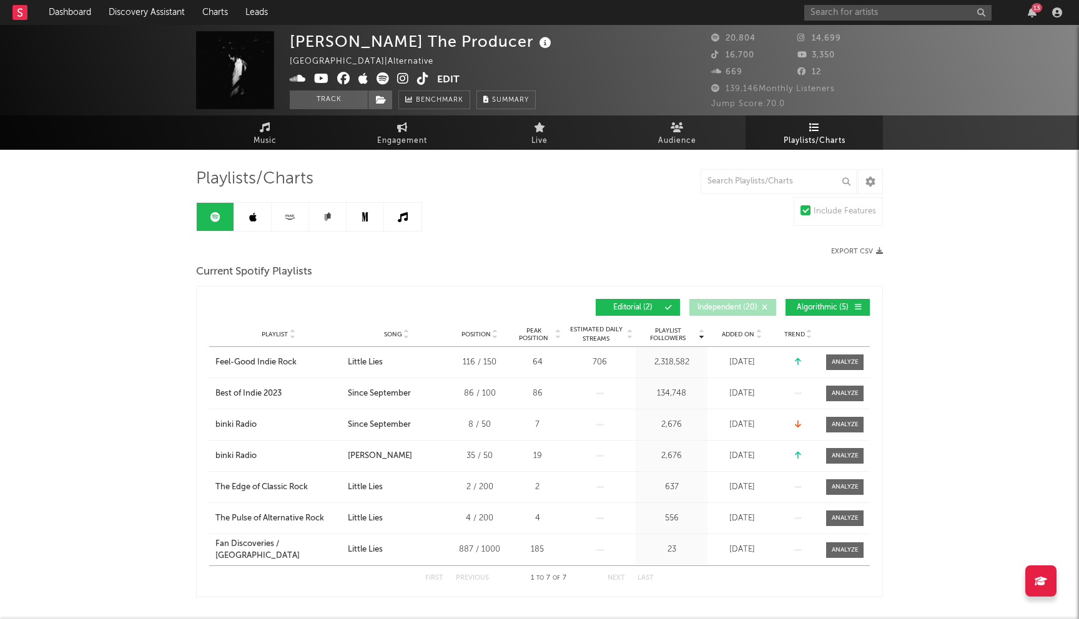
click at [832, 313] on button "Algorithmic ( 5 )" at bounding box center [827, 307] width 84 height 17
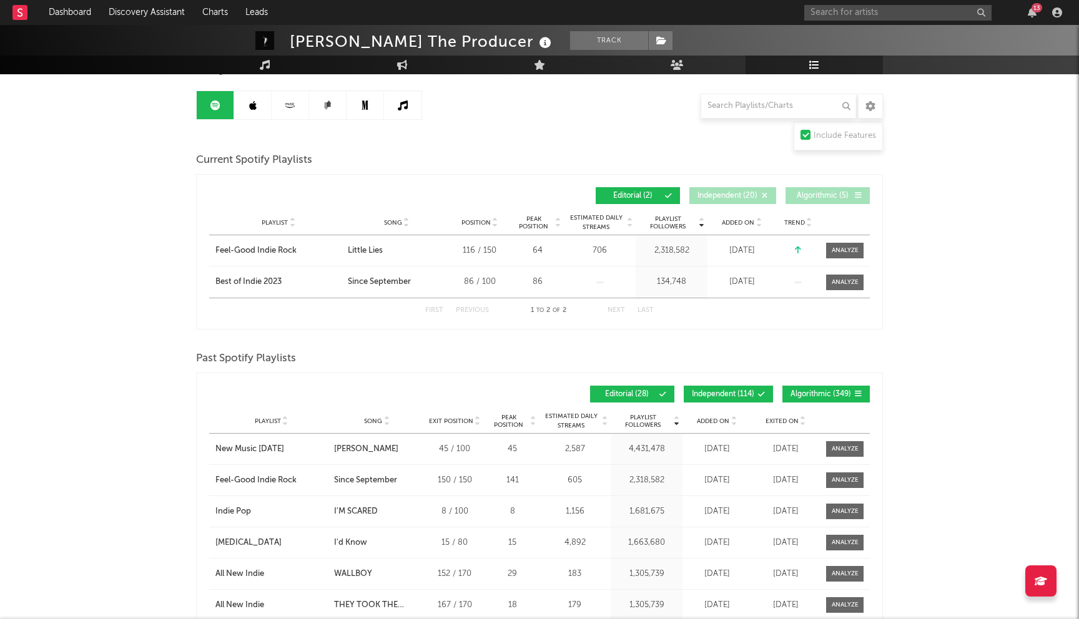
scroll to position [121, 0]
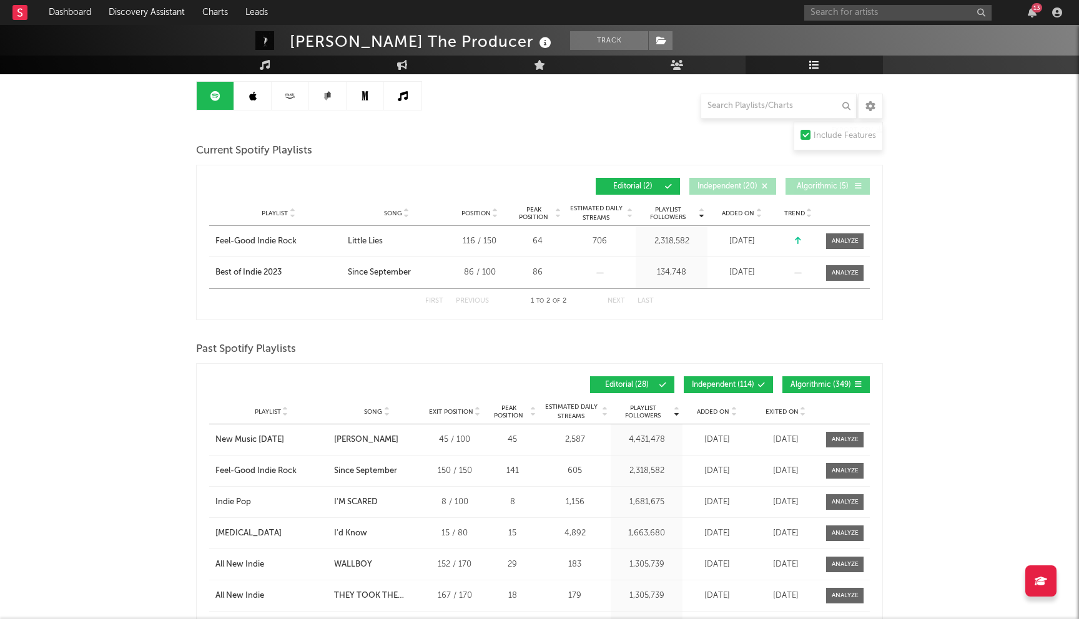
click at [722, 391] on button "Independent ( 114 )" at bounding box center [728, 384] width 89 height 17
click at [823, 390] on button "Algorithmic ( 349 )" at bounding box center [825, 384] width 87 height 17
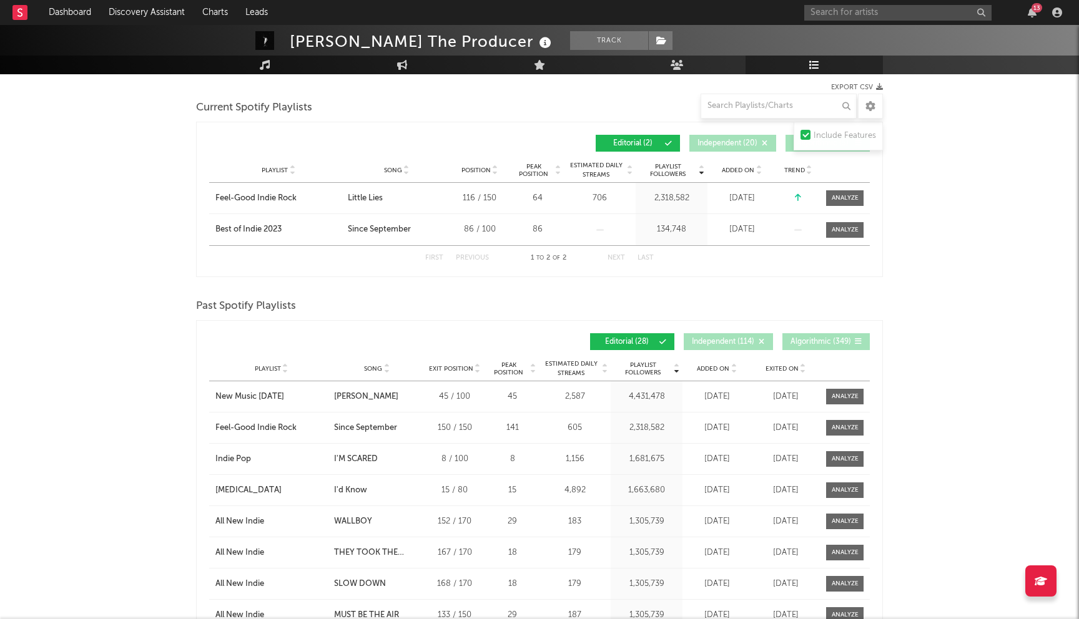
scroll to position [0, 0]
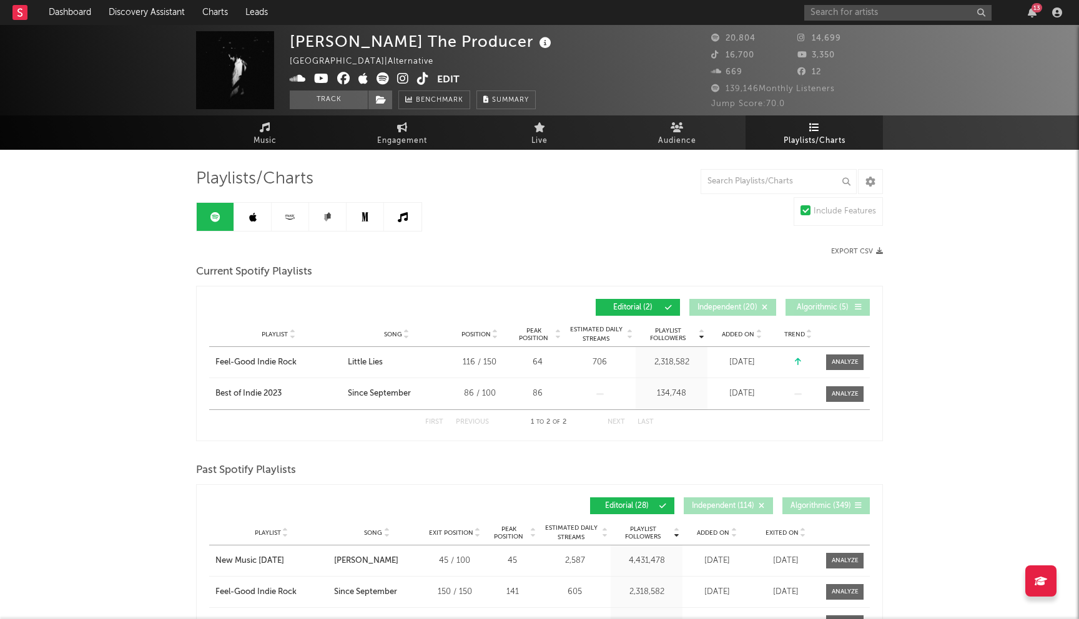
click at [247, 217] on link at bounding box center [252, 217] width 37 height 28
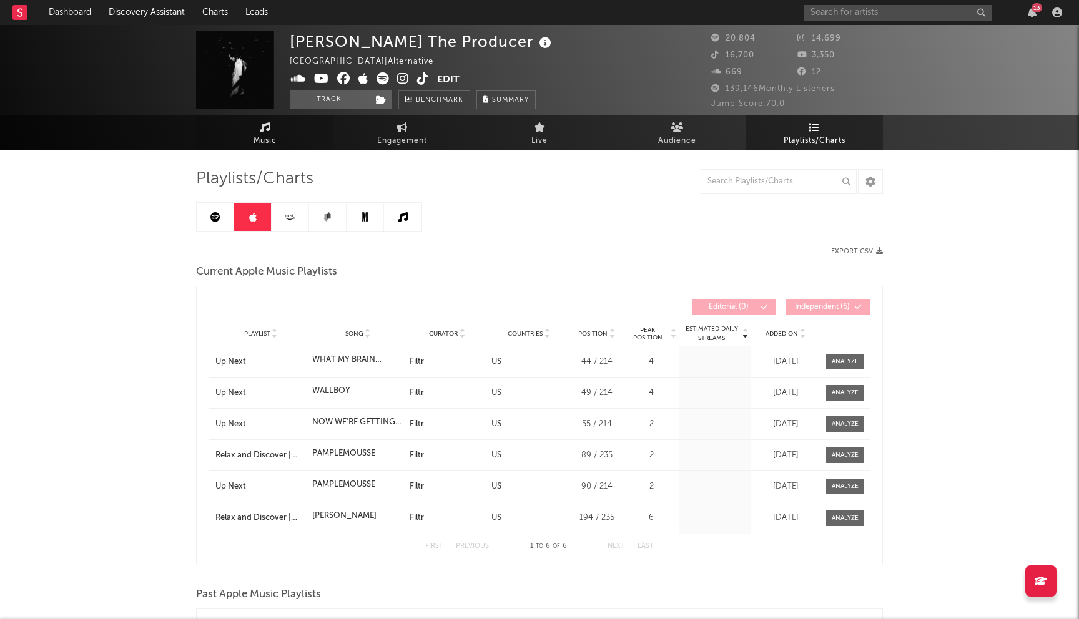
click at [253, 132] on link "Music" at bounding box center [264, 132] width 137 height 34
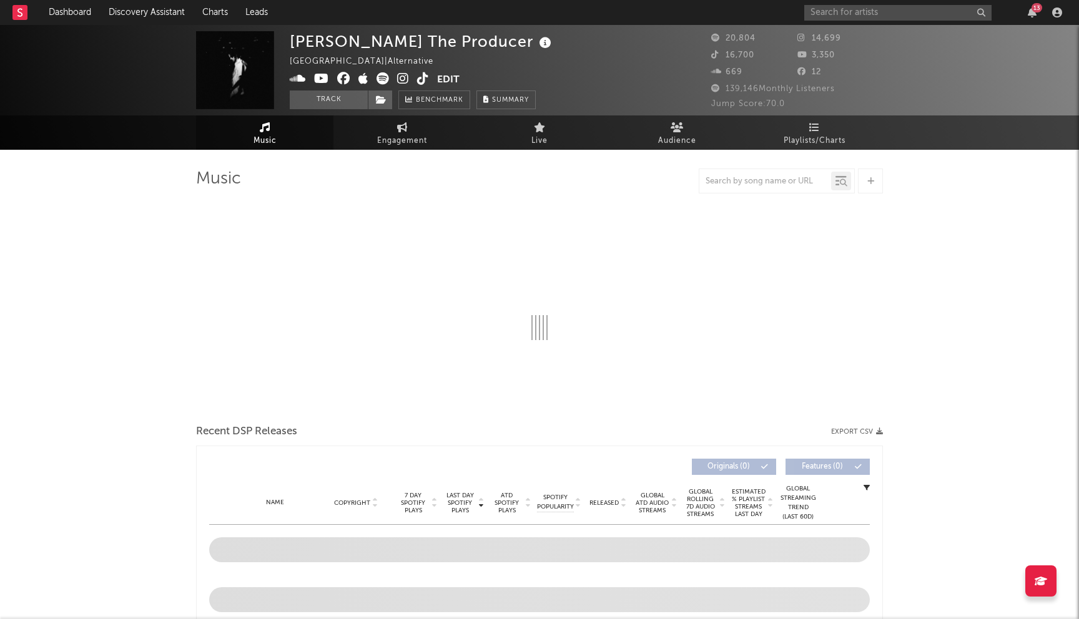
select select "6m"
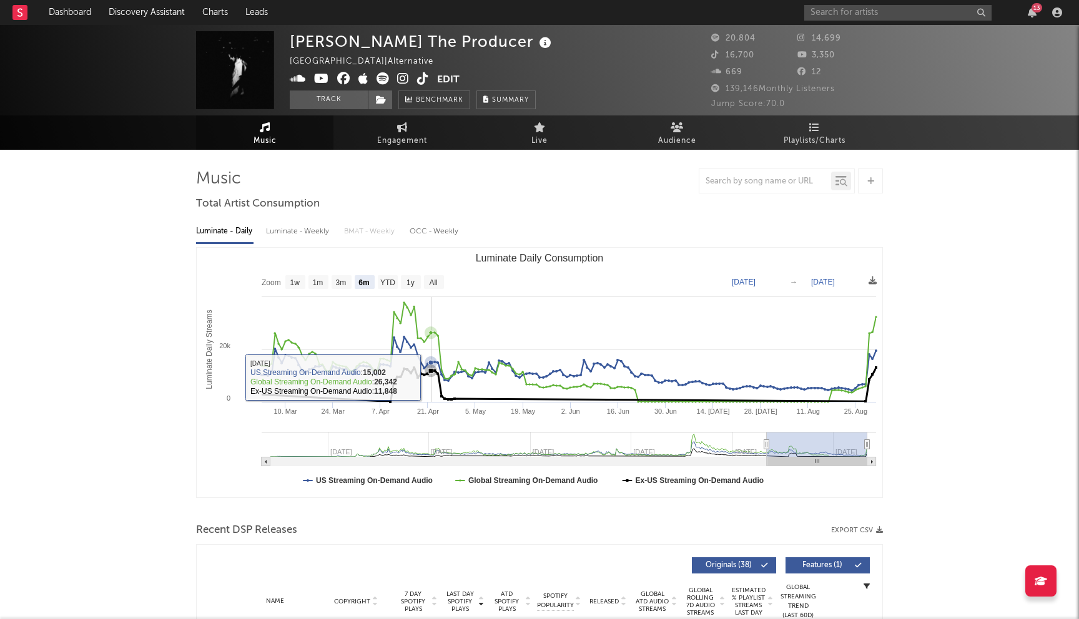
scroll to position [334, 0]
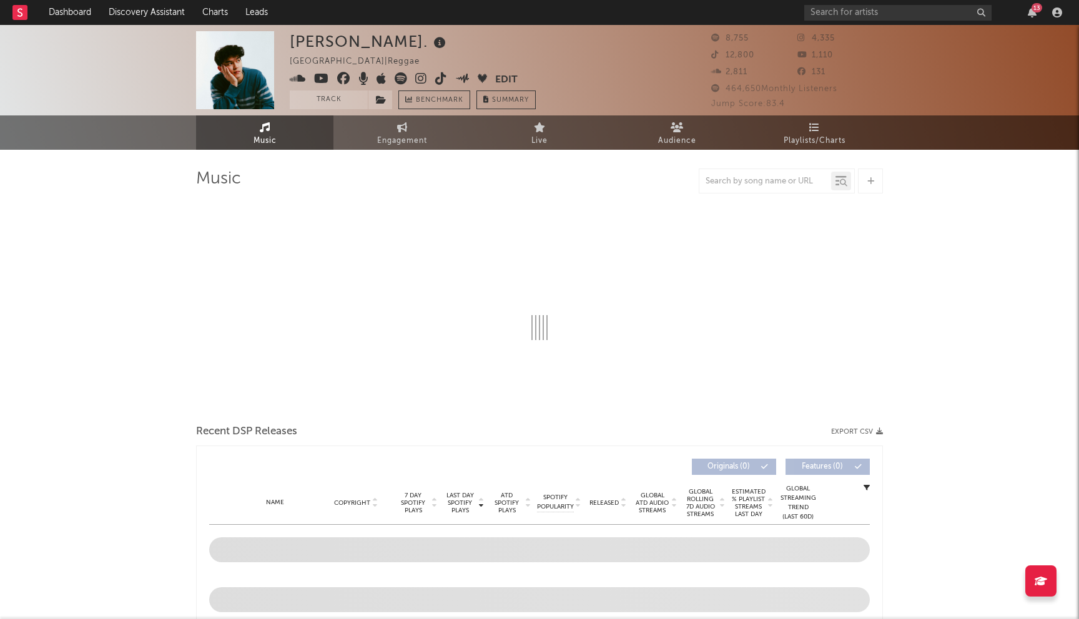
select select "6m"
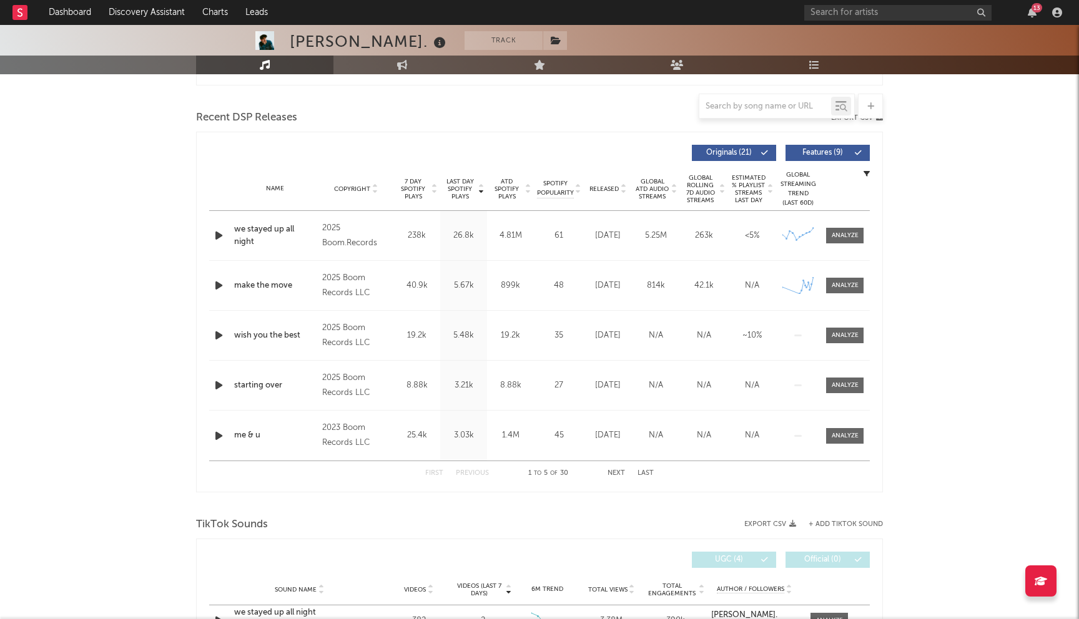
scroll to position [458, 0]
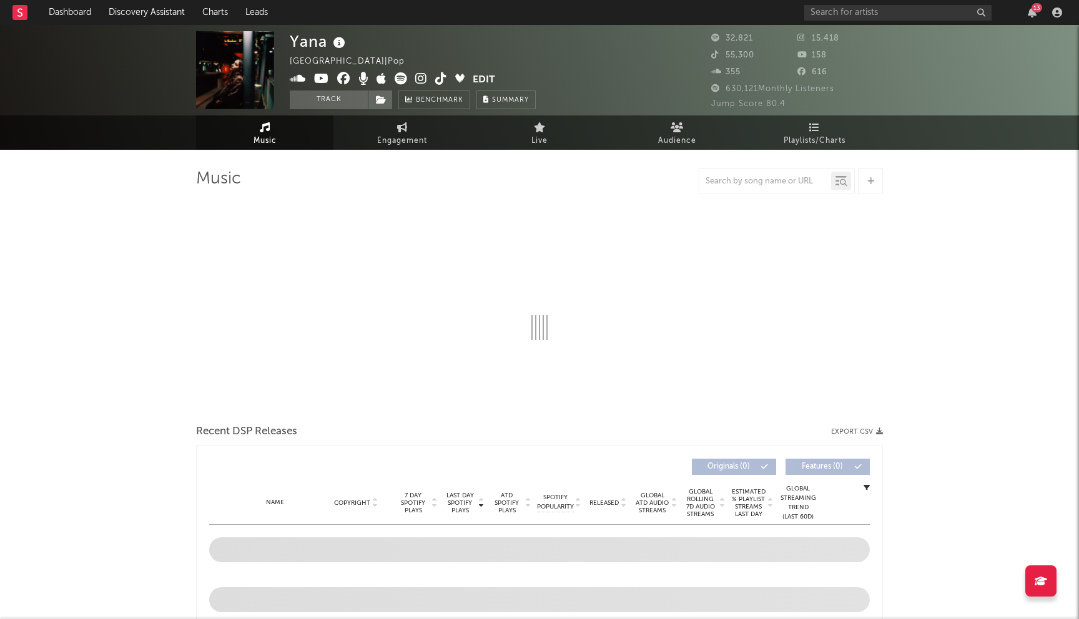
select select "6m"
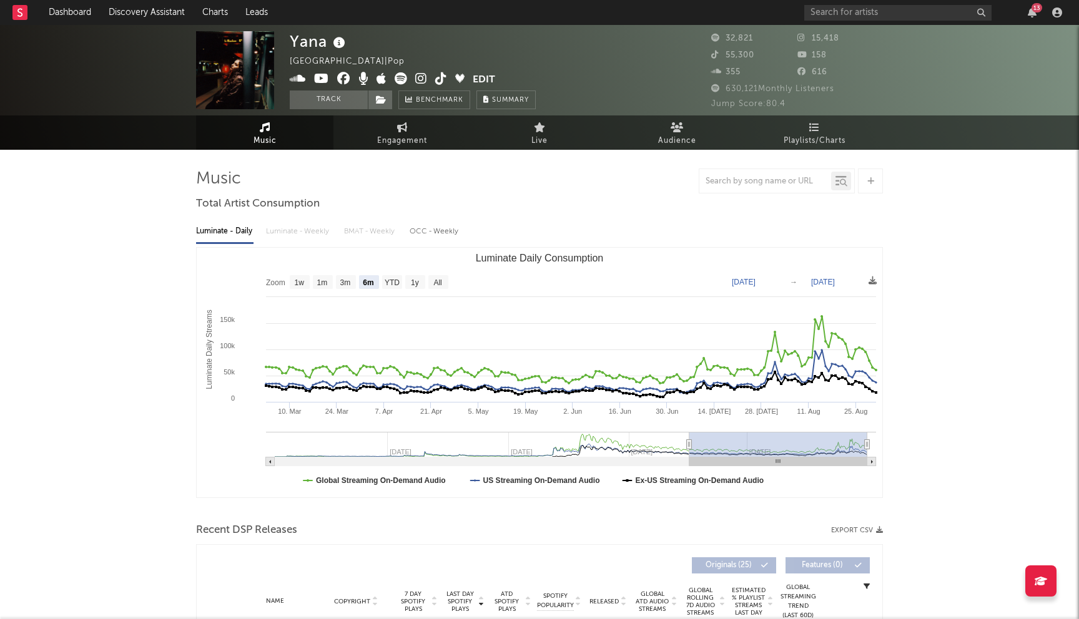
click at [420, 77] on icon at bounding box center [421, 78] width 12 height 12
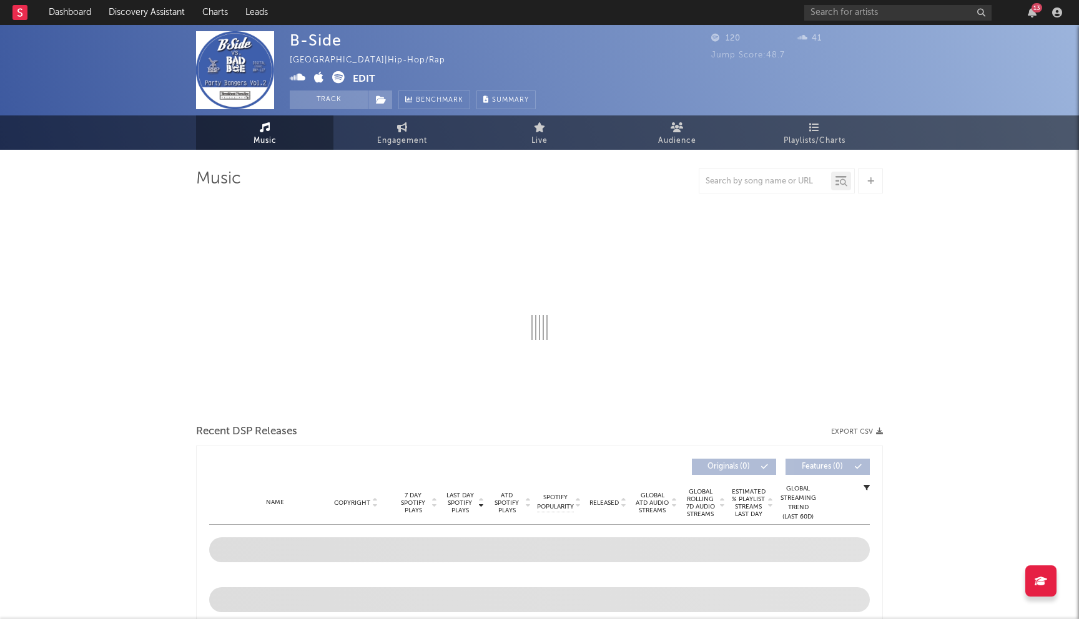
select select "1w"
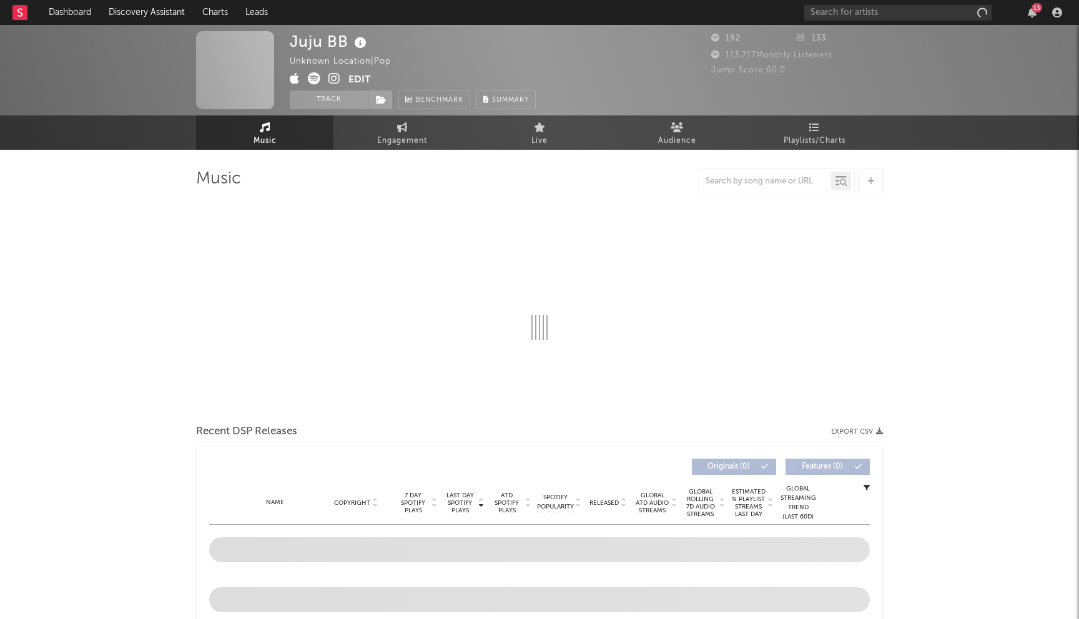
select select "6m"
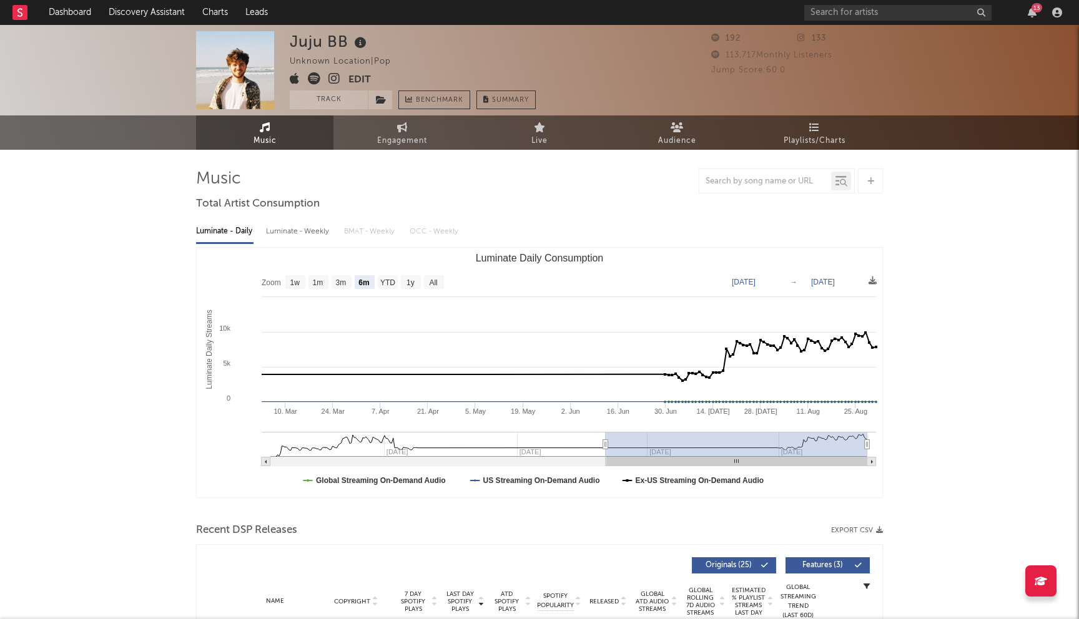
click at [332, 79] on icon at bounding box center [334, 78] width 12 height 12
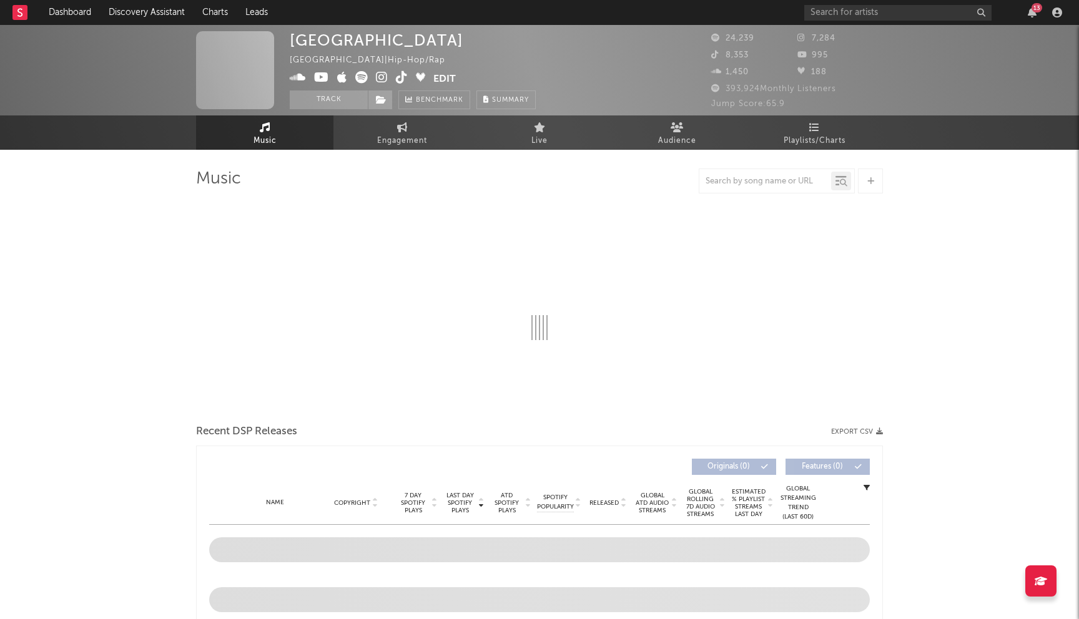
select select "6m"
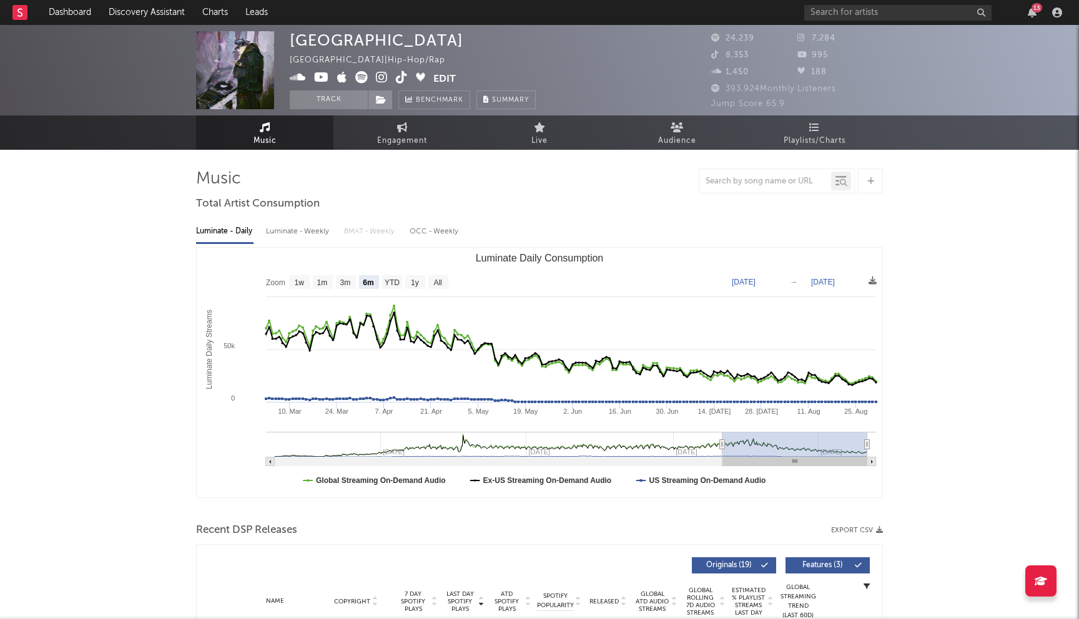
click at [383, 77] on icon at bounding box center [382, 77] width 12 height 12
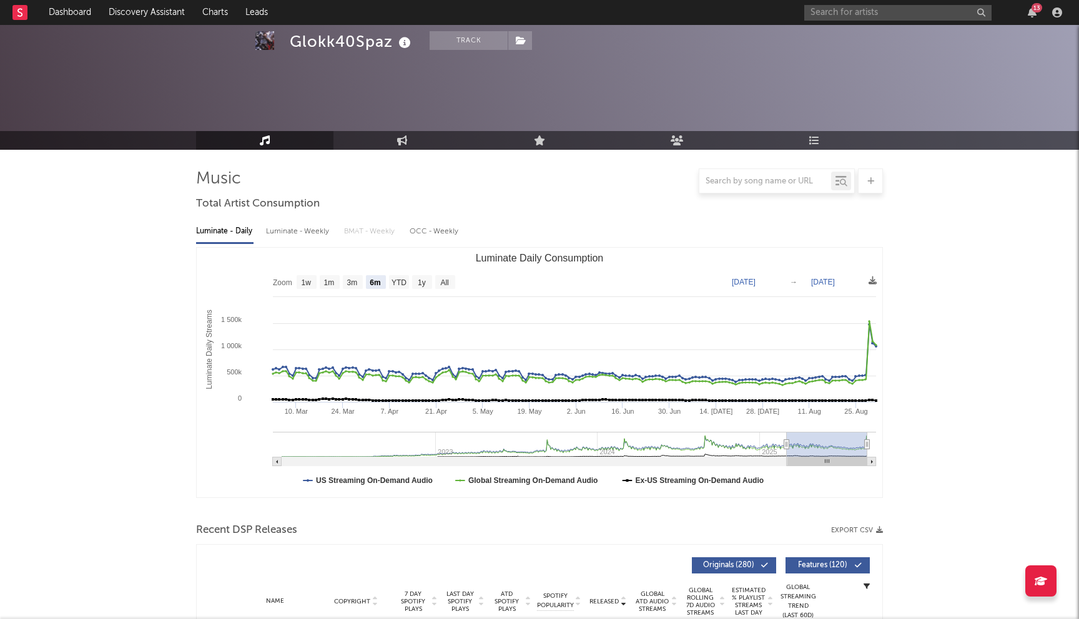
select select "6m"
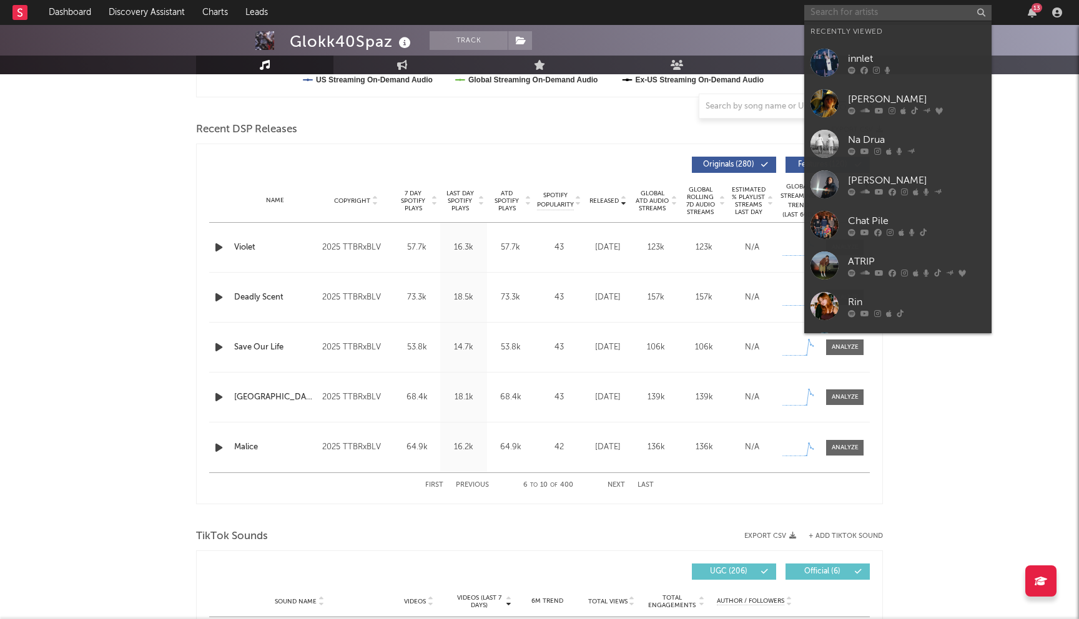
click at [819, 16] on input "text" at bounding box center [897, 13] width 187 height 16
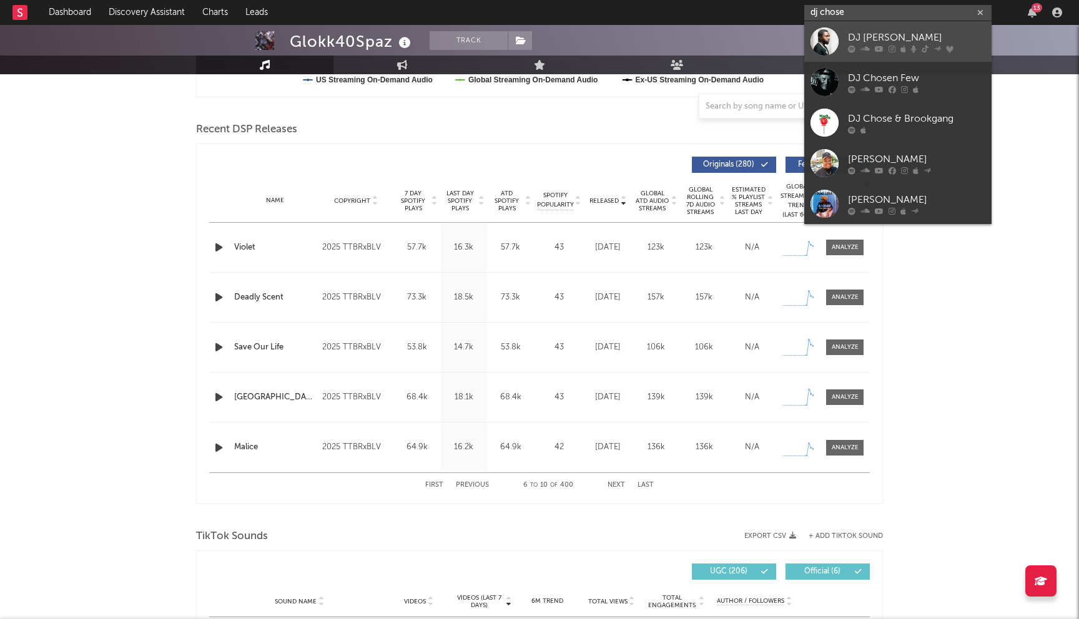
type input "dj chose"
click at [928, 47] on div at bounding box center [916, 48] width 137 height 7
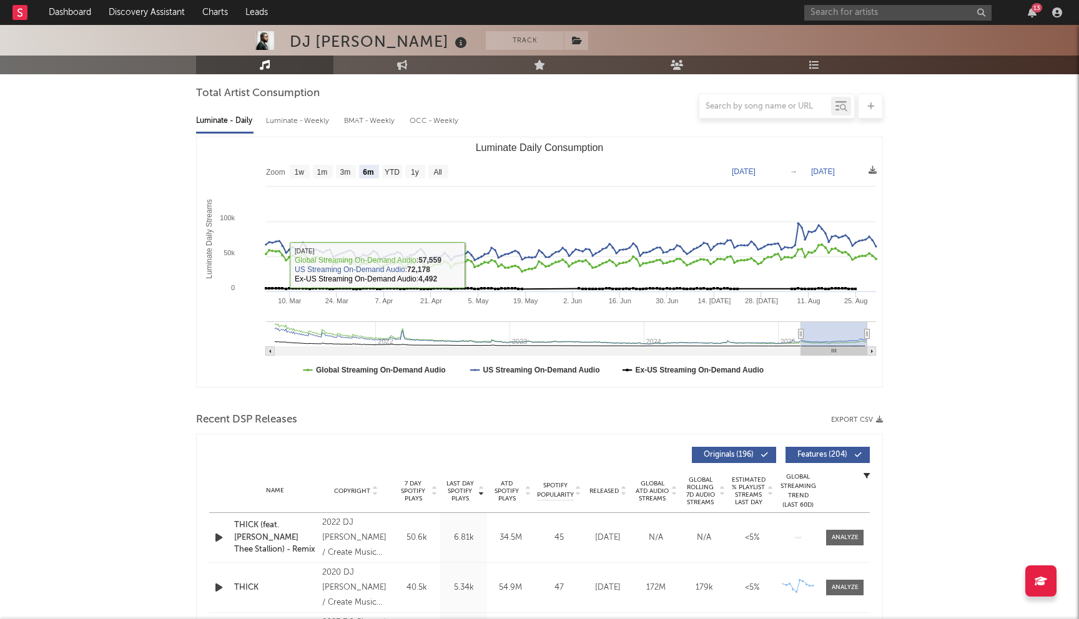
scroll to position [335, 0]
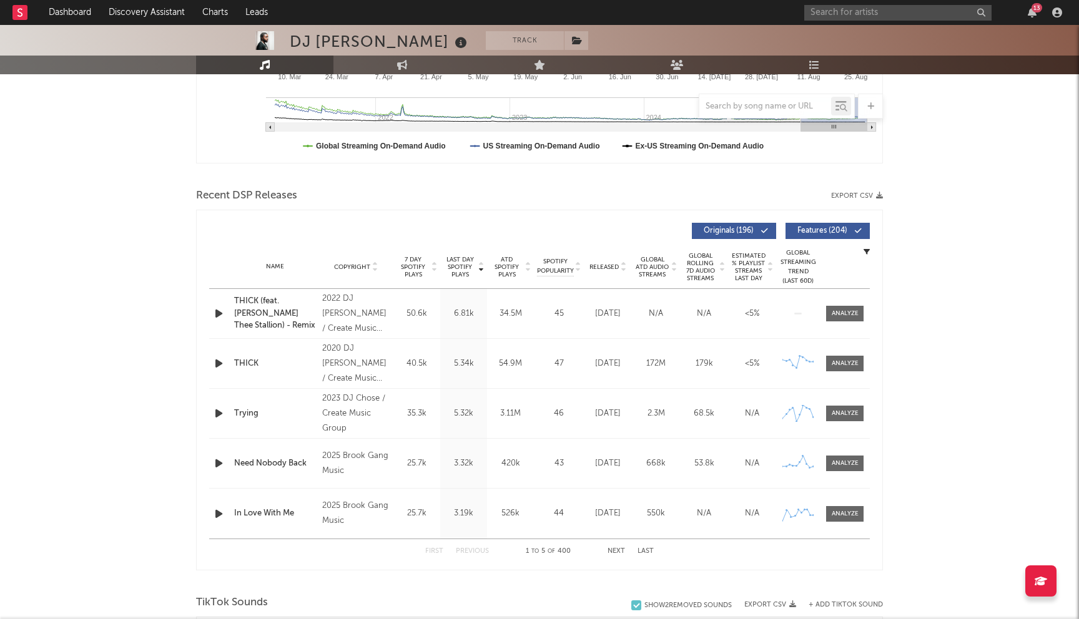
click at [614, 551] on button "Next" at bounding box center [615, 551] width 17 height 7
click at [476, 551] on button "Previous" at bounding box center [472, 551] width 33 height 7
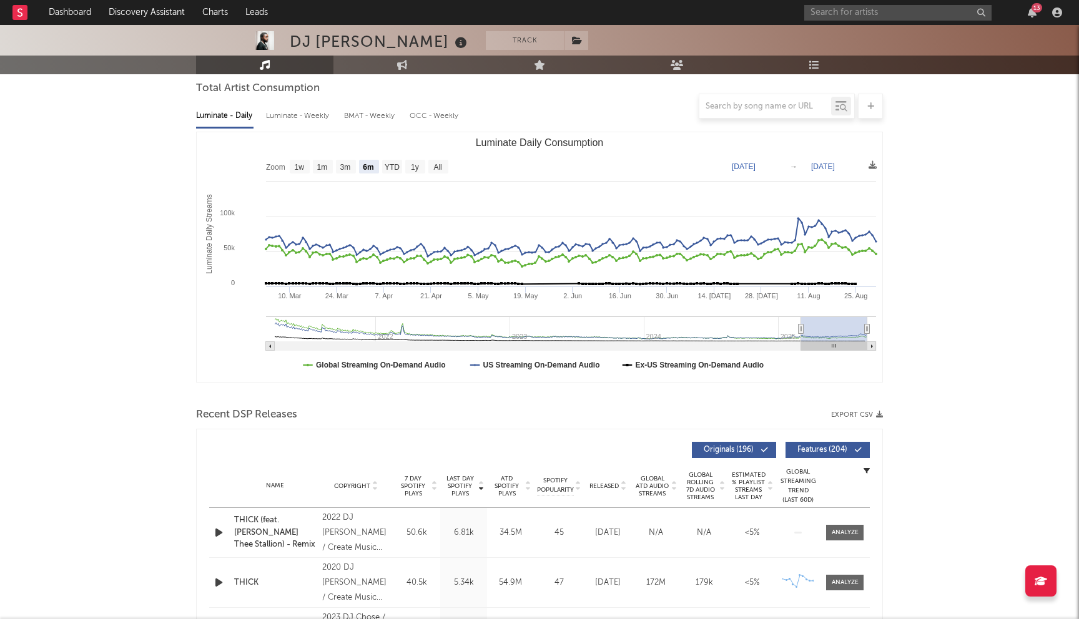
scroll to position [0, 0]
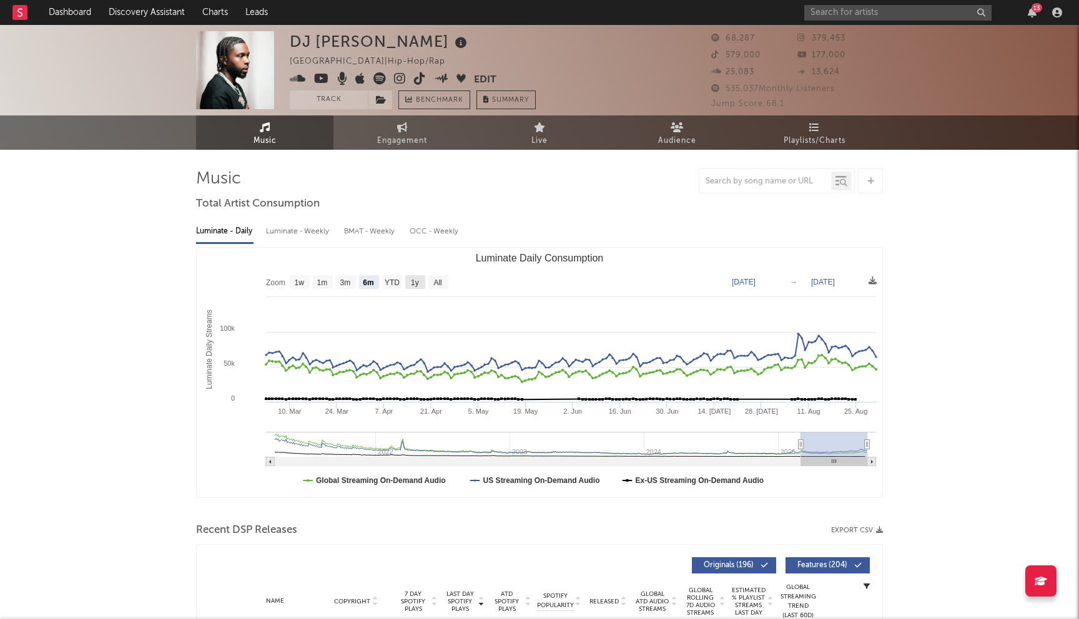
click at [410, 284] on rect "Luminate Daily Consumption" at bounding box center [415, 282] width 20 height 14
select select "1y"
type input "2024-08-31"
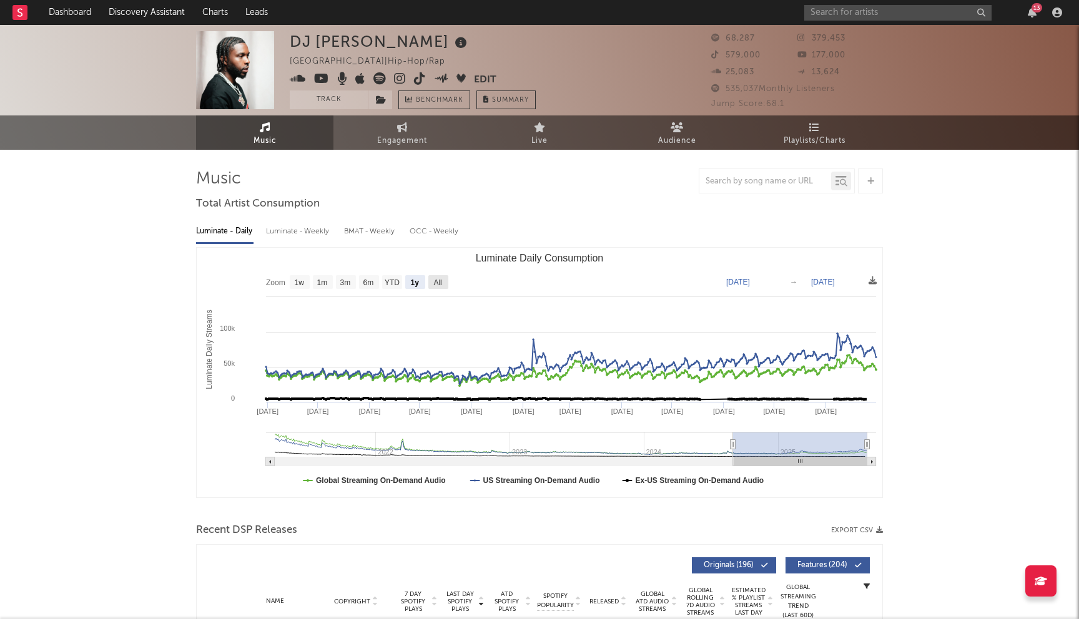
click at [433, 285] on rect "Luminate Daily Consumption" at bounding box center [438, 282] width 20 height 14
select select "All"
type input "2021-03-31"
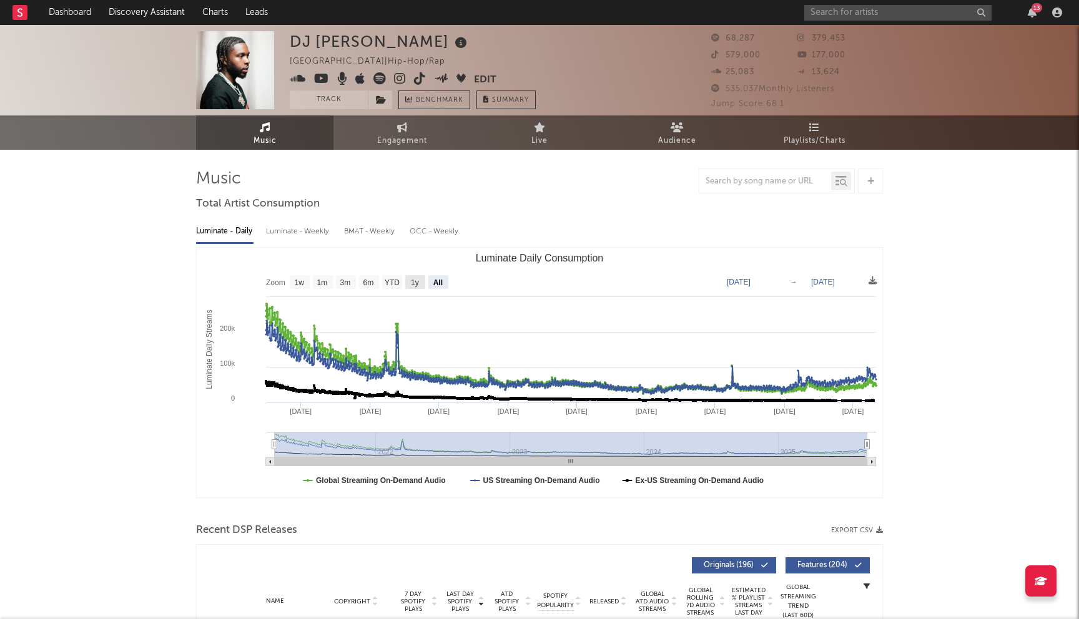
click at [420, 285] on rect "Luminate Daily Consumption" at bounding box center [415, 282] width 20 height 14
select select "1y"
type input "2024-08-31"
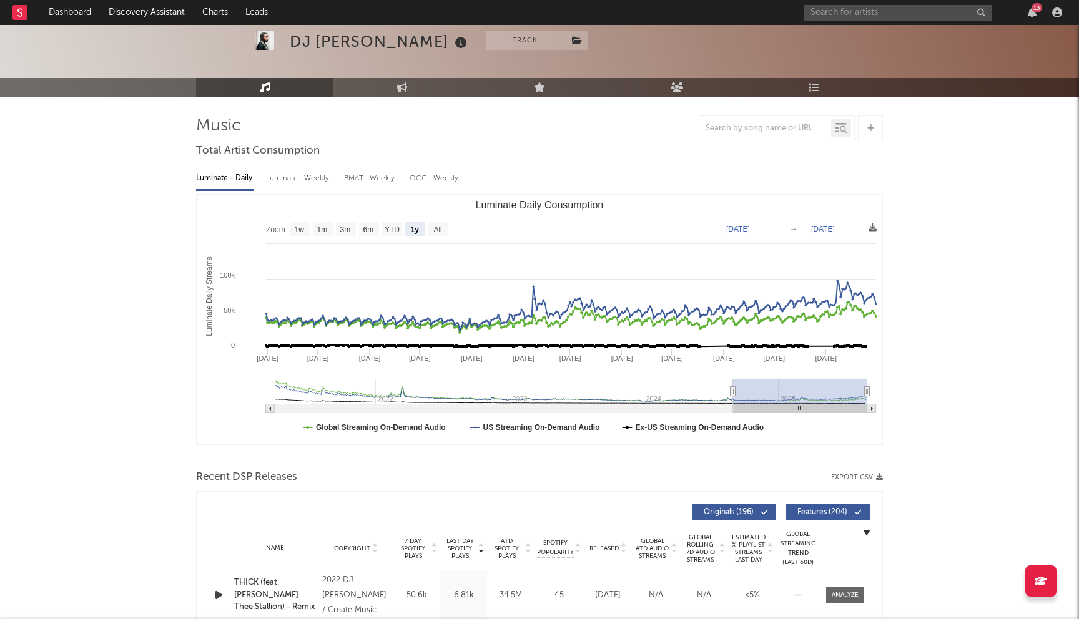
scroll to position [54, 0]
click at [155, 2] on link "Discovery Assistant" at bounding box center [147, 12] width 94 height 25
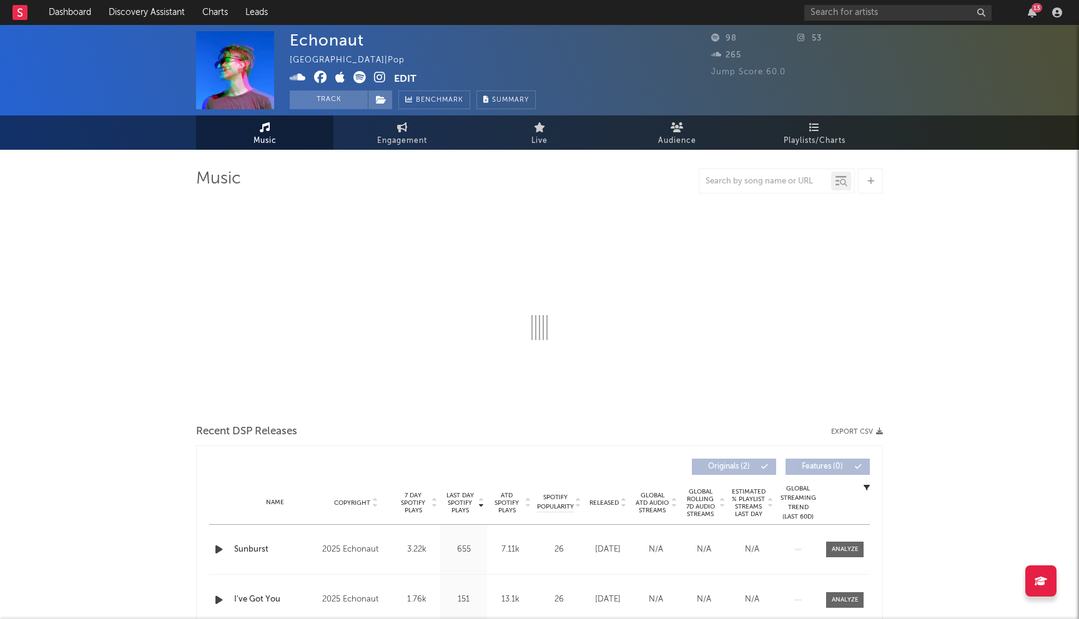
select select "1w"
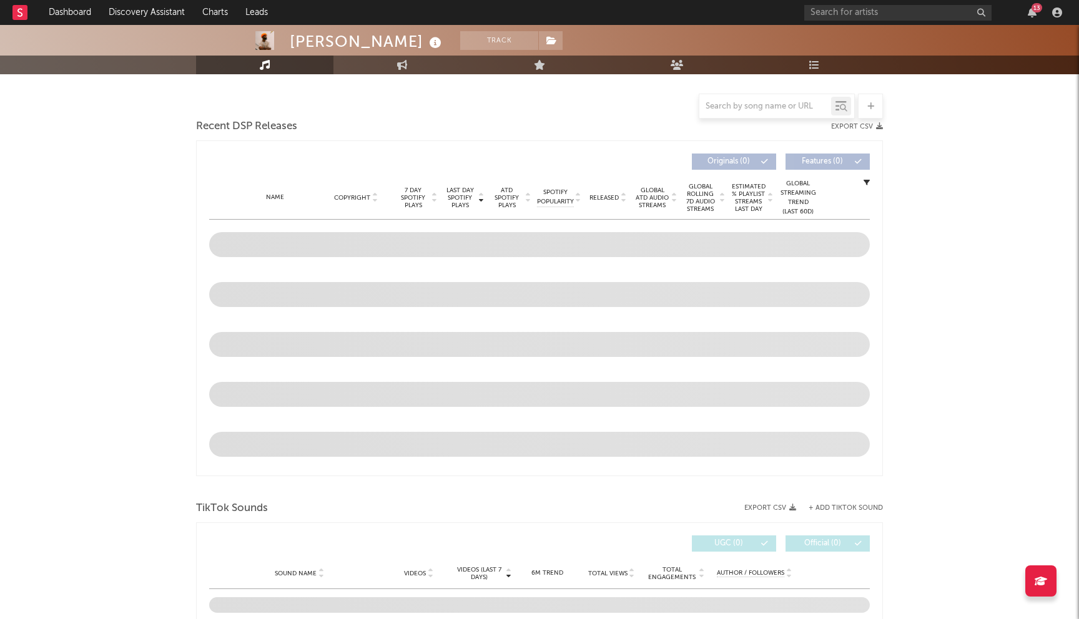
scroll to position [366, 0]
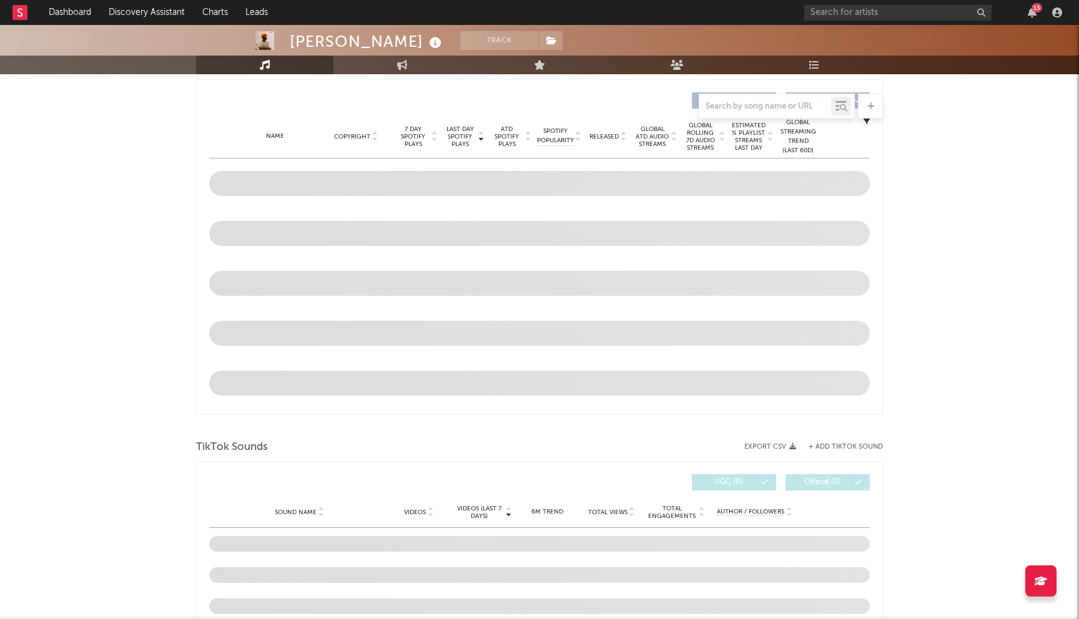
select select "6m"
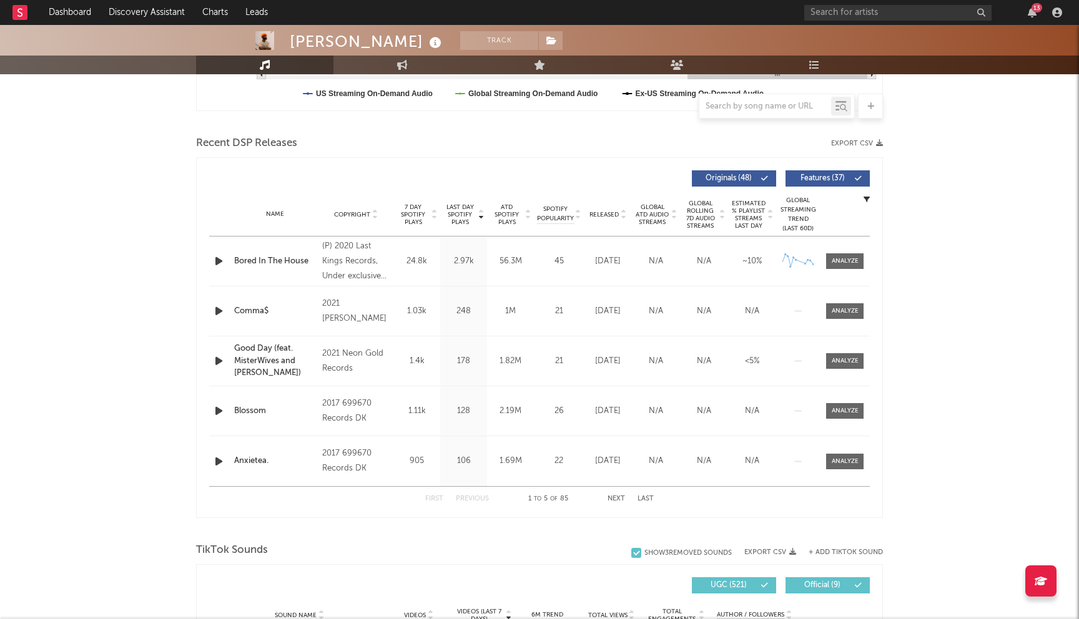
scroll to position [0, 0]
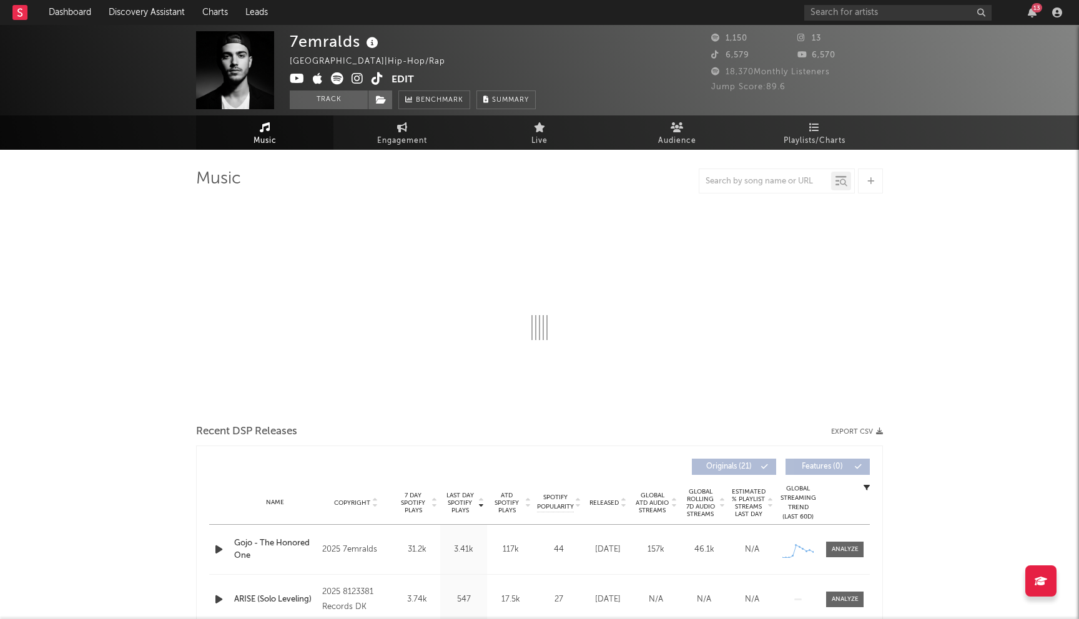
select select "1w"
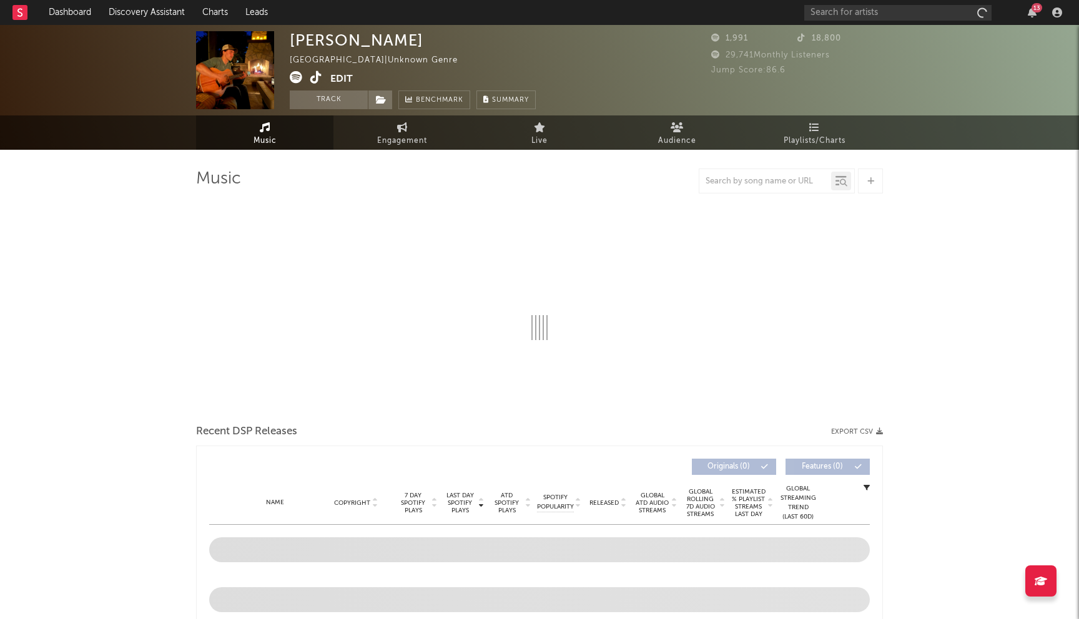
select select "1w"
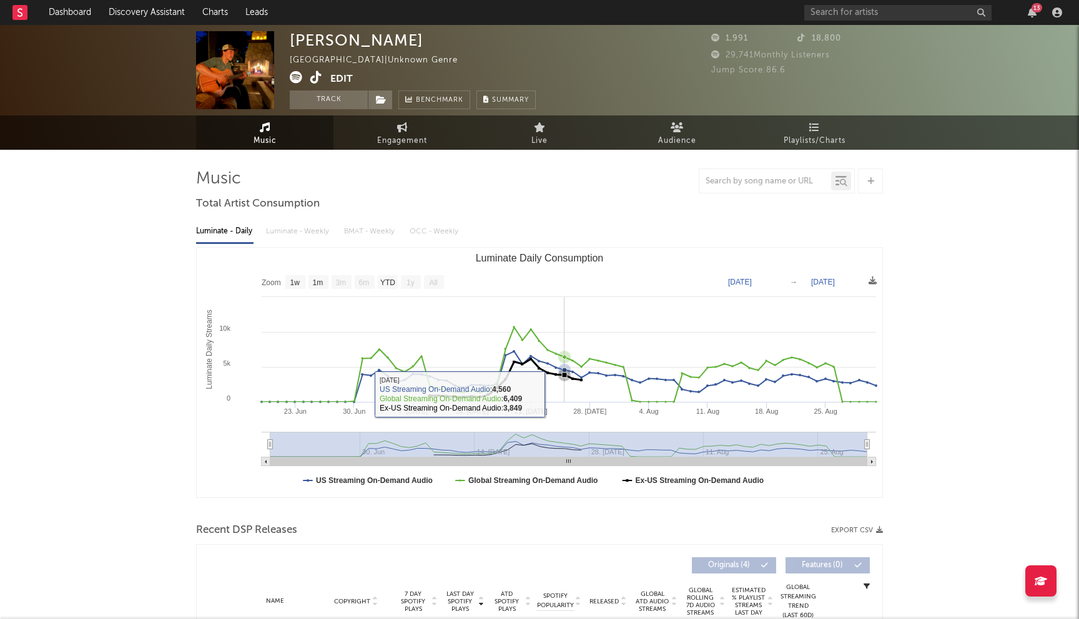
scroll to position [295, 0]
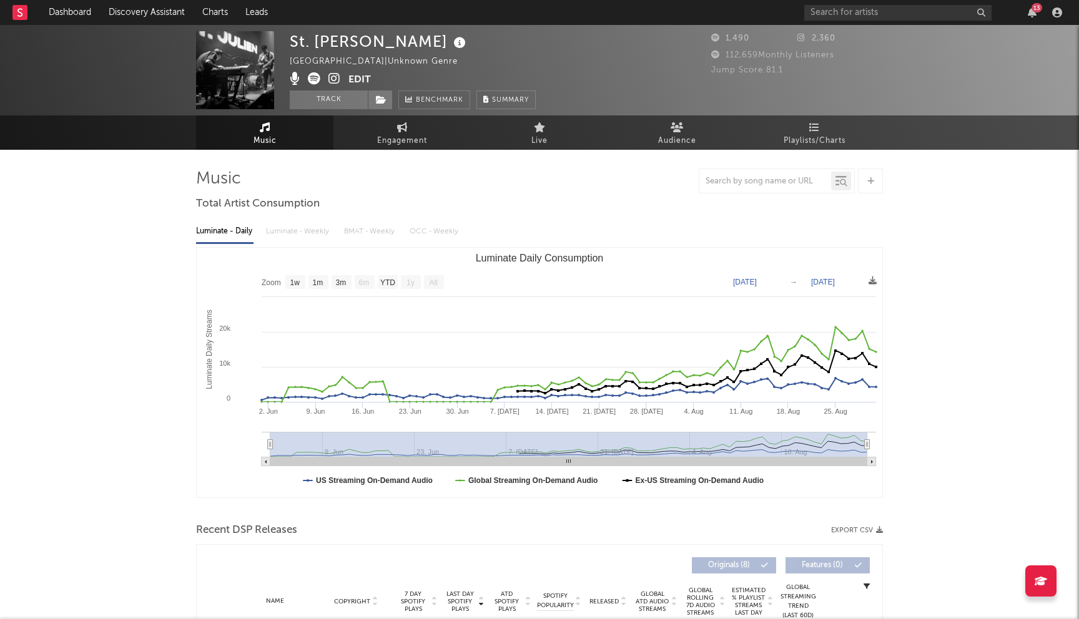
select select "1w"
click at [335, 82] on icon at bounding box center [334, 78] width 12 height 12
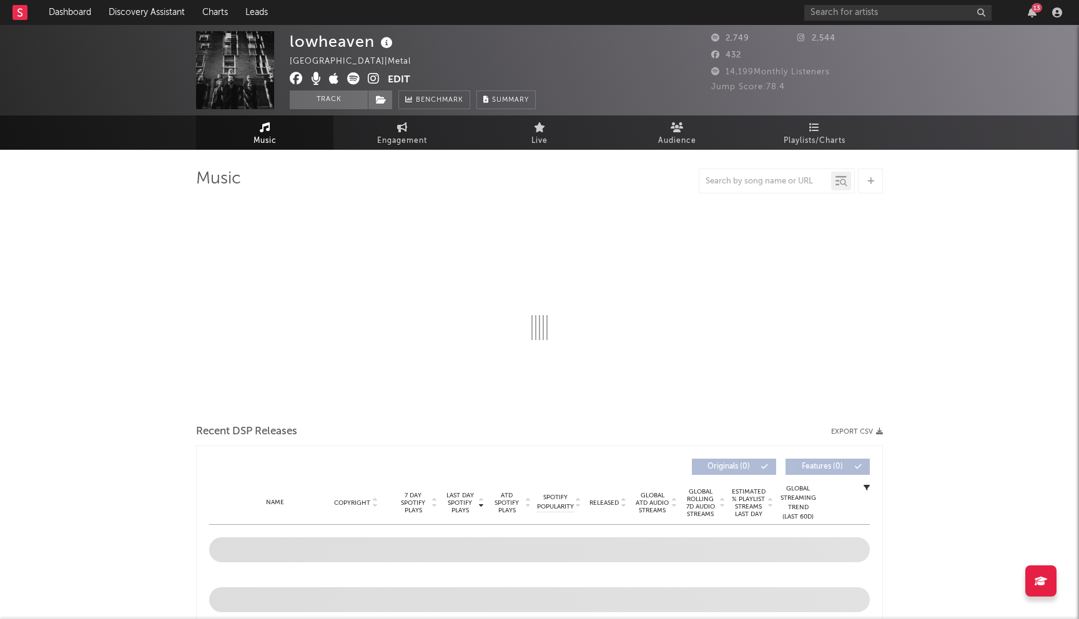
select select "1w"
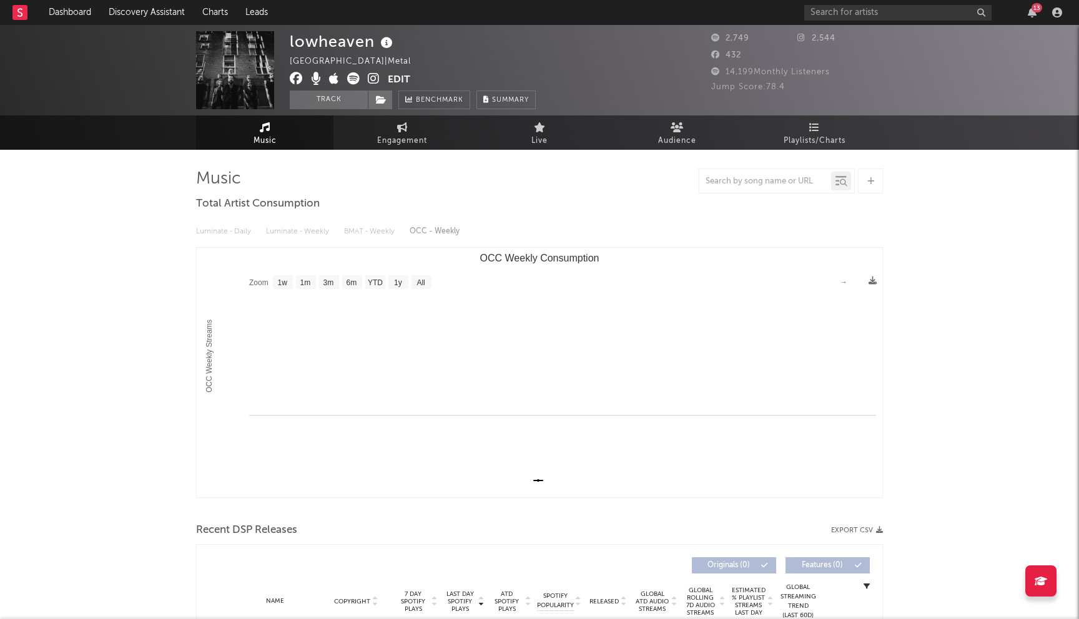
scroll to position [442, 0]
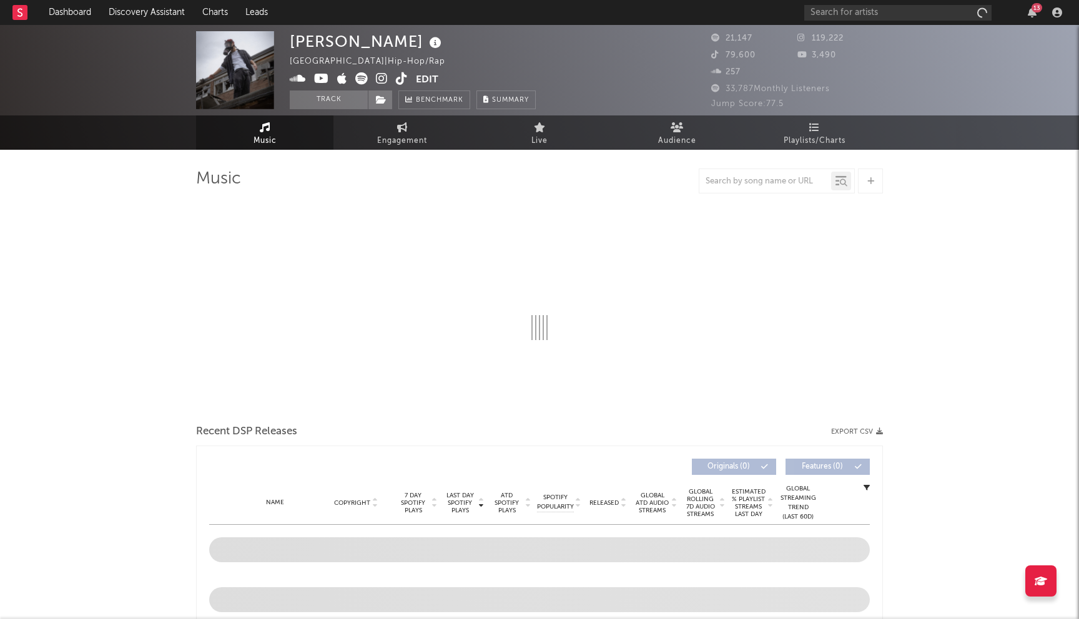
select select "6m"
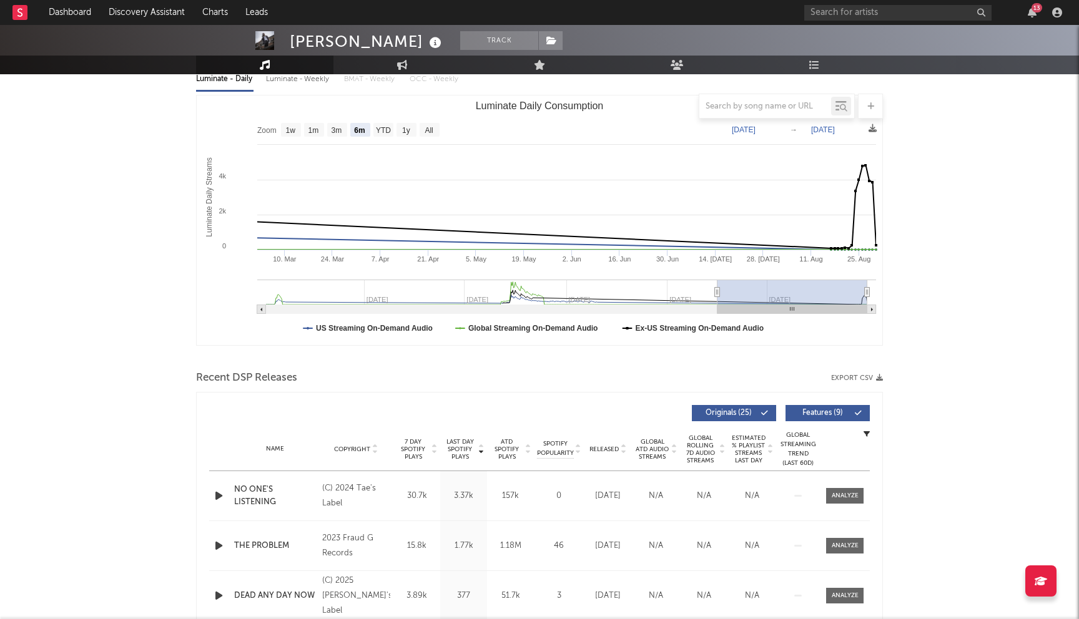
scroll to position [188, 0]
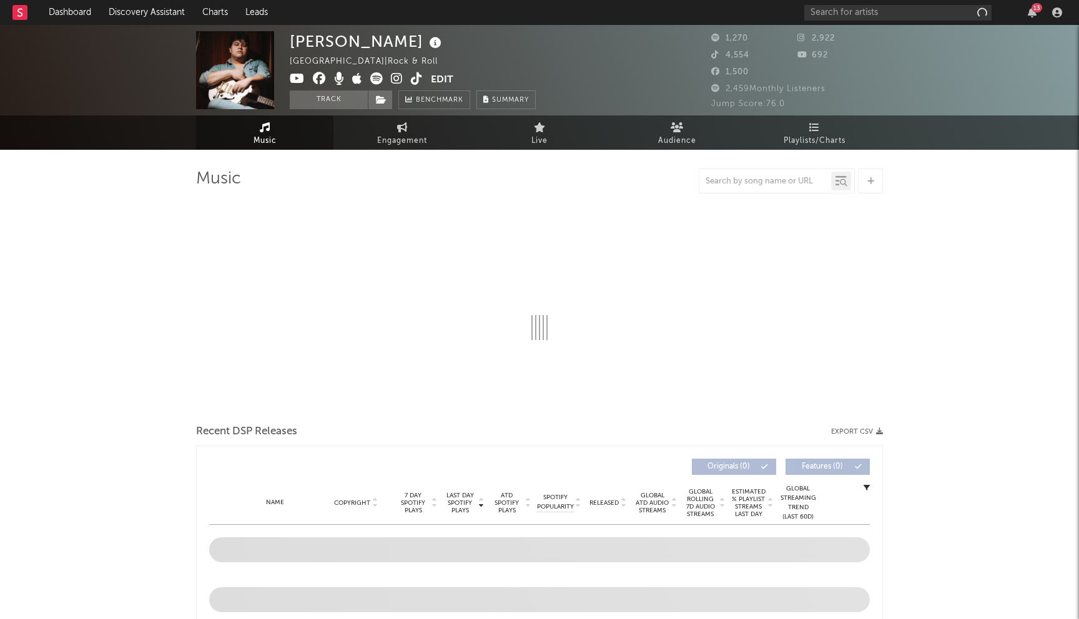
select select "1w"
